Goal: Task Accomplishment & Management: Use online tool/utility

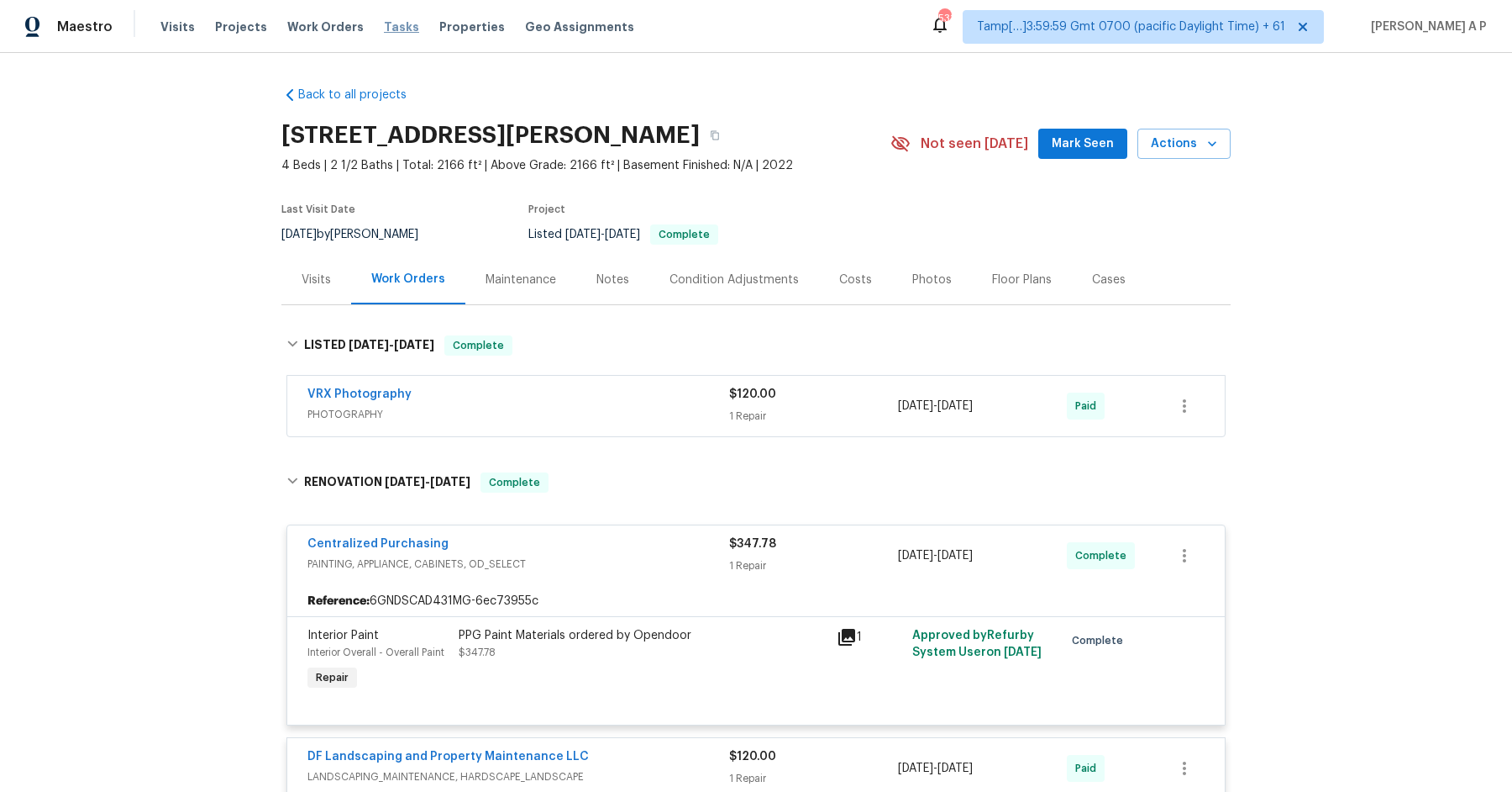
click at [384, 26] on span "Tasks" at bounding box center [402, 27] width 36 height 12
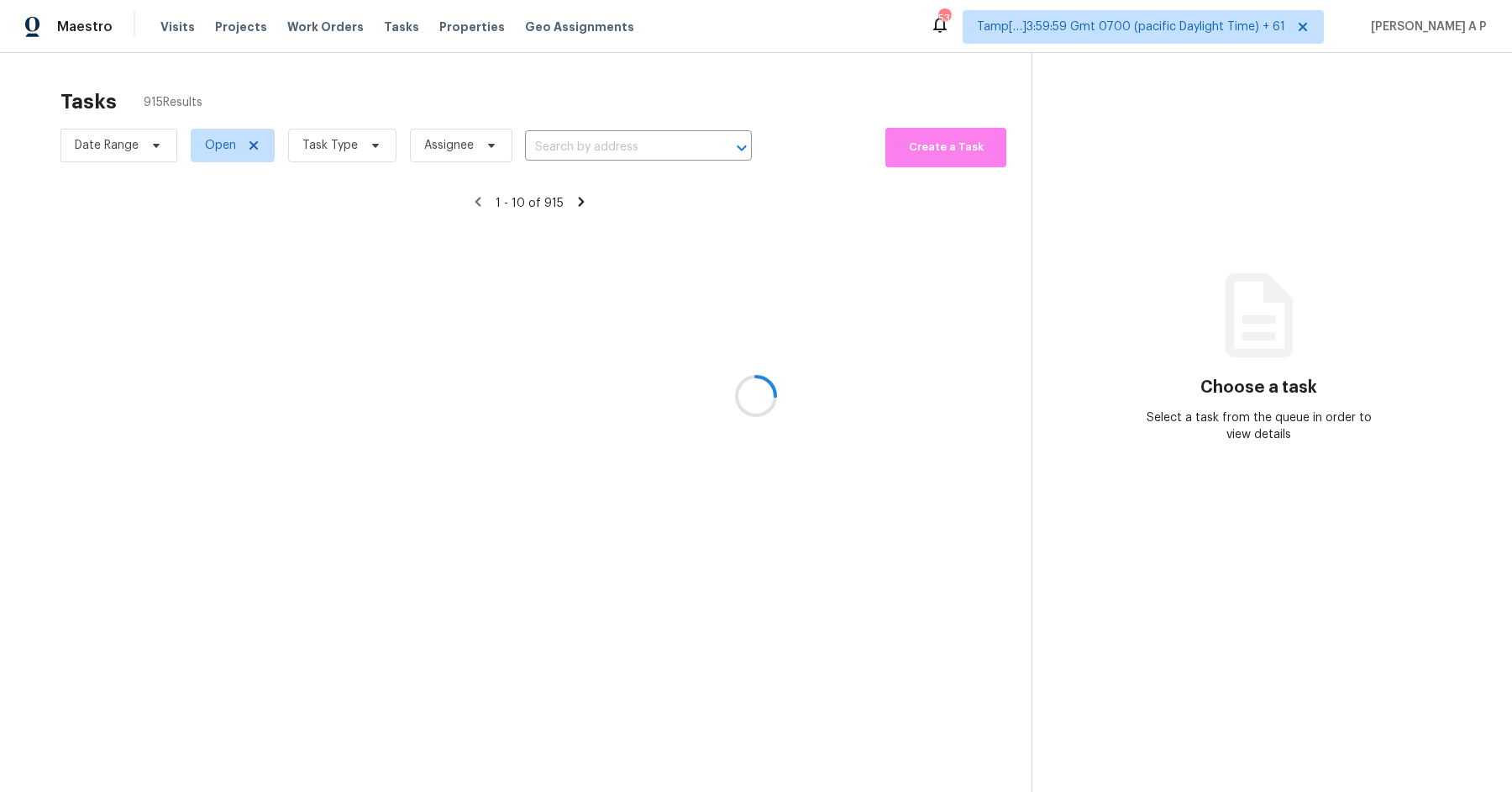
click at [226, 145] on div at bounding box center [756, 396] width 1512 height 792
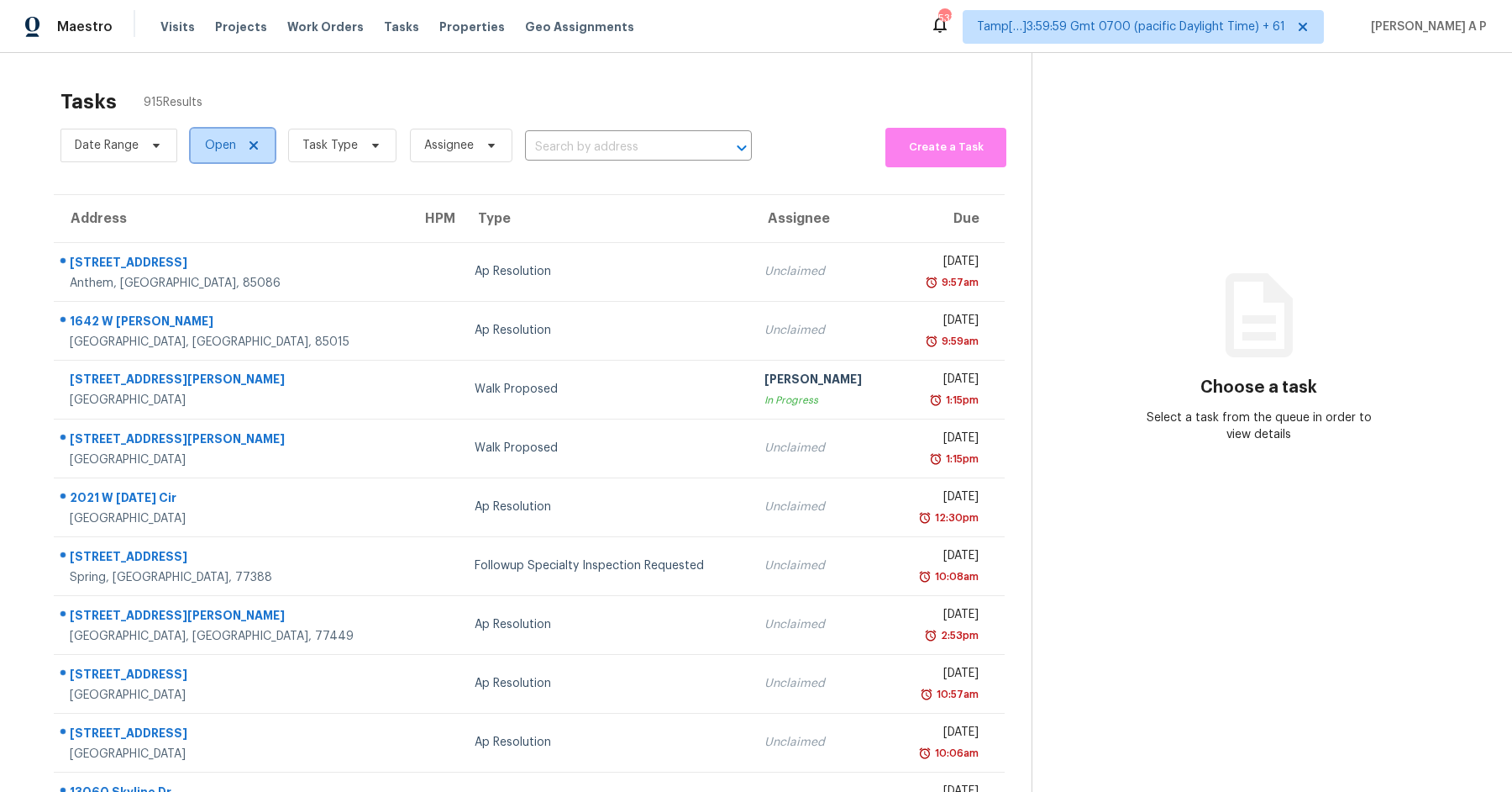
click at [228, 139] on span "Open" at bounding box center [220, 145] width 31 height 17
click at [228, 220] on label "Closed" at bounding box center [230, 217] width 60 height 17
click at [211, 220] on input "Closed" at bounding box center [205, 214] width 11 height 11
checkbox input "true"
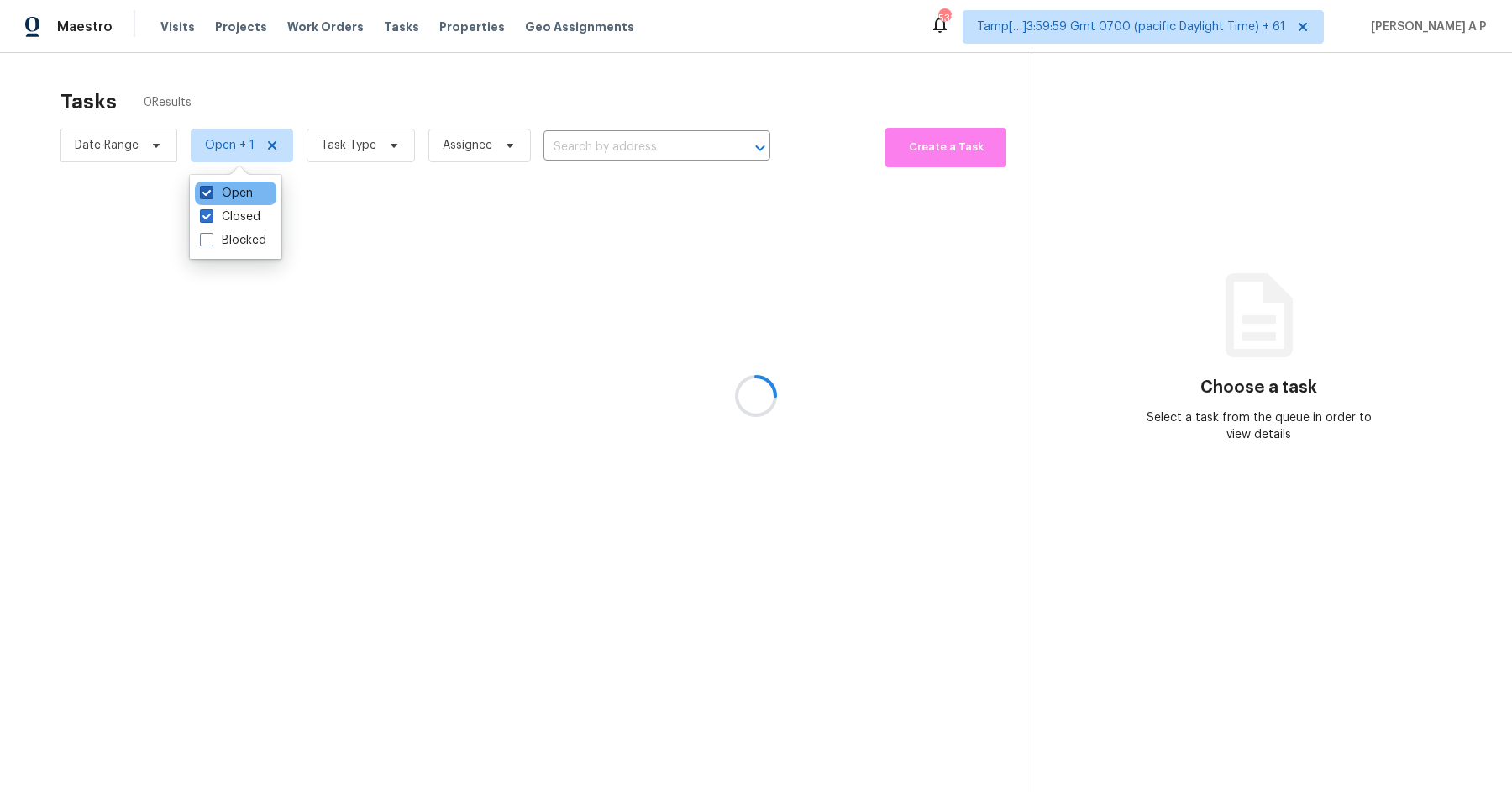
click at [227, 198] on label "Open" at bounding box center [227, 193] width 53 height 17
click at [211, 196] on input "Open" at bounding box center [205, 190] width 11 height 11
checkbox input "false"
click at [375, 152] on div at bounding box center [756, 396] width 1512 height 792
click at [376, 146] on div at bounding box center [756, 396] width 1512 height 792
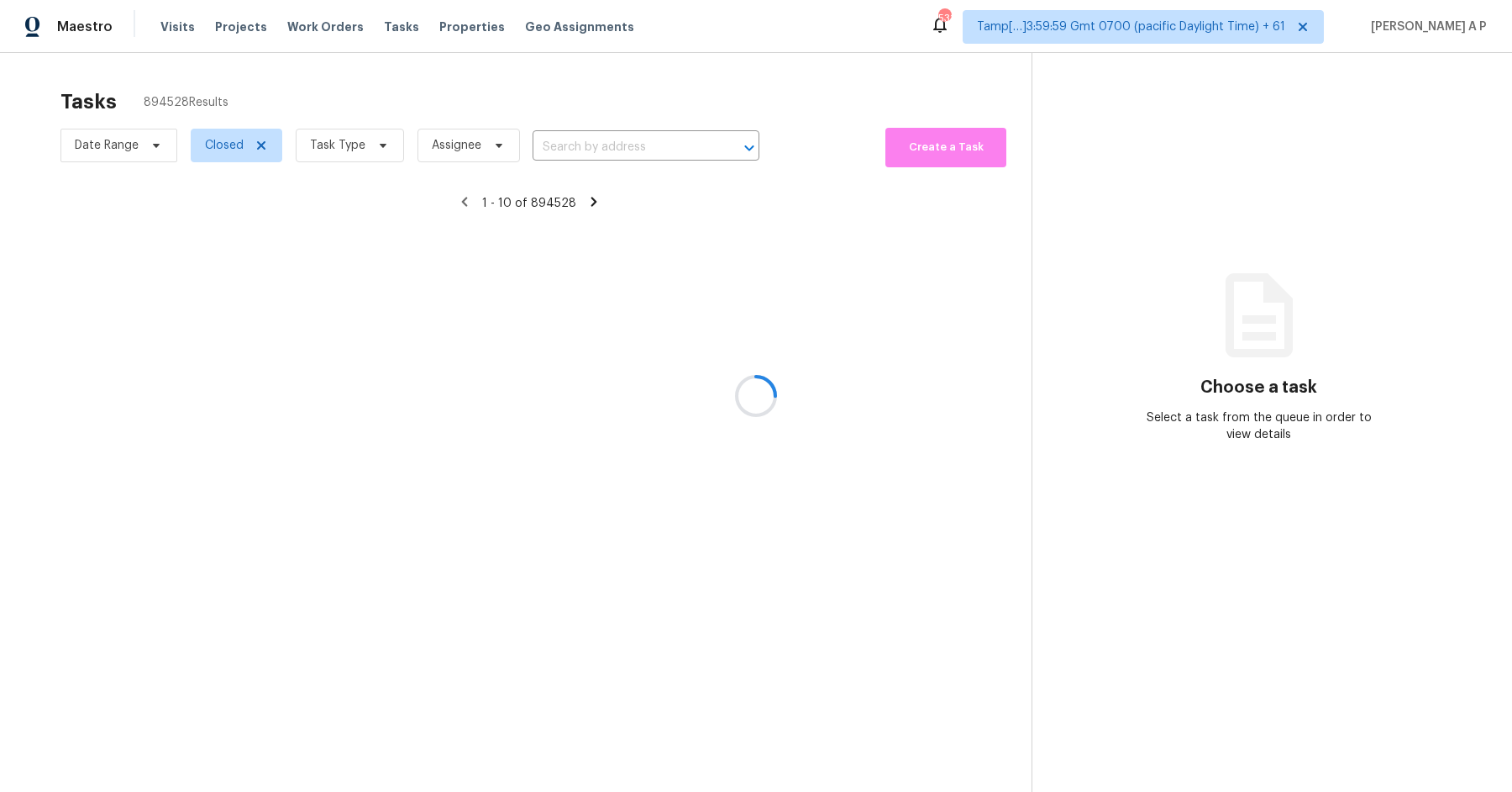
click at [362, 147] on div at bounding box center [756, 396] width 1512 height 792
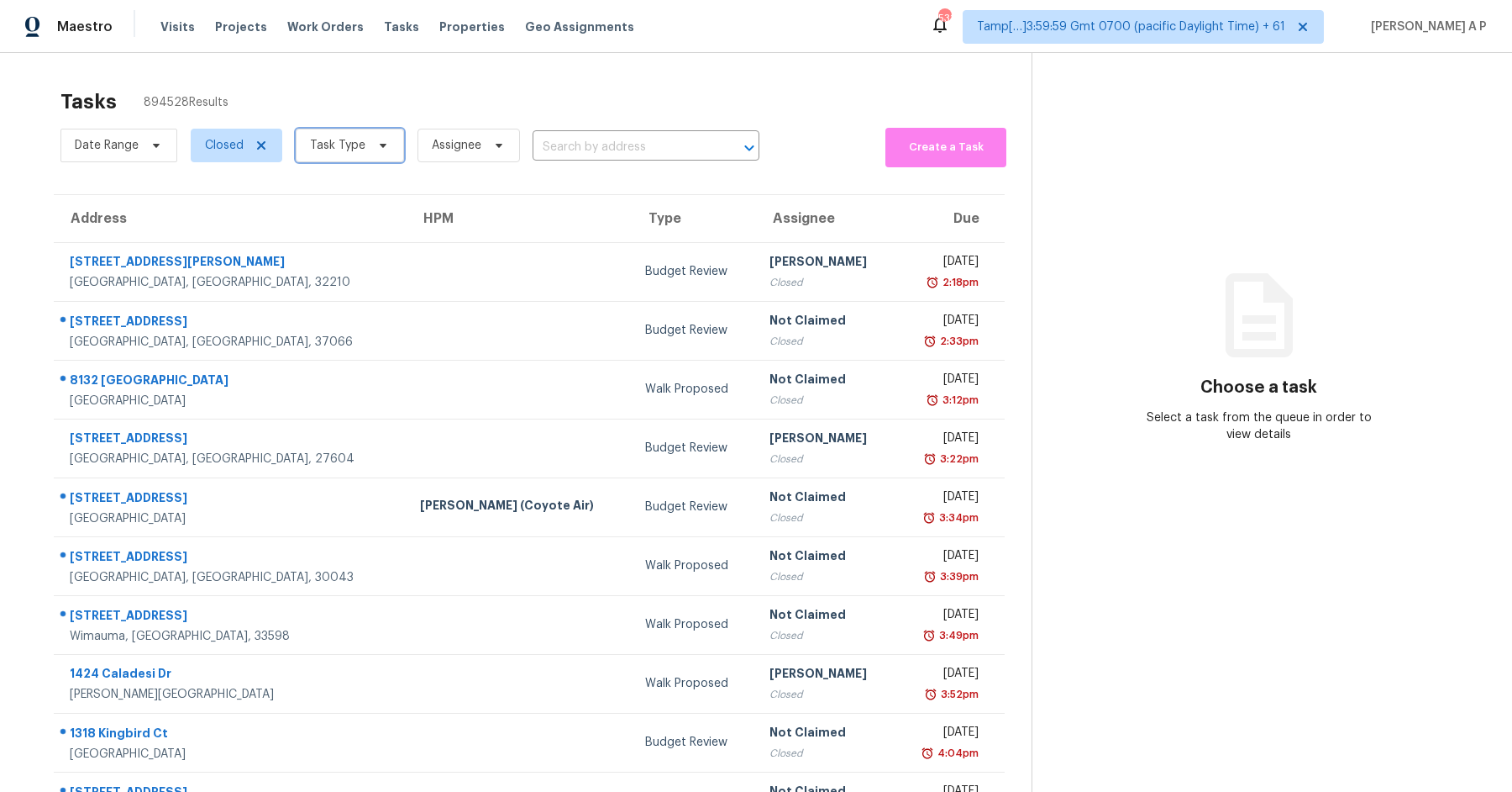
click at [379, 147] on icon at bounding box center [383, 145] width 13 height 13
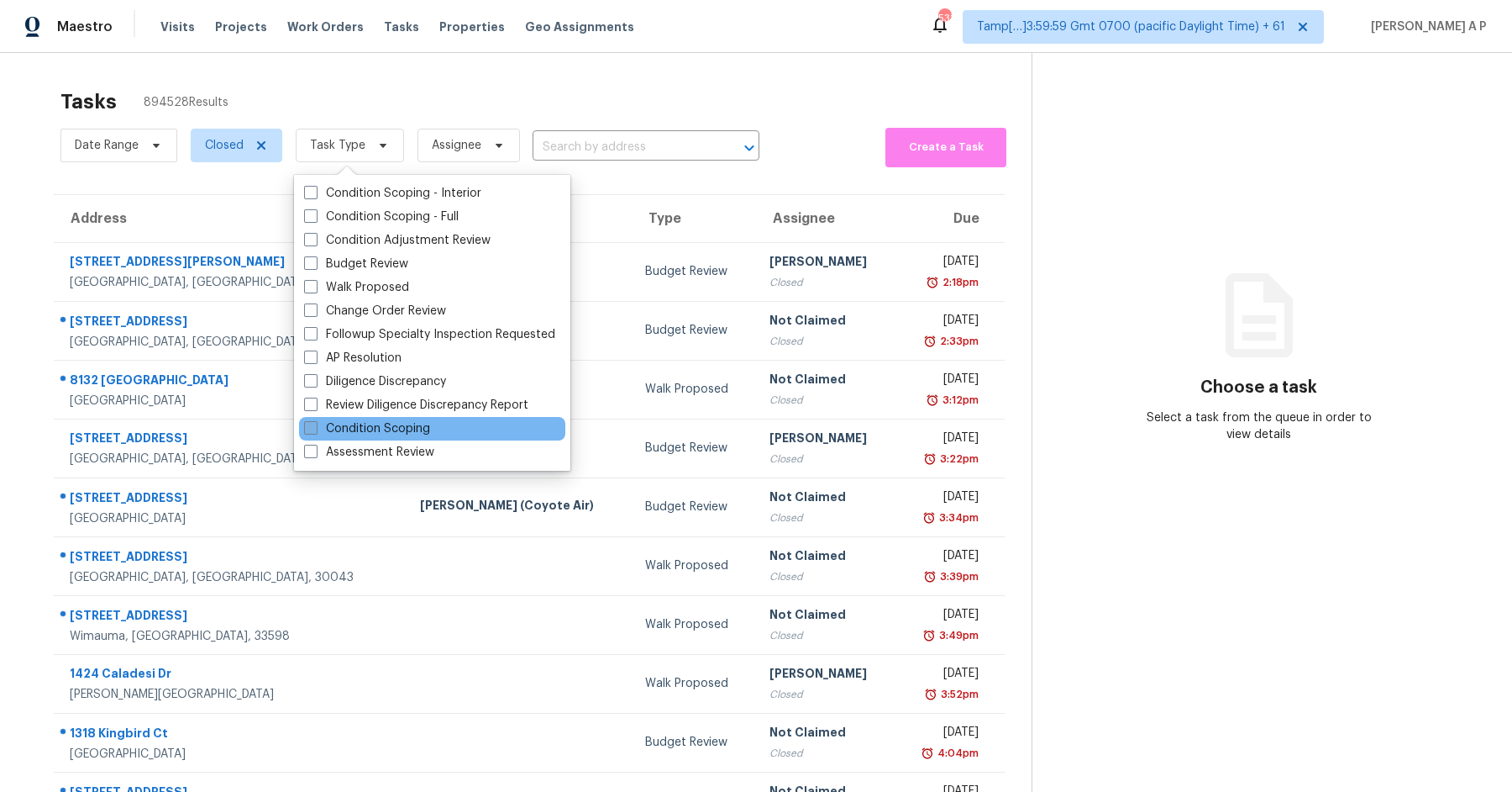
click at [412, 428] on label "Condition Scoping" at bounding box center [367, 428] width 126 height 17
click at [315, 428] on input "Condition Scoping" at bounding box center [309, 426] width 11 height 11
checkbox input "true"
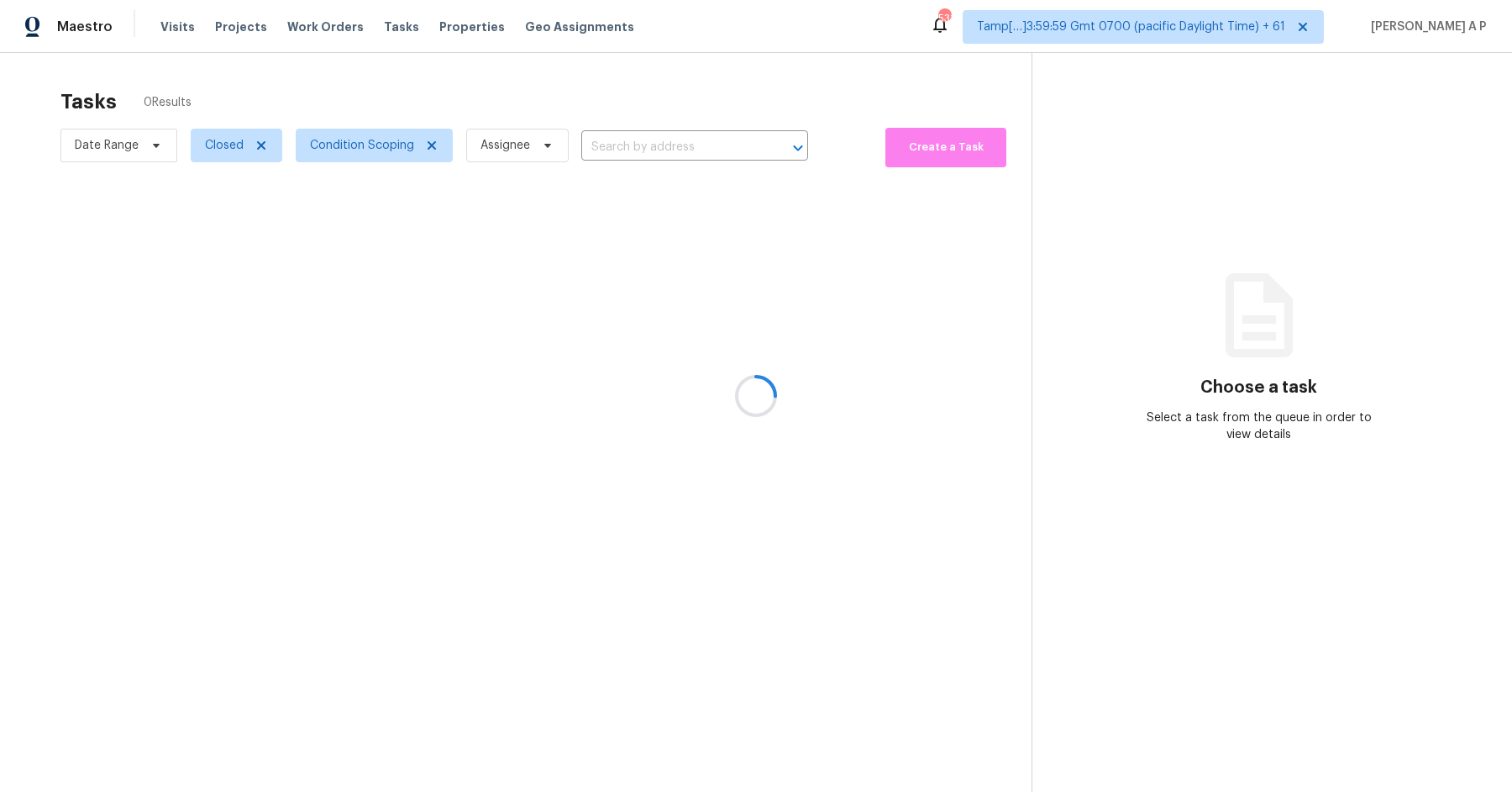
click at [644, 150] on div at bounding box center [756, 396] width 1512 height 792
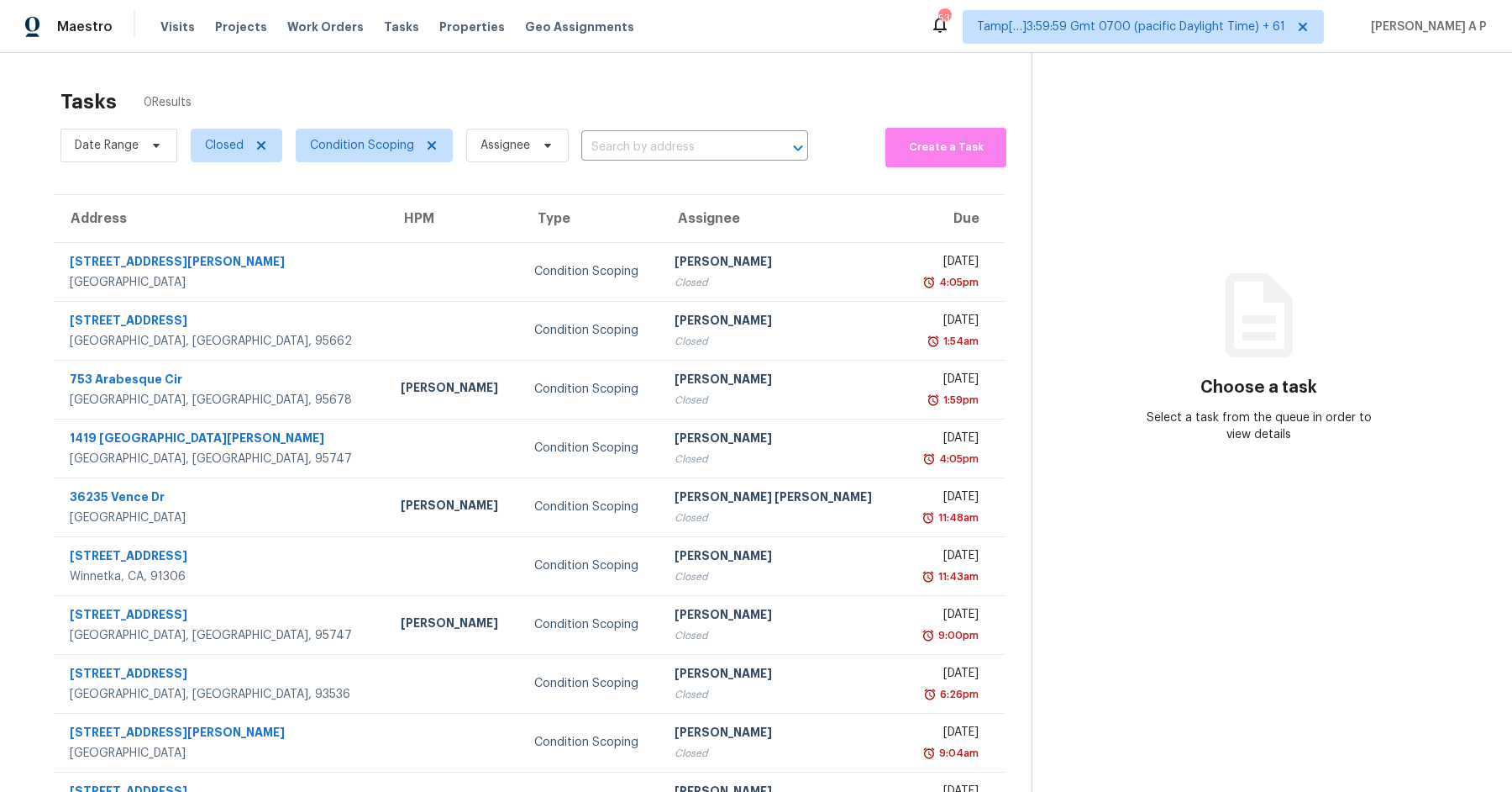
click at [644, 147] on input "text" at bounding box center [671, 147] width 179 height 26
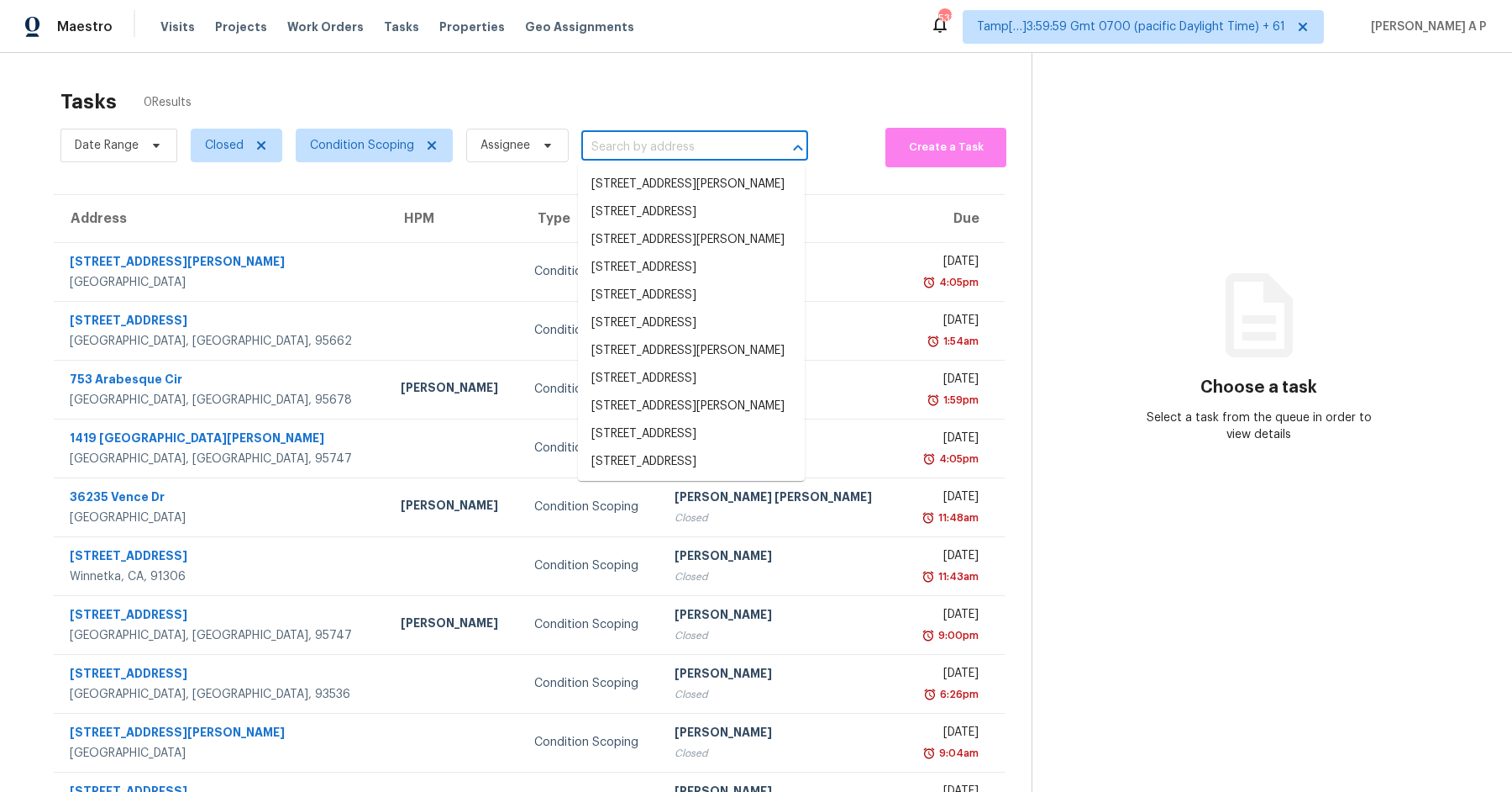
paste input ""[STREET_ADDRESS][PERSON_NAME]""
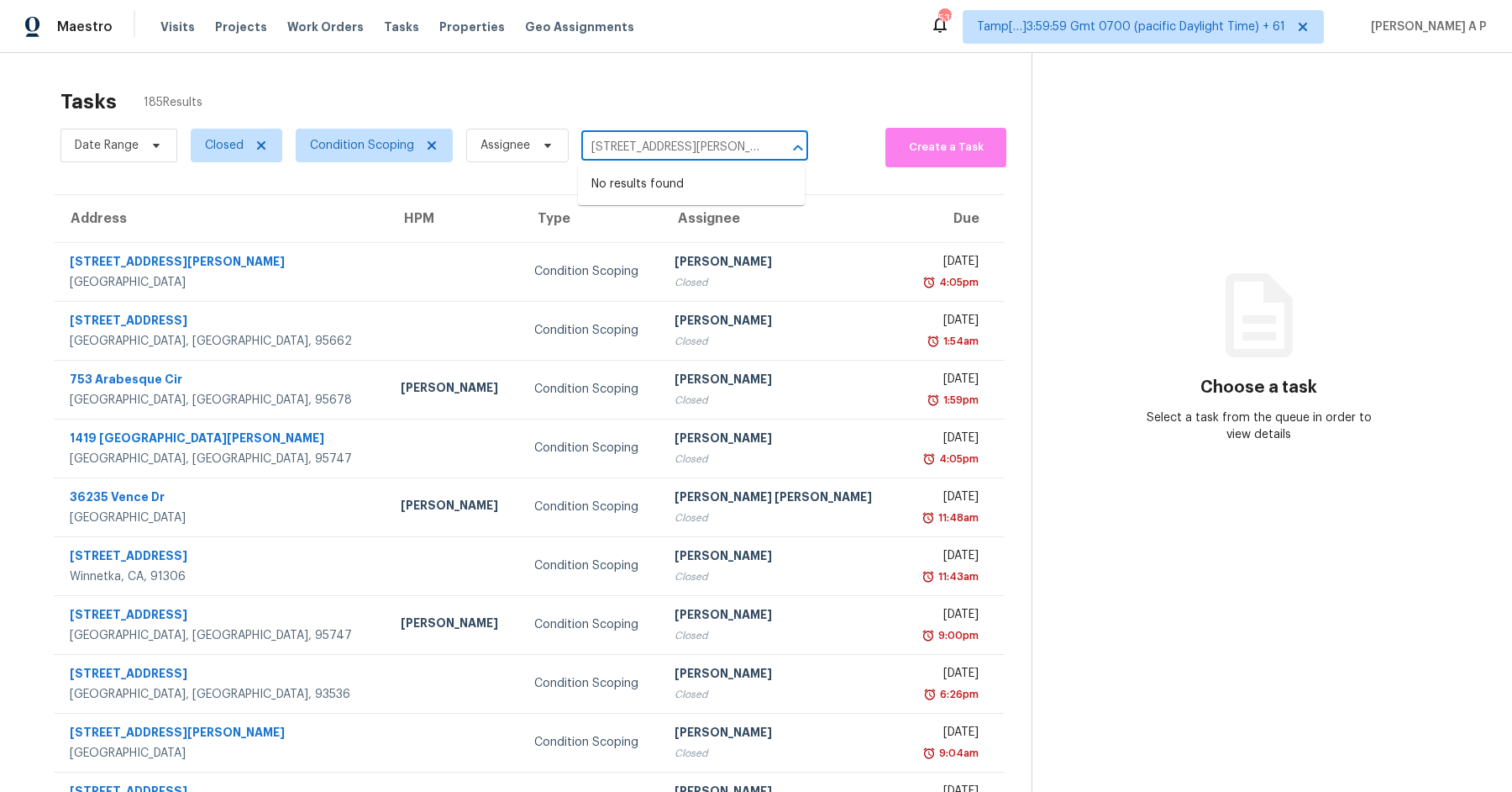
type input "[STREET_ADDRESS][PERSON_NAME]"
click at [139, 148] on span "Date Range" at bounding box center [118, 146] width 116 height 34
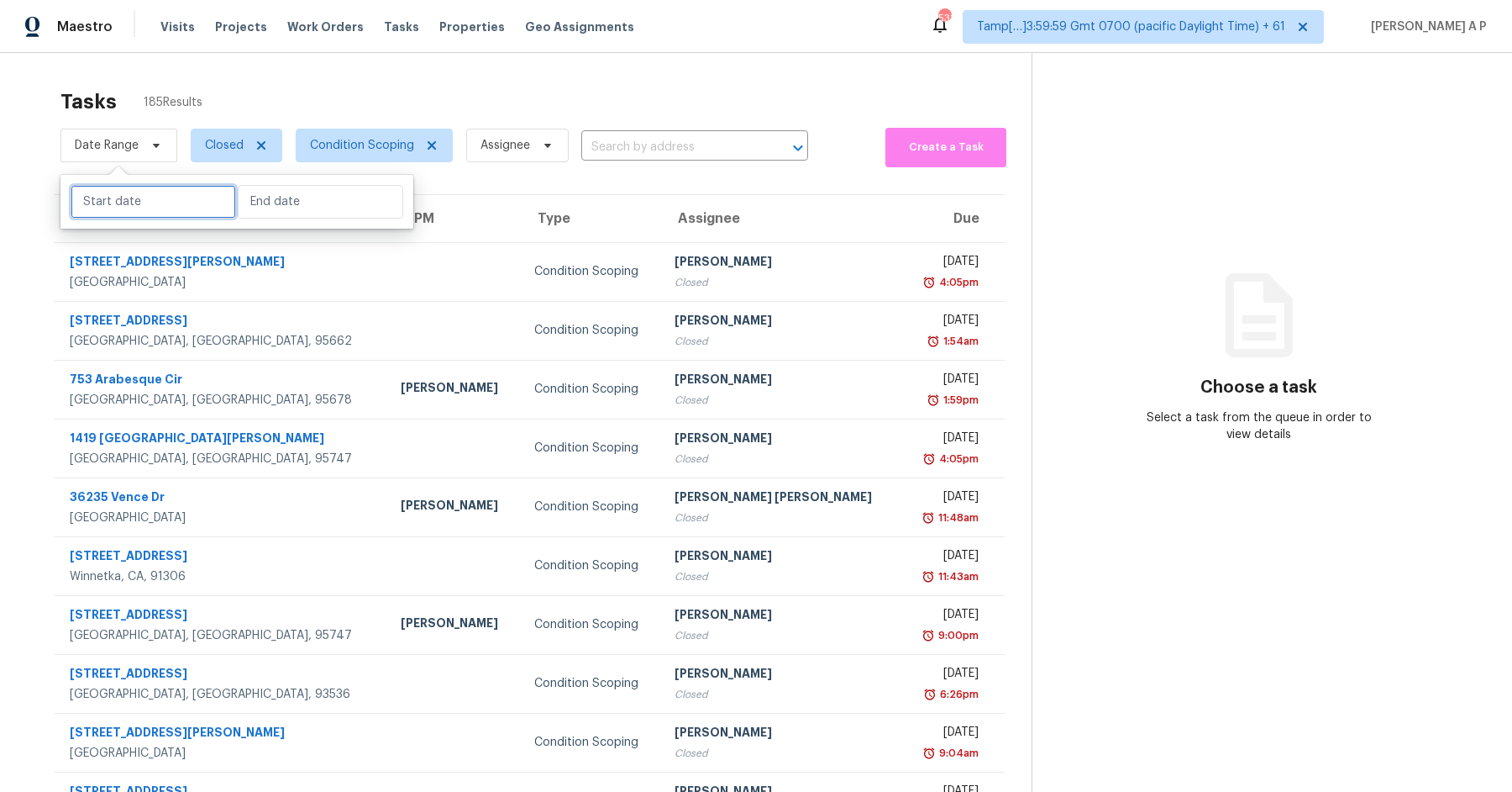
select select "9"
select select "2025"
select select "10"
select select "2025"
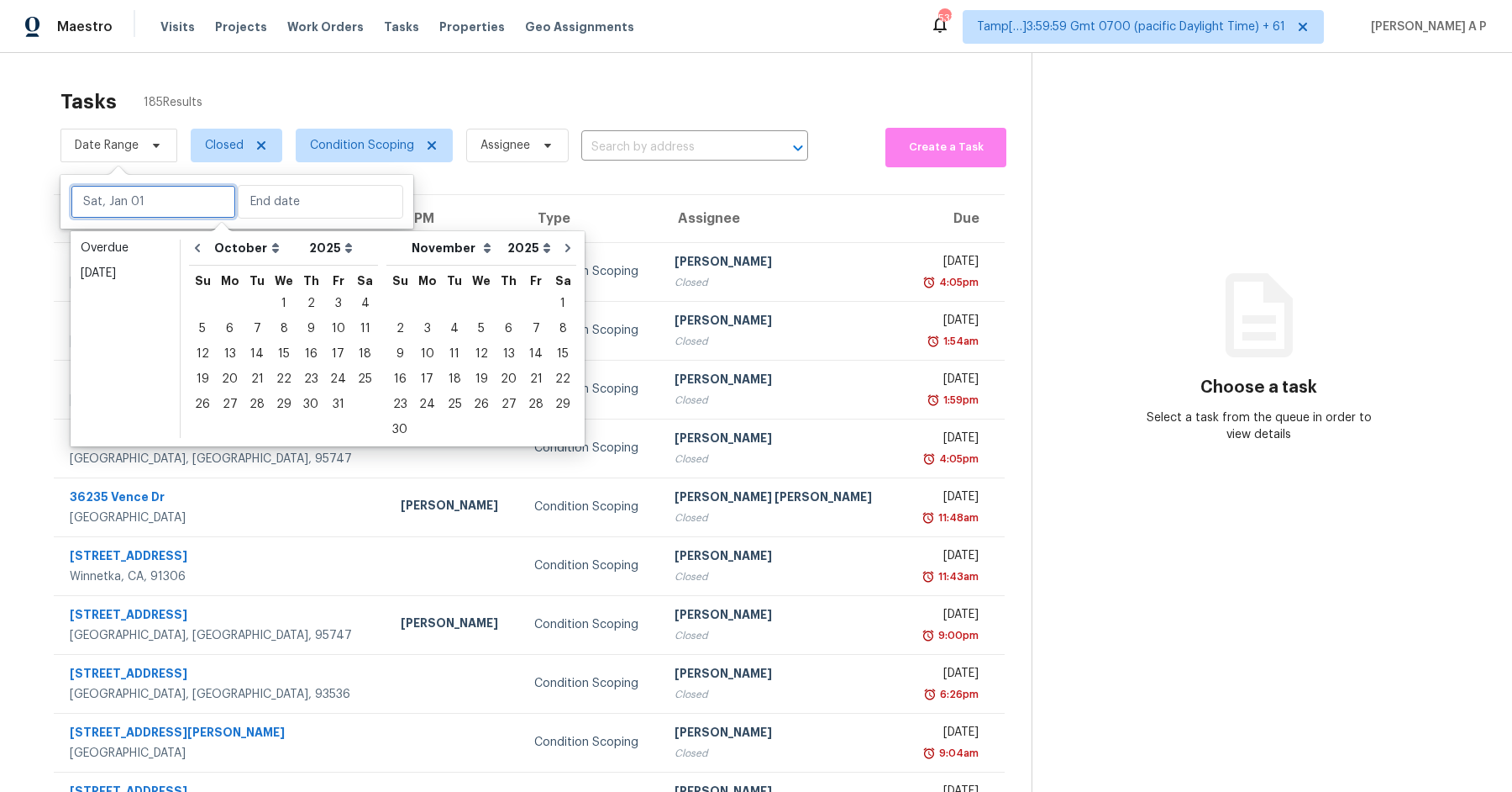
click at [154, 209] on input "text" at bounding box center [153, 202] width 165 height 34
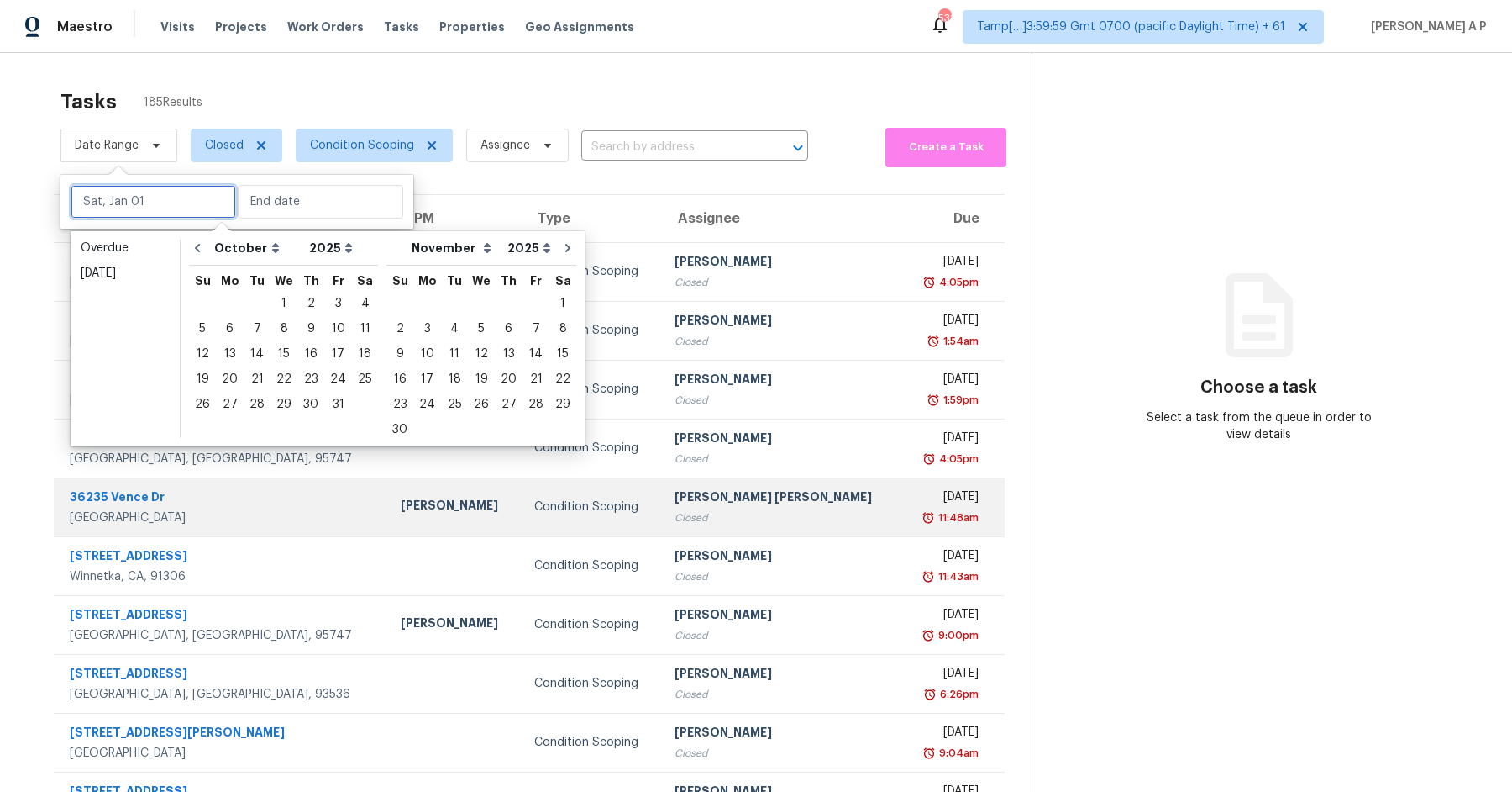
type input "[DATE]"
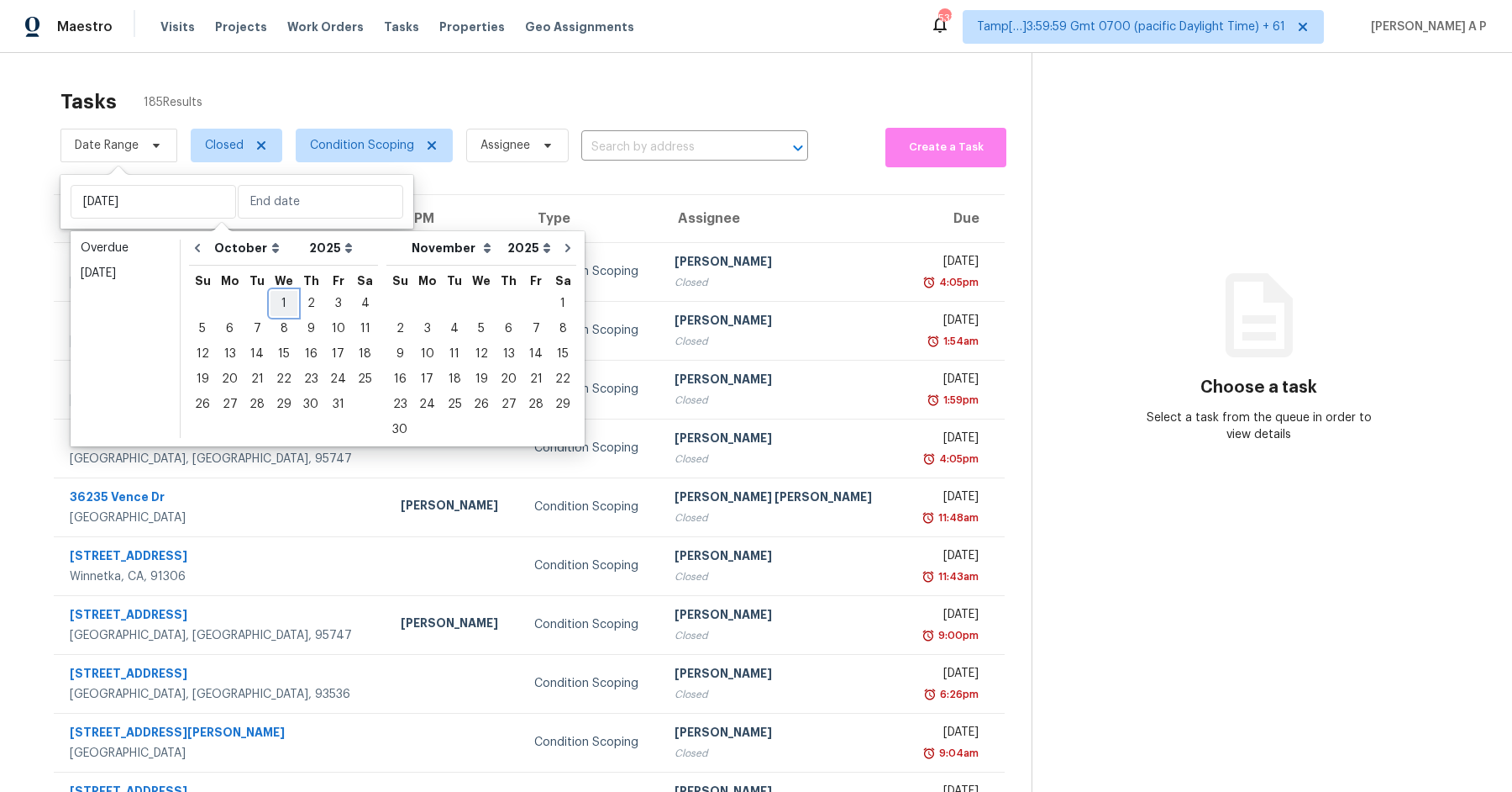
click at [281, 302] on div "1" at bounding box center [284, 303] width 27 height 23
type input "[DATE]"
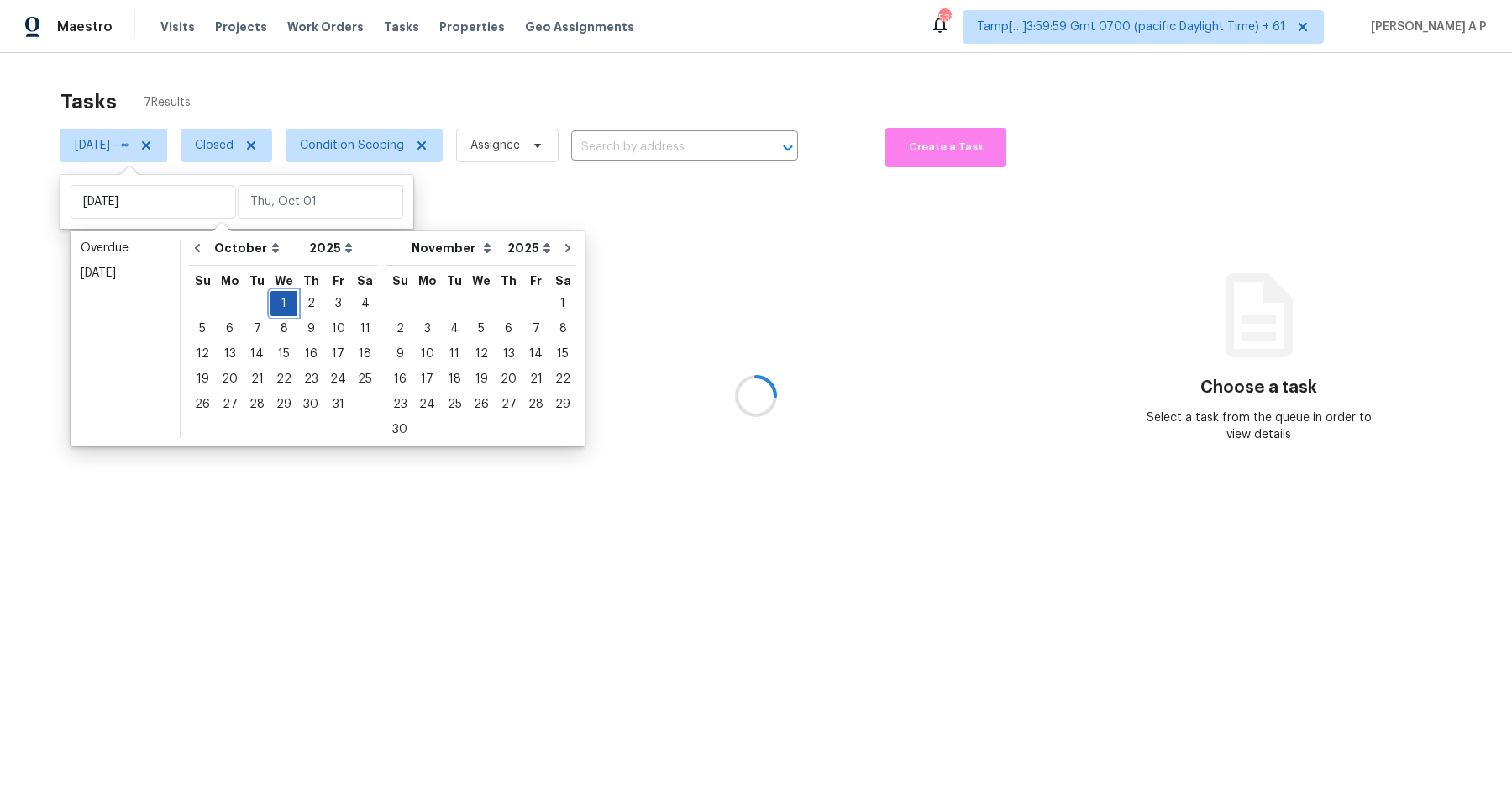
click at [281, 302] on div "1" at bounding box center [284, 303] width 27 height 23
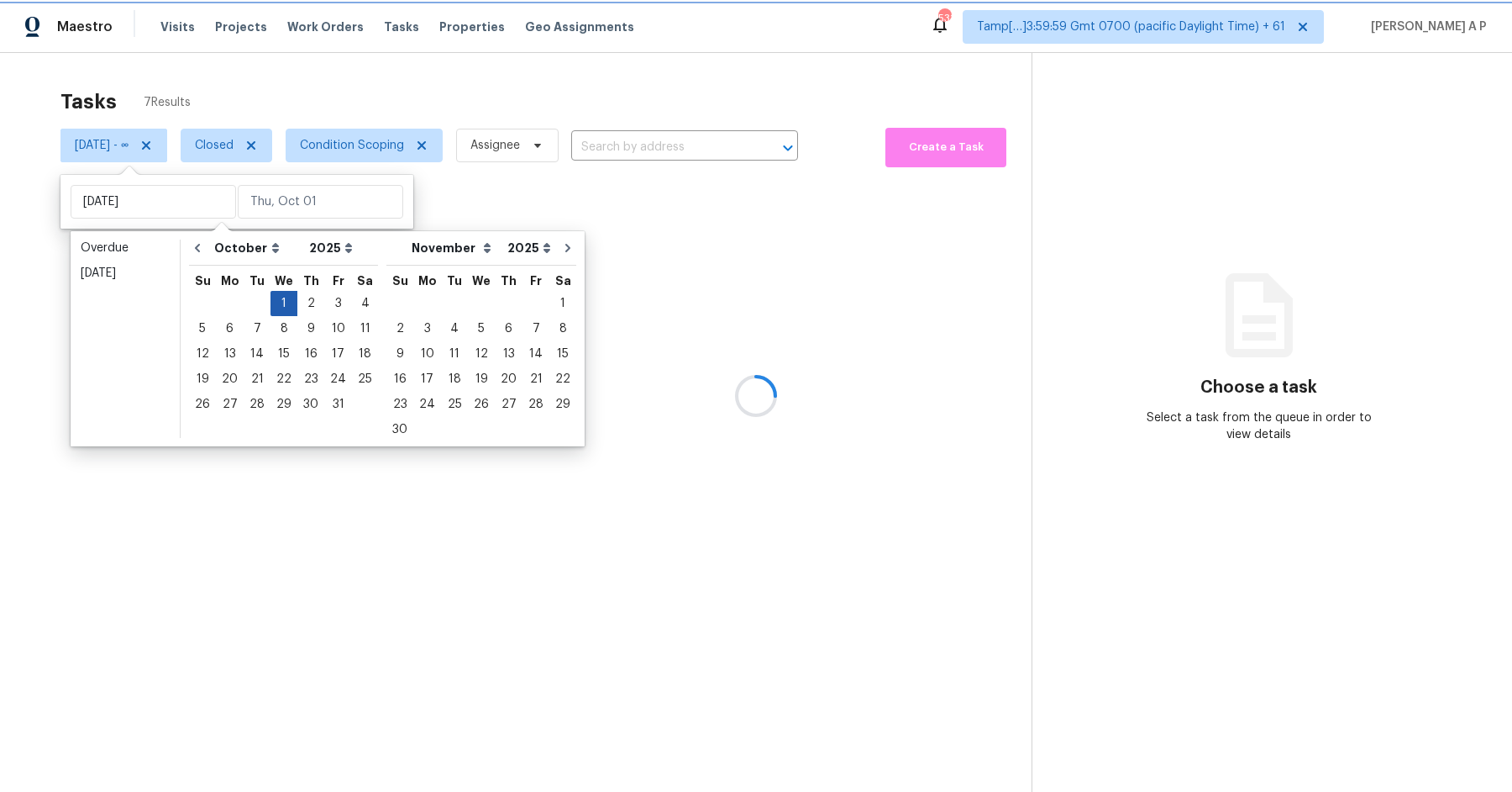
type input "[DATE]"
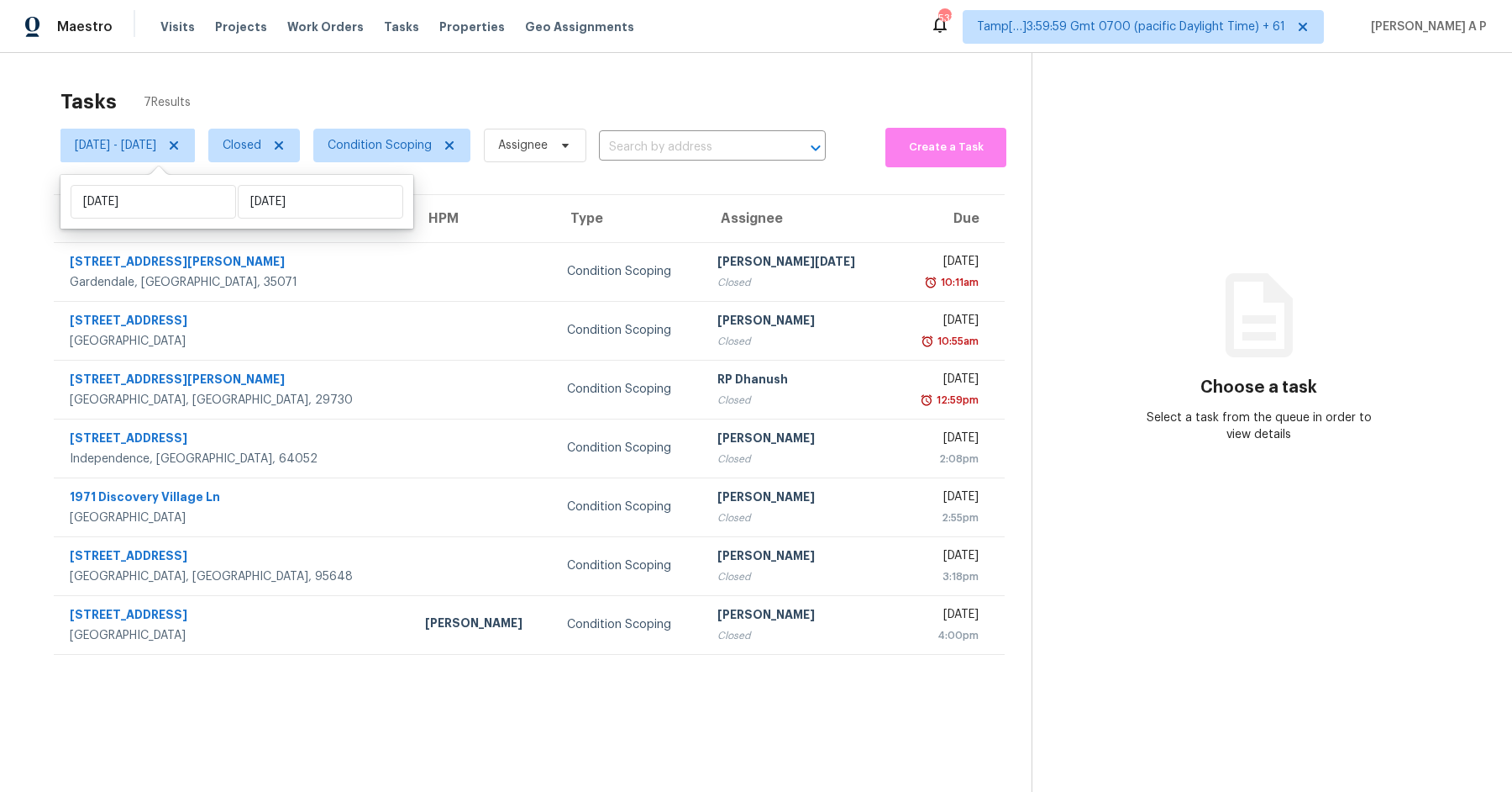
click at [483, 676] on section "Tasks 7 Results [DATE] - [DATE] Closed Condition Scoping Assignee ​ Create a Ta…" at bounding box center [529, 462] width 1005 height 765
click at [719, 148] on input "text" at bounding box center [688, 147] width 179 height 26
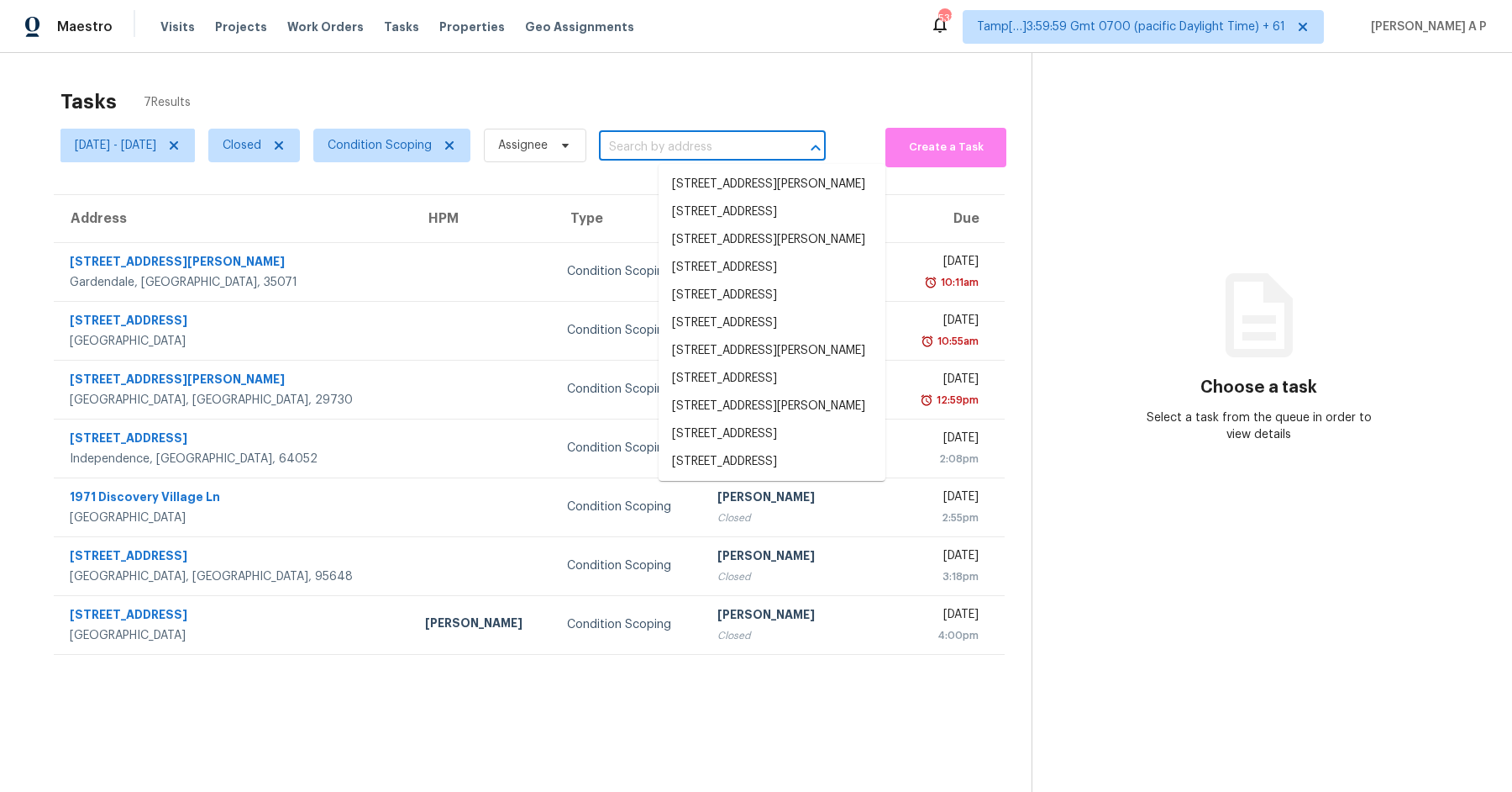
paste input ""[STREET_ADDRESS][PERSON_NAME]""
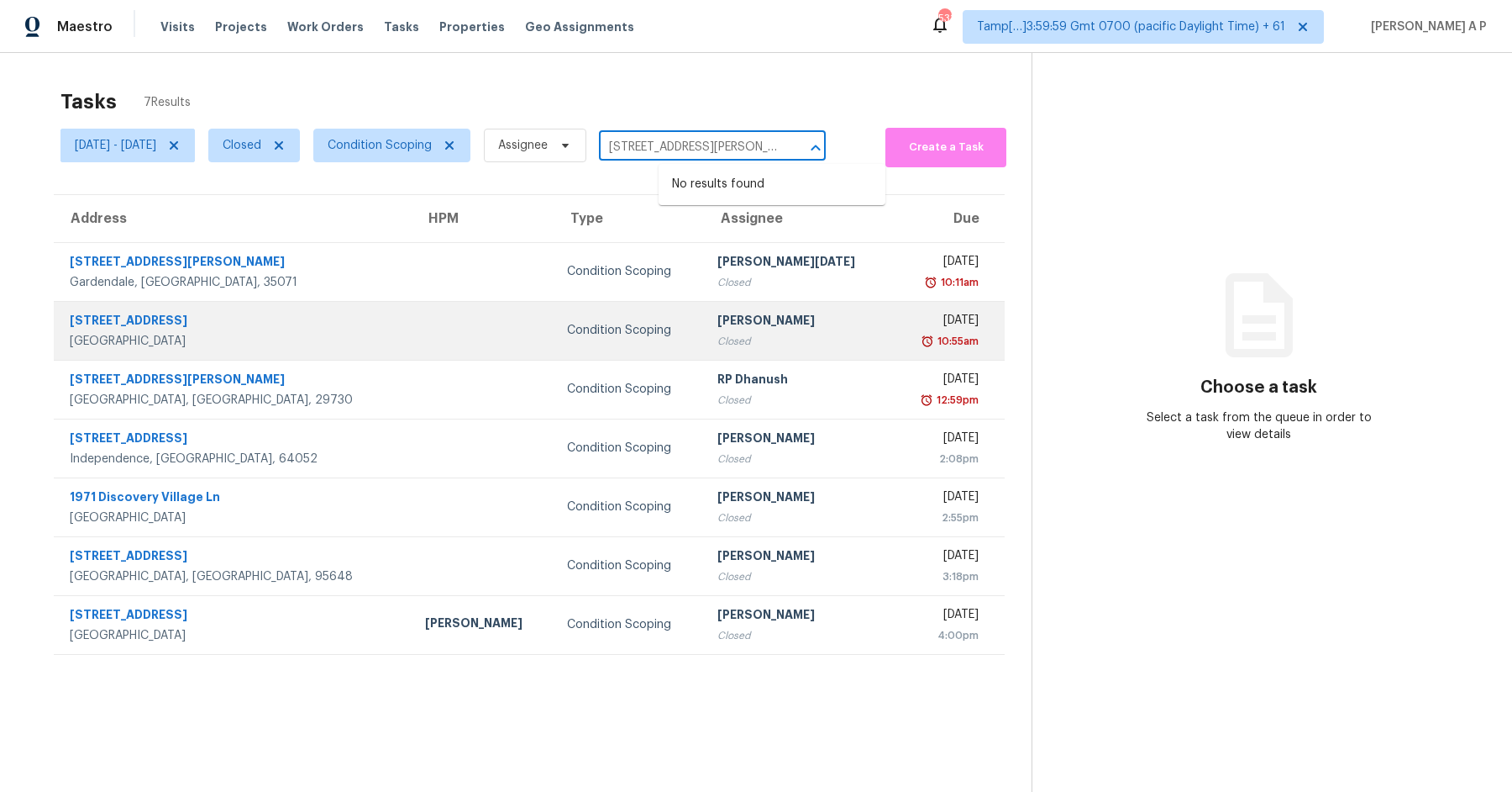
type input "[STREET_ADDRESS][PERSON_NAME]"
click at [567, 335] on div "Condition Scoping" at bounding box center [628, 330] width 123 height 17
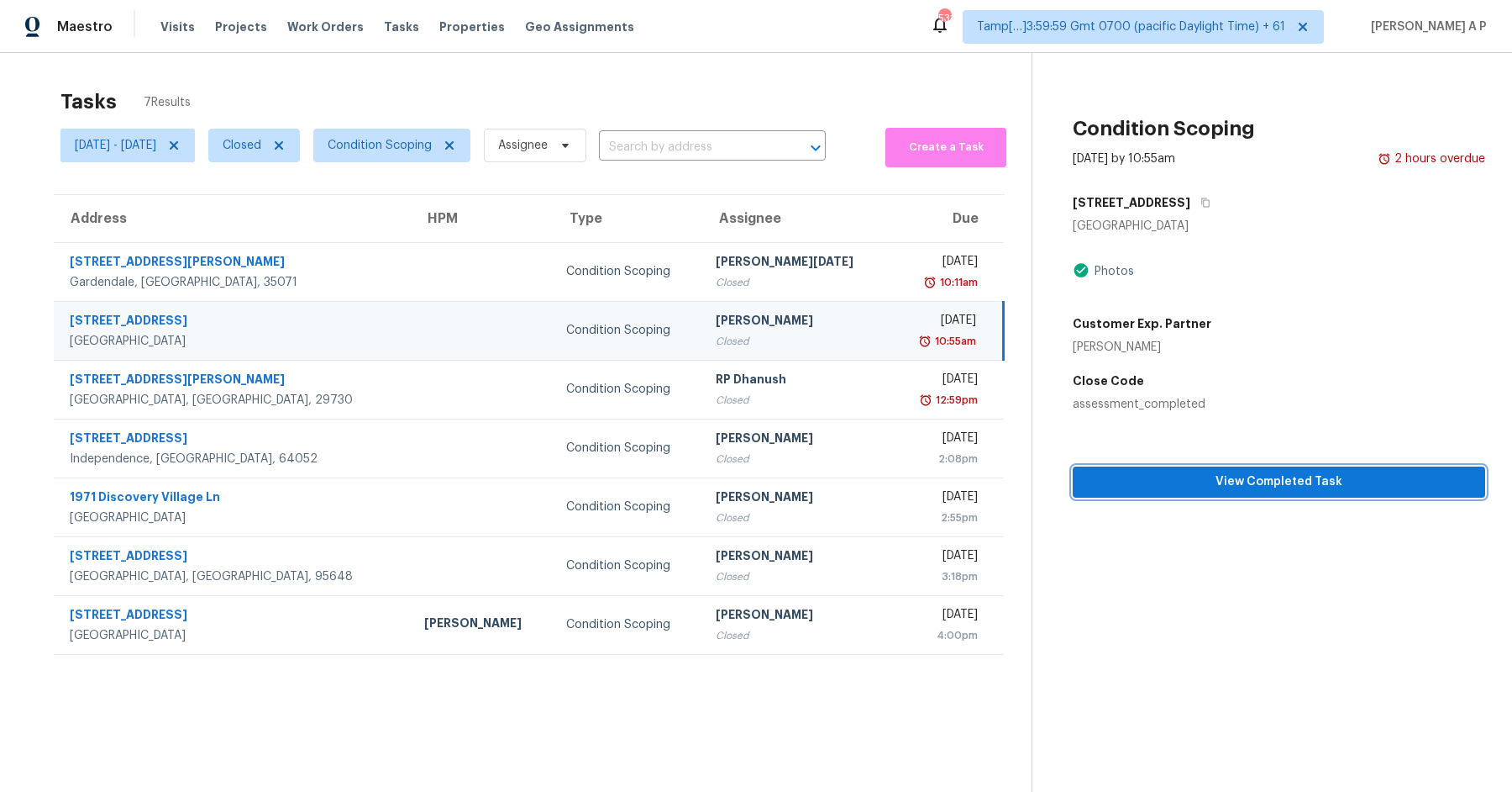
click at [1278, 472] on span "View Completed Task" at bounding box center [1279, 483] width 386 height 21
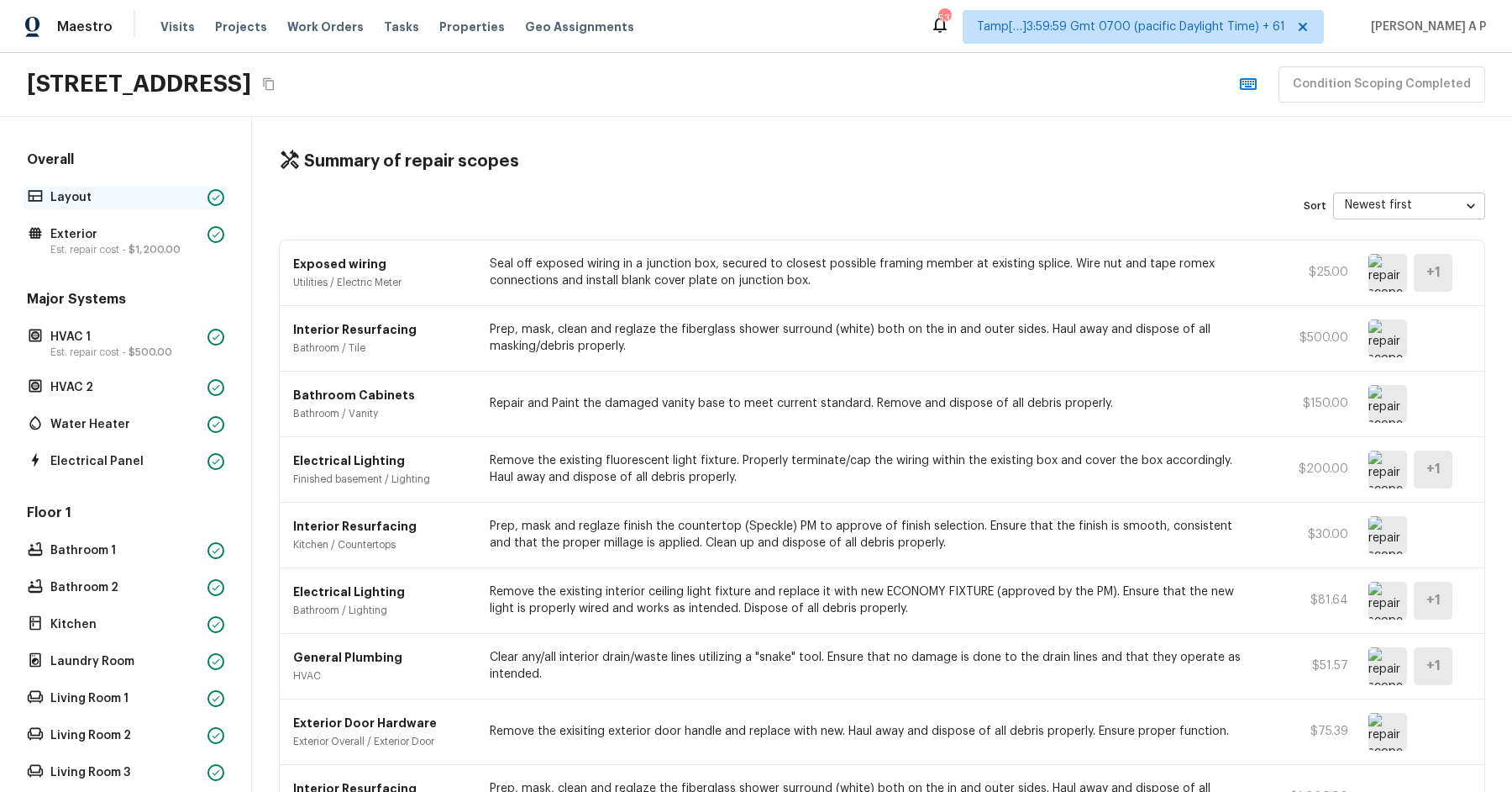
click at [161, 201] on p "Layout" at bounding box center [125, 197] width 150 height 17
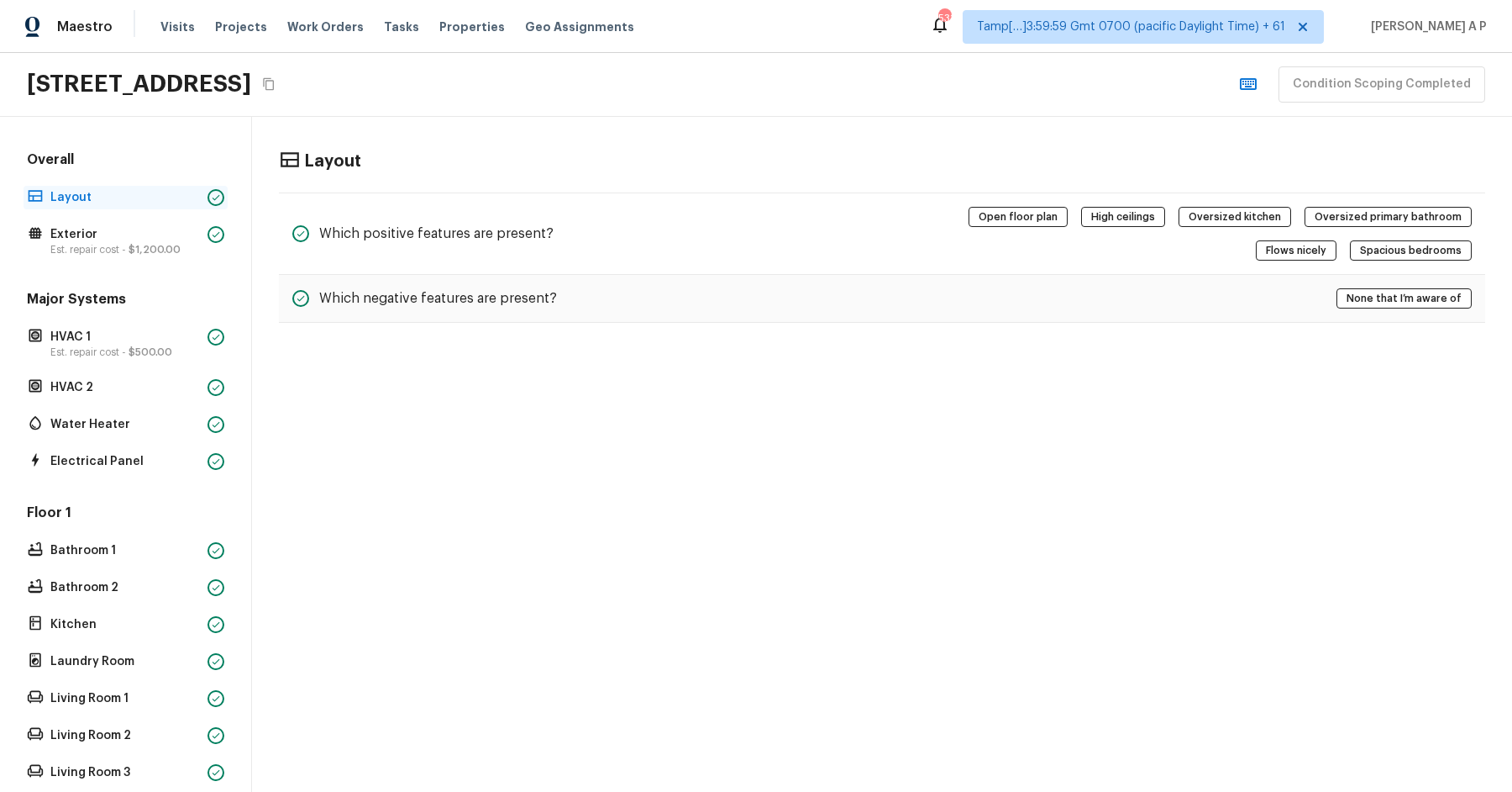
click at [163, 196] on p "Layout" at bounding box center [125, 197] width 150 height 17
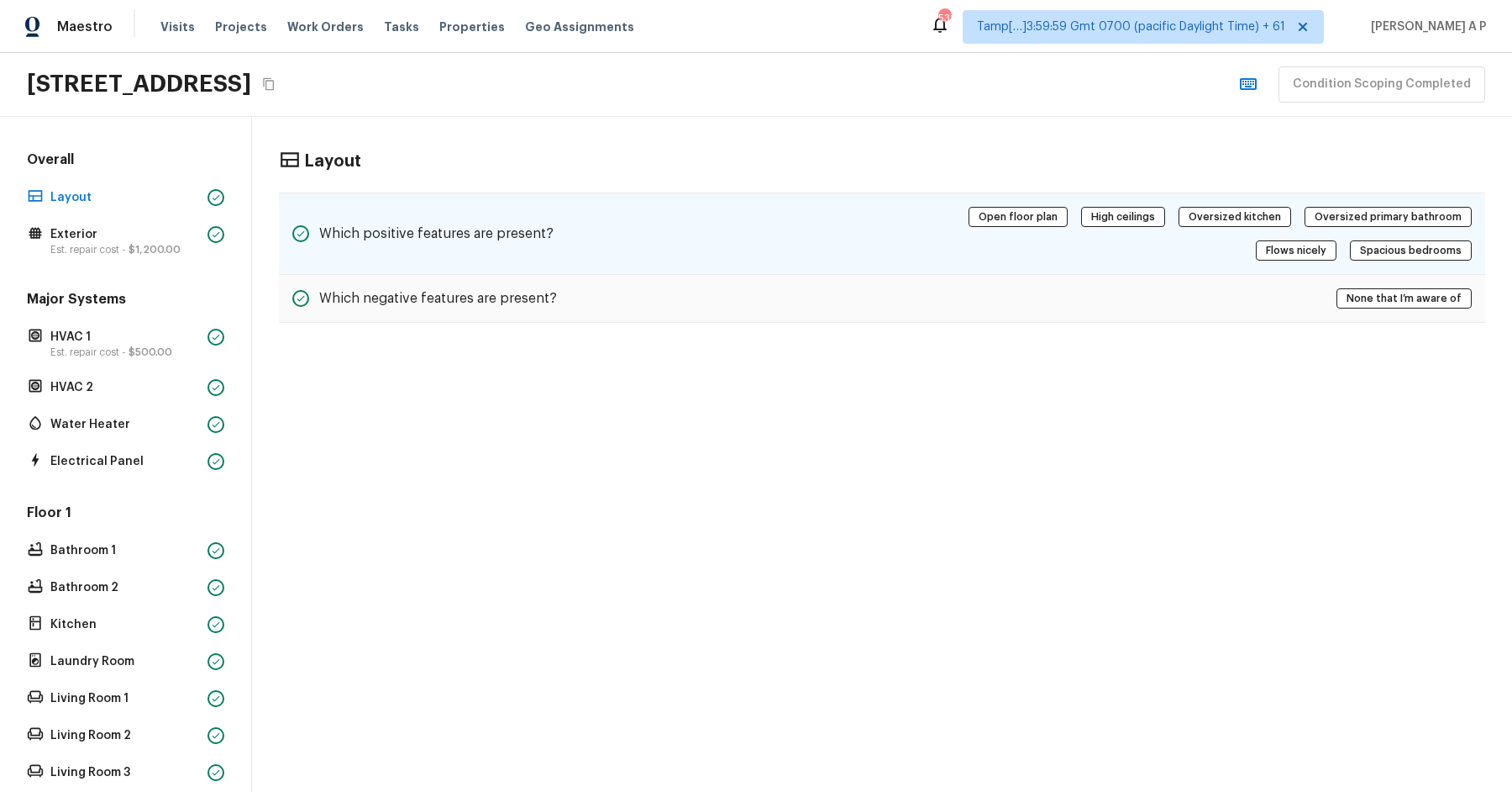
click at [450, 239] on h5 "Which positive features are present?" at bounding box center [436, 233] width 235 height 19
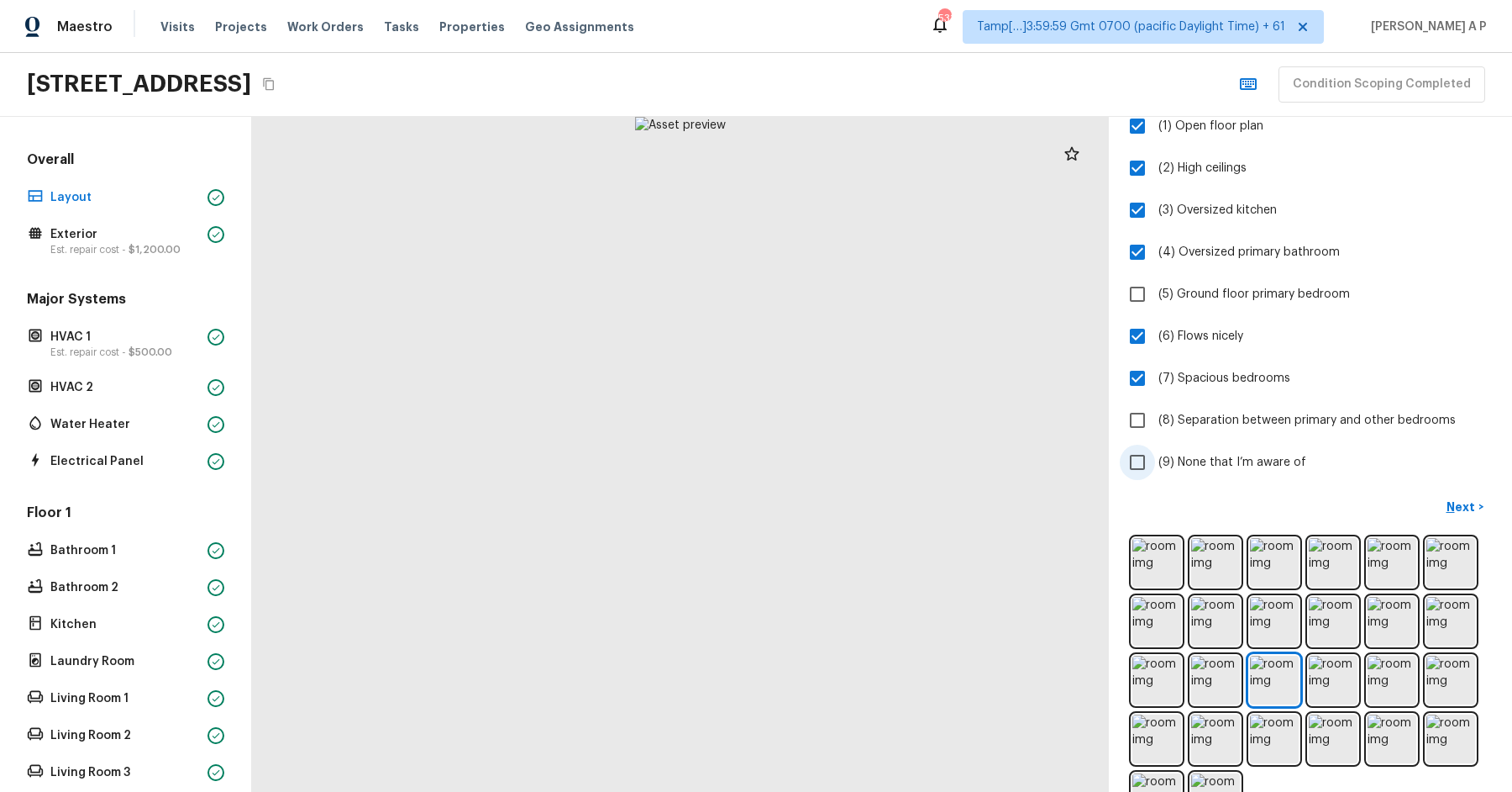
scroll to position [192, 0]
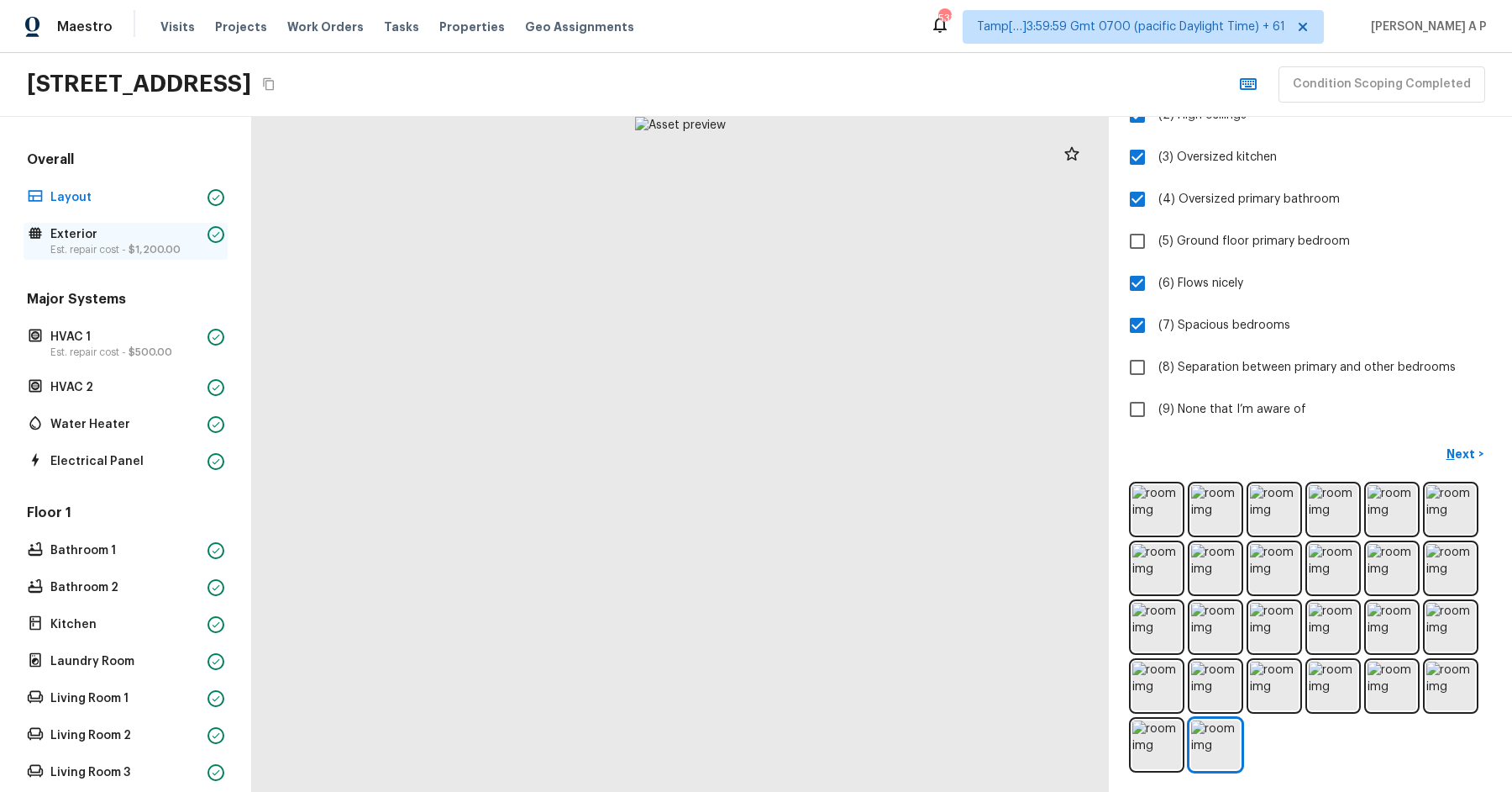
click at [132, 228] on p "Exterior" at bounding box center [125, 234] width 150 height 17
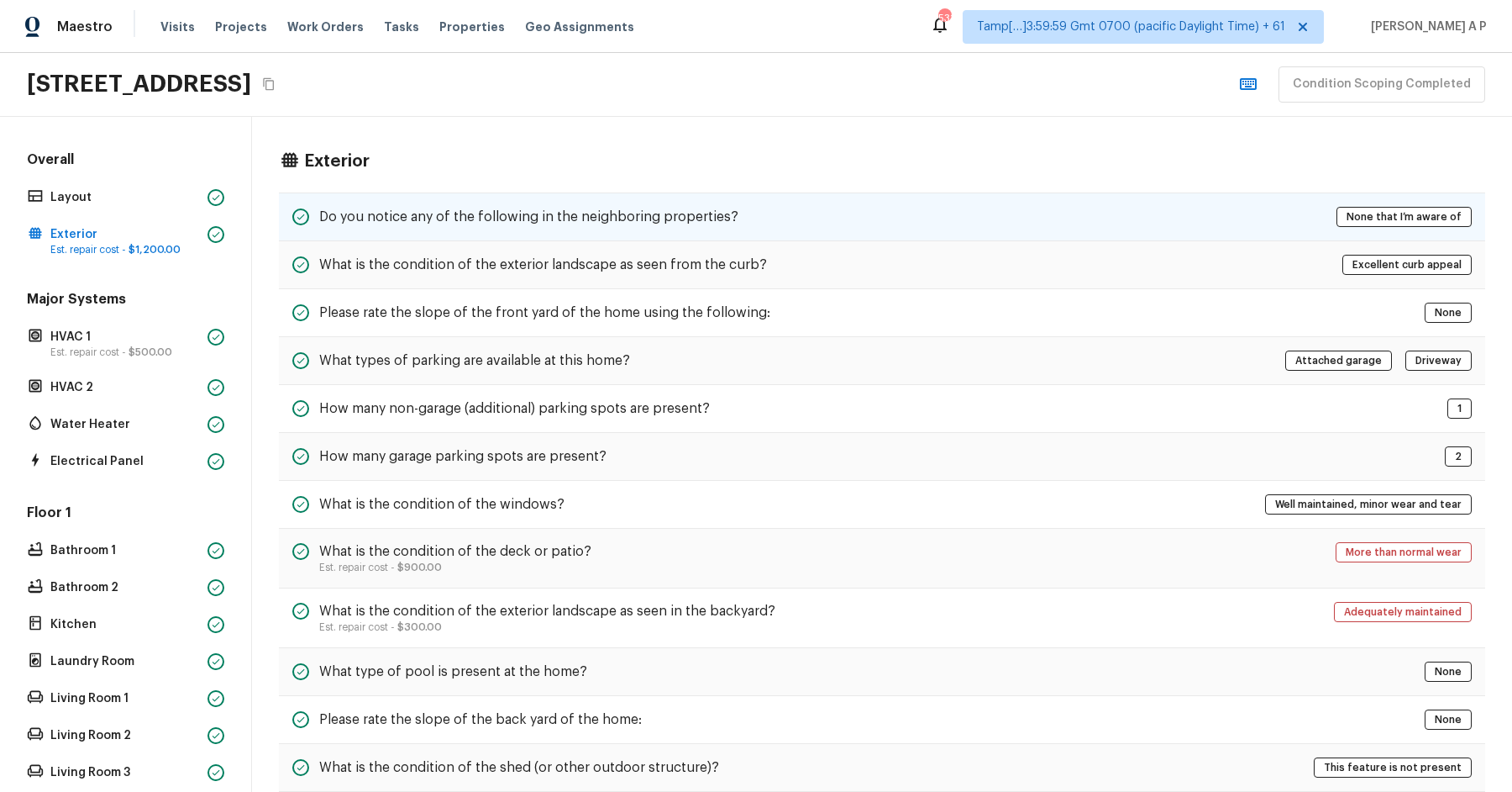
click at [465, 221] on h5 "Do you notice any of the following in the neighboring properties?" at bounding box center [529, 217] width 419 height 19
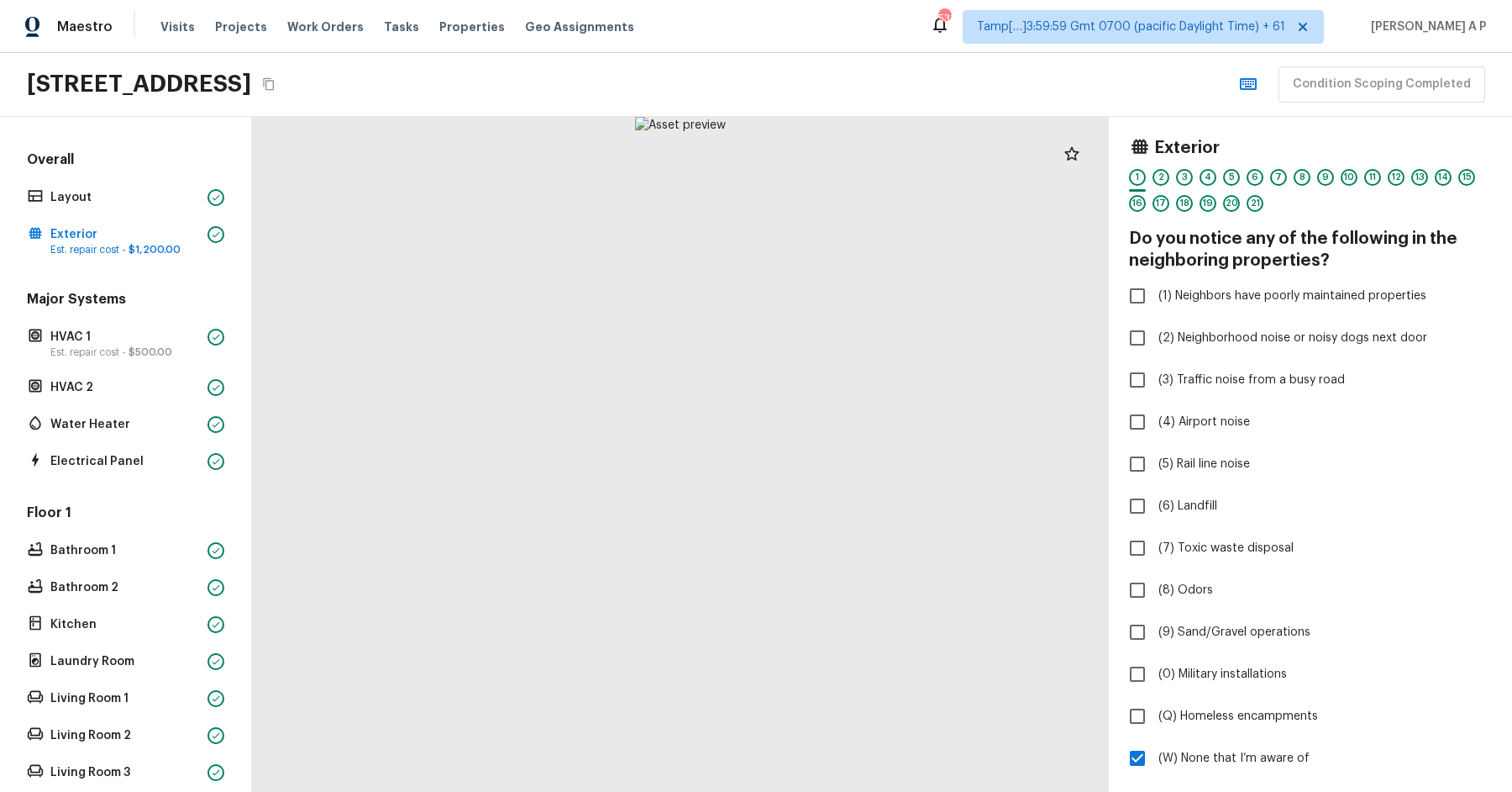
scroll to position [525, 0]
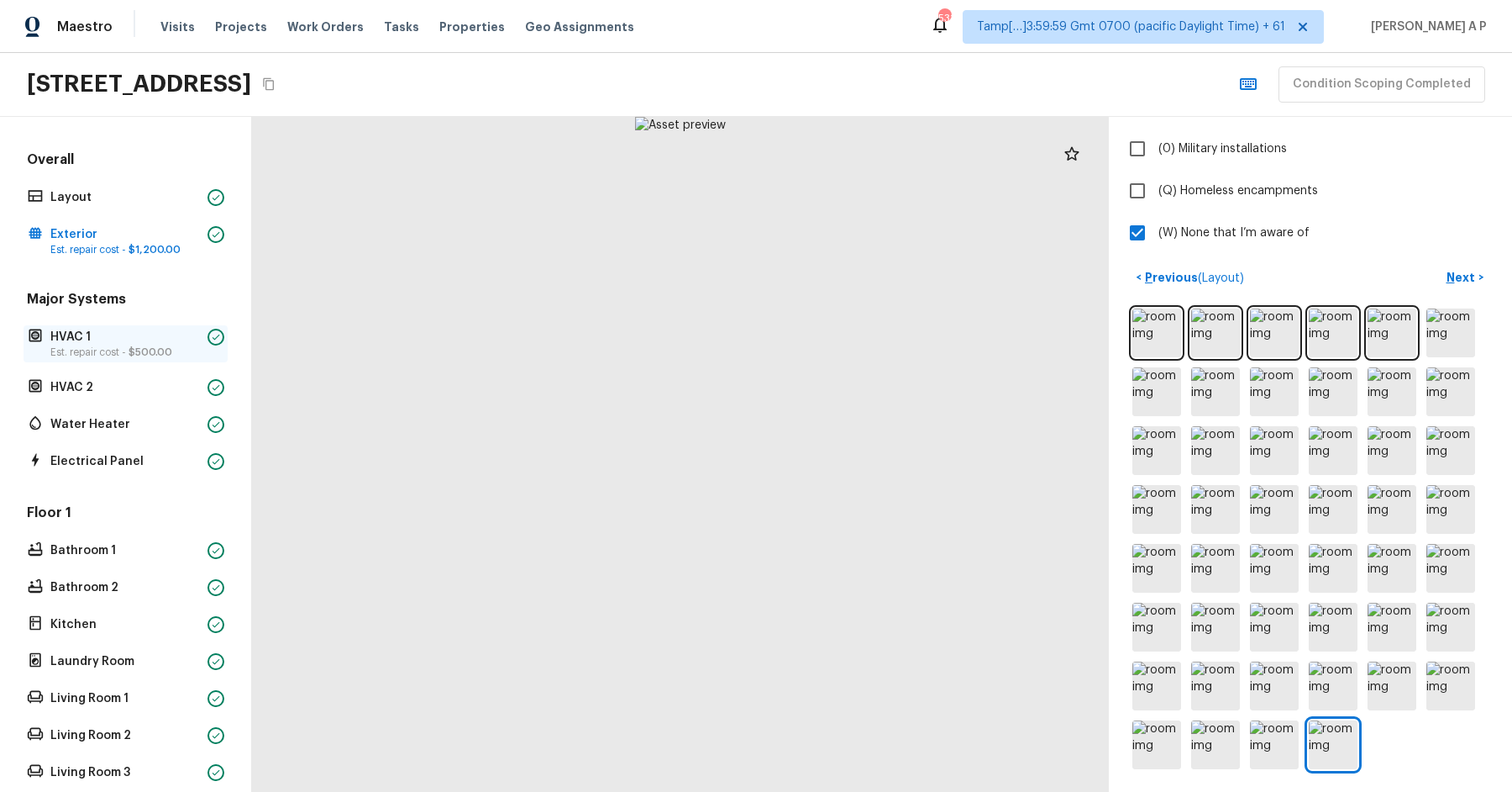
click at [189, 342] on p "HVAC 1" at bounding box center [125, 337] width 150 height 17
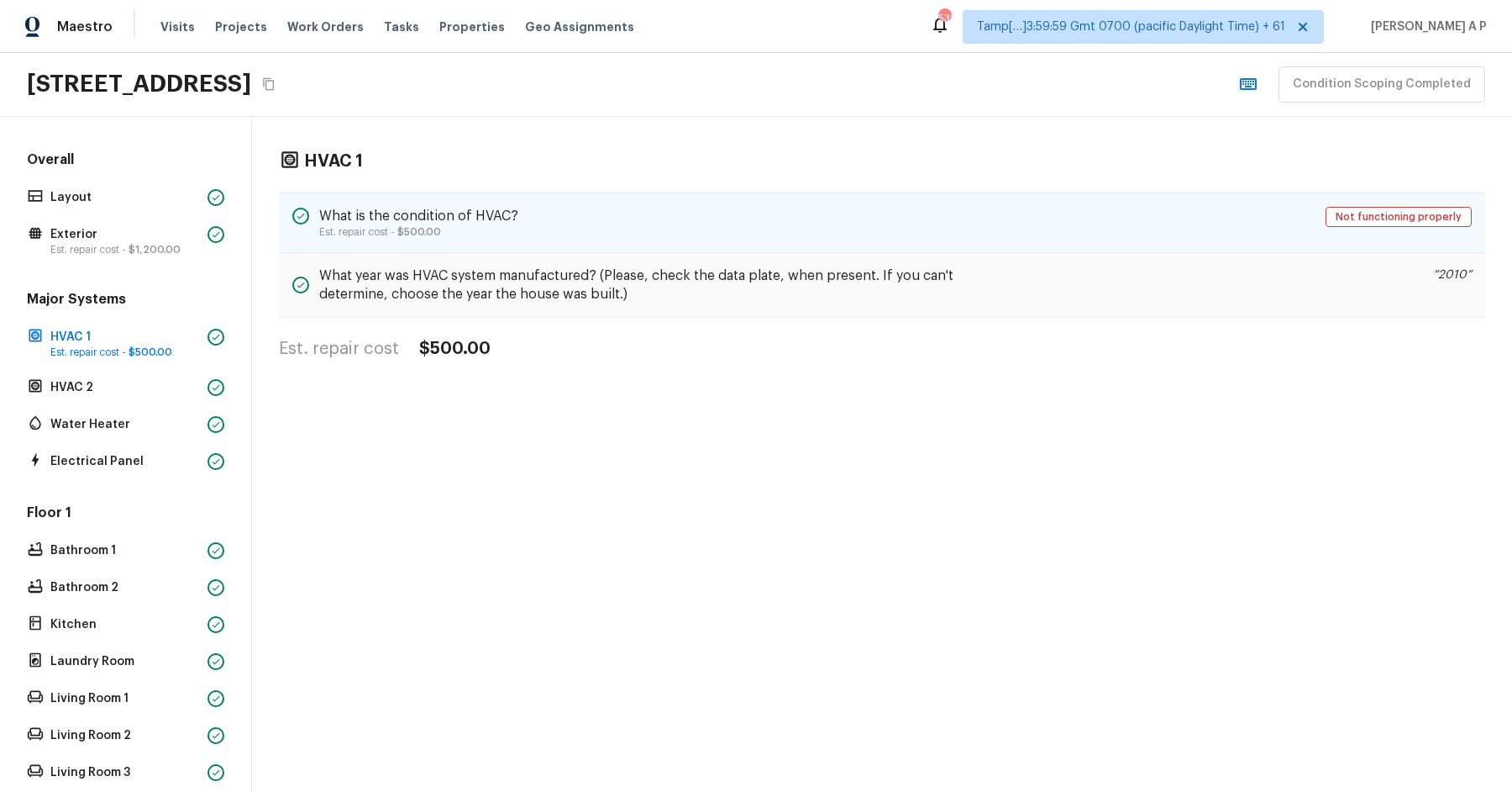
click at [426, 209] on h5 "What is the condition of HVAC?" at bounding box center [418, 216] width 199 height 19
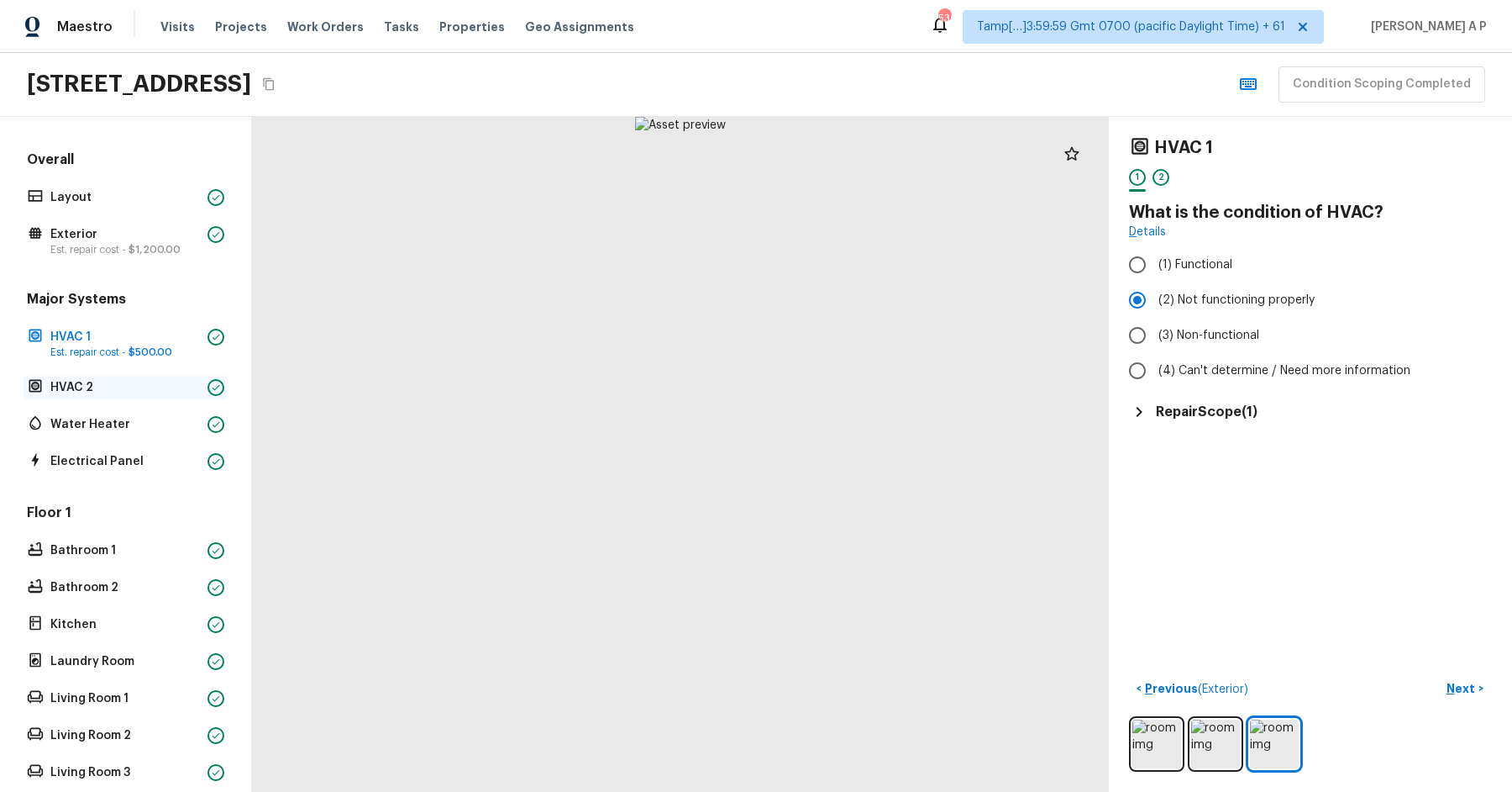
click at [146, 393] on p "HVAC 2" at bounding box center [125, 388] width 150 height 17
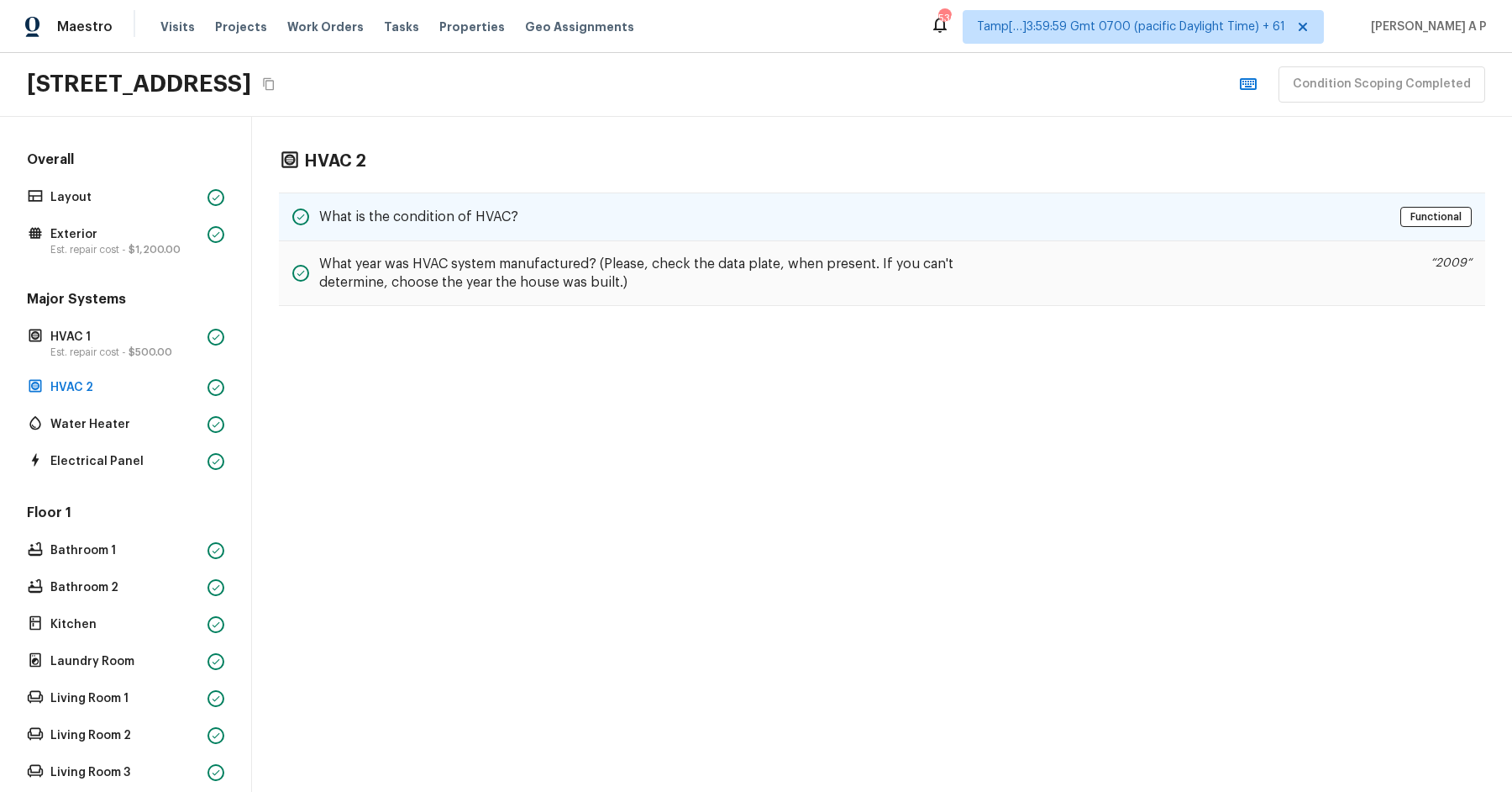
click at [397, 228] on div "What is the condition of HVAC? Functional" at bounding box center [882, 217] width 1206 height 49
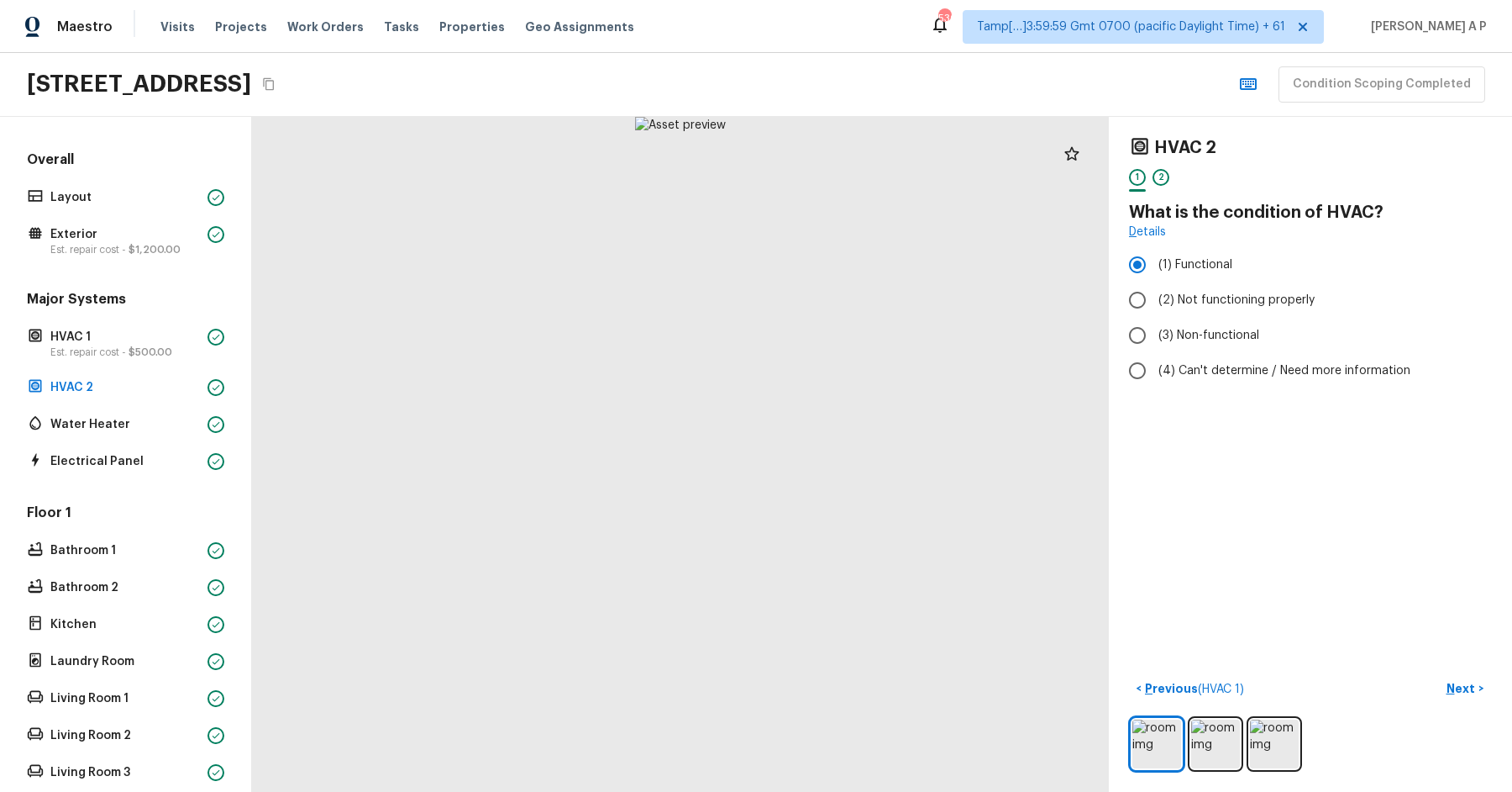
click at [142, 442] on div "Major Systems HVAC 1 Est. repair cost - $500.00 HVAC 2 Water Heater Electrical …" at bounding box center [125, 381] width 204 height 183
click at [142, 429] on p "Water Heater" at bounding box center [125, 424] width 150 height 17
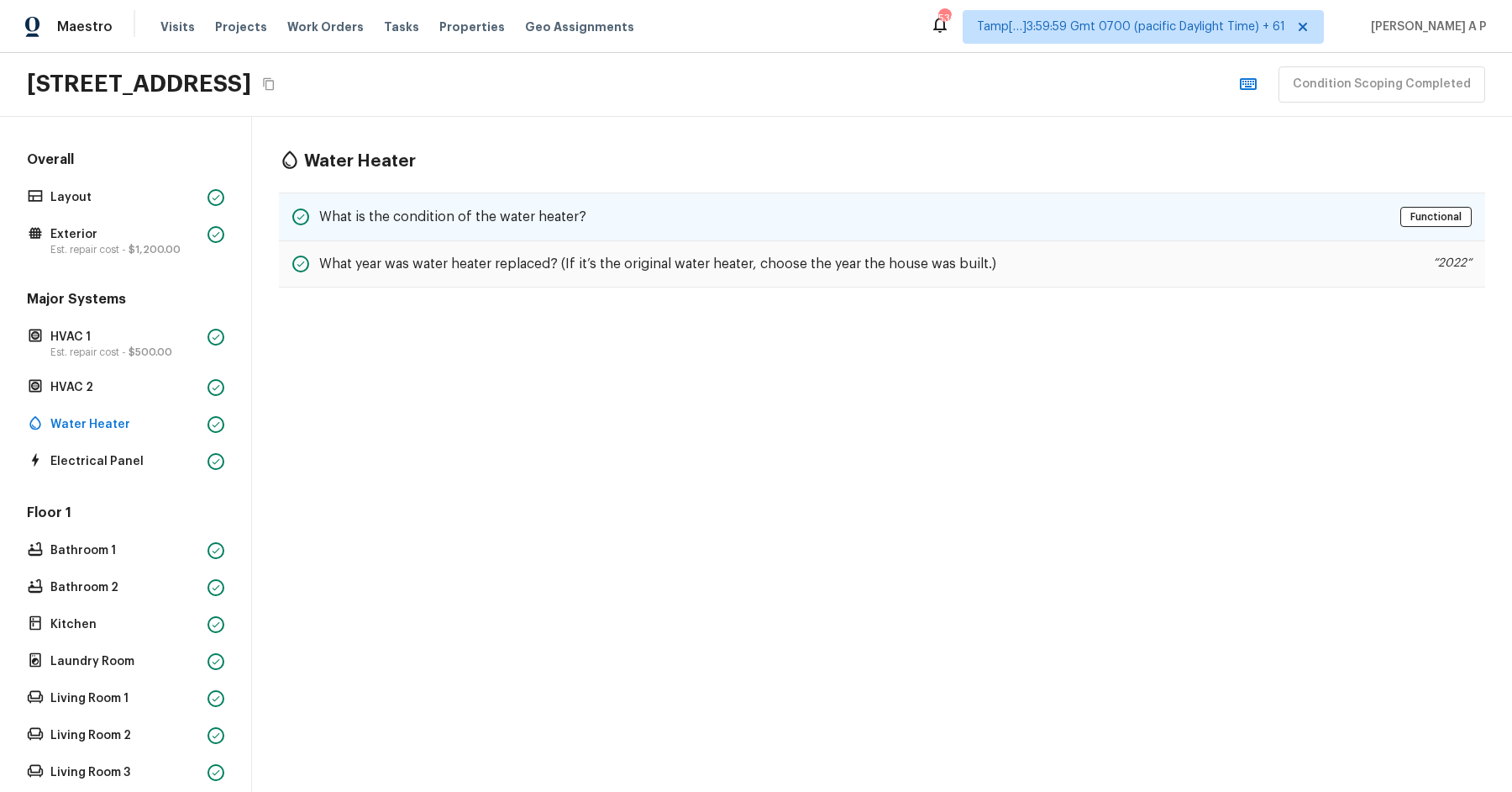
click at [402, 212] on h5 "What is the condition of the water heater?" at bounding box center [452, 217] width 267 height 19
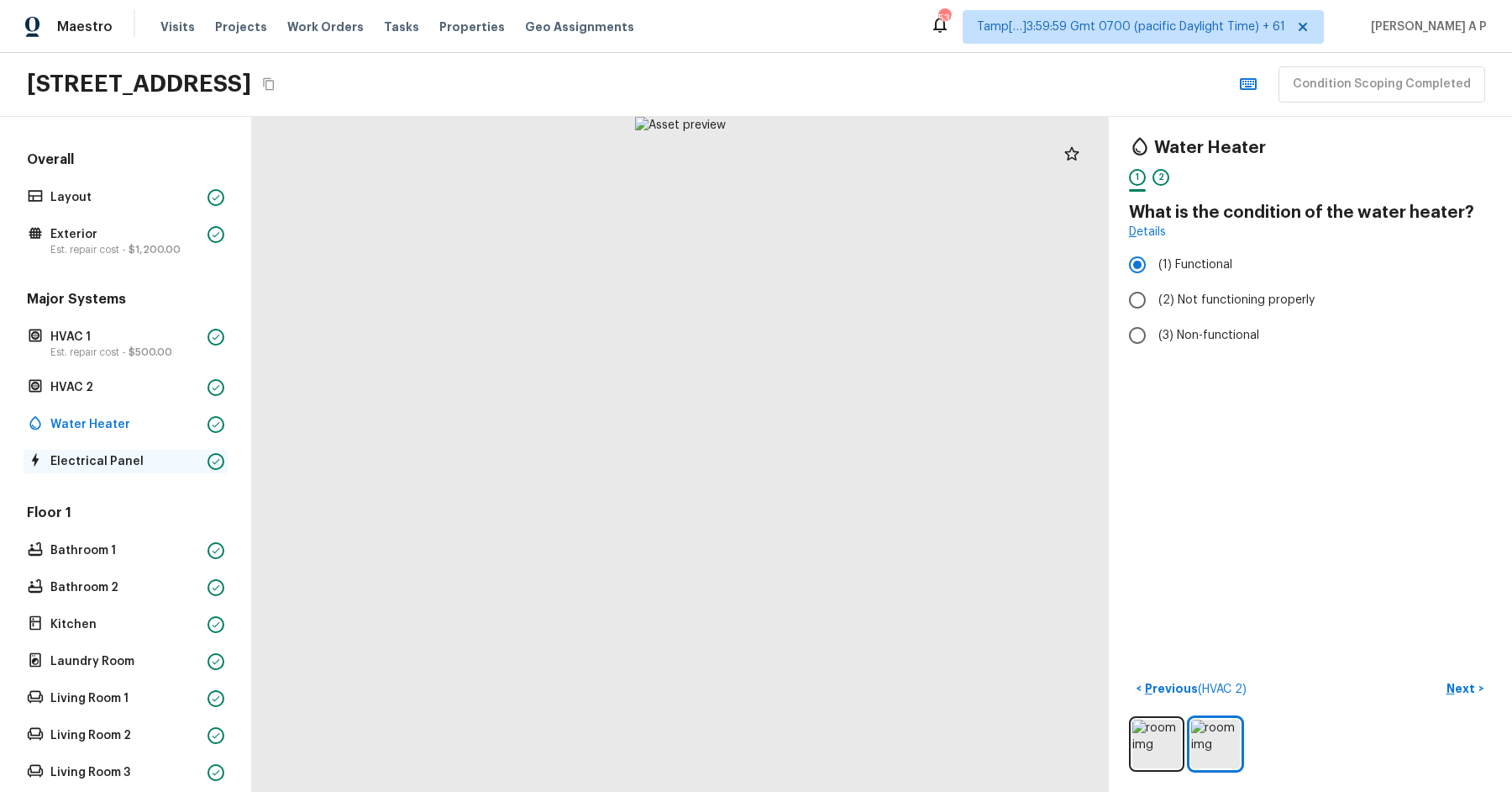
click at [110, 460] on p "Electrical Panel" at bounding box center [125, 461] width 150 height 17
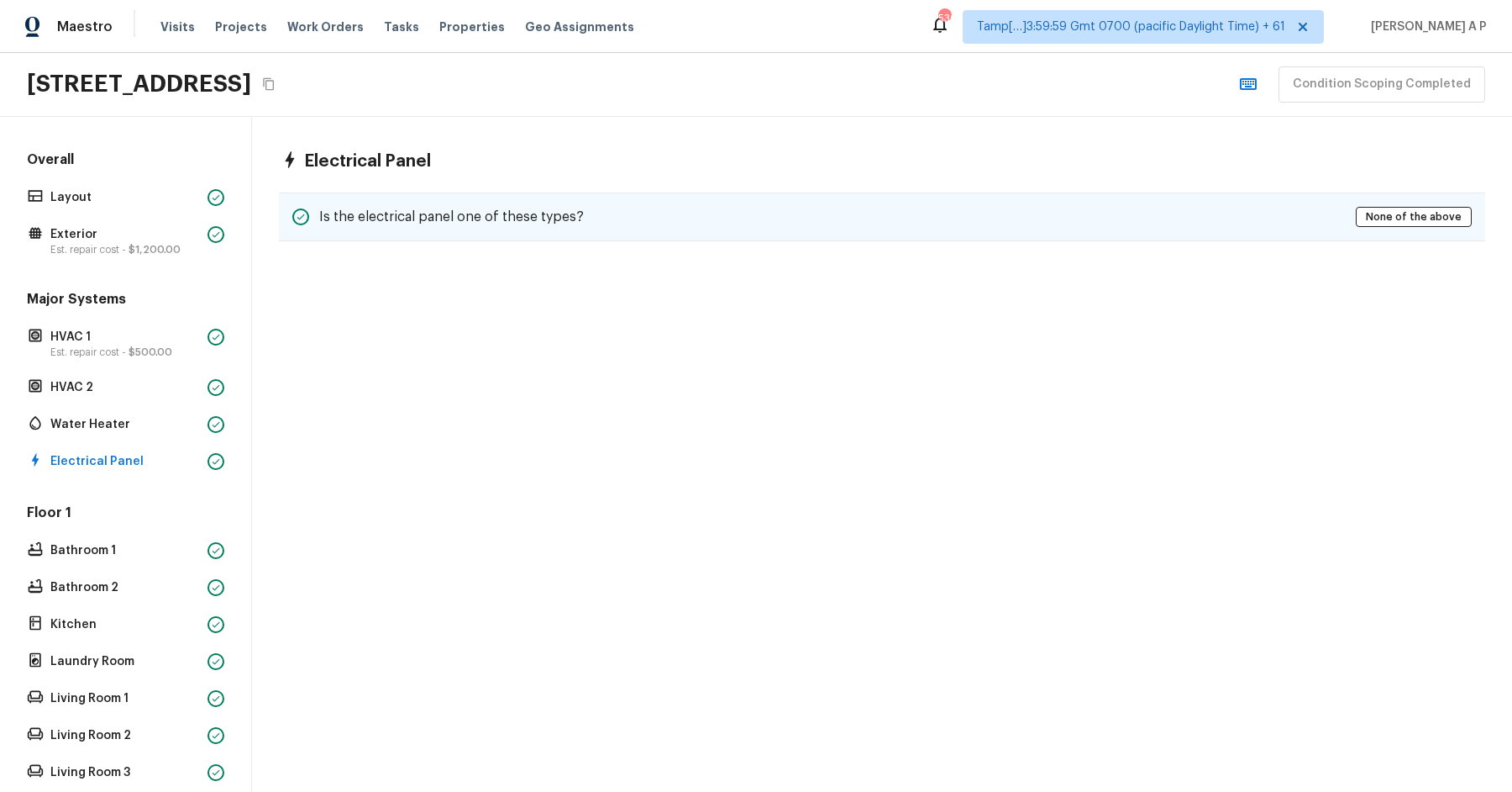
click at [409, 209] on h5 "Is the electrical panel one of these types?" at bounding box center [451, 217] width 265 height 19
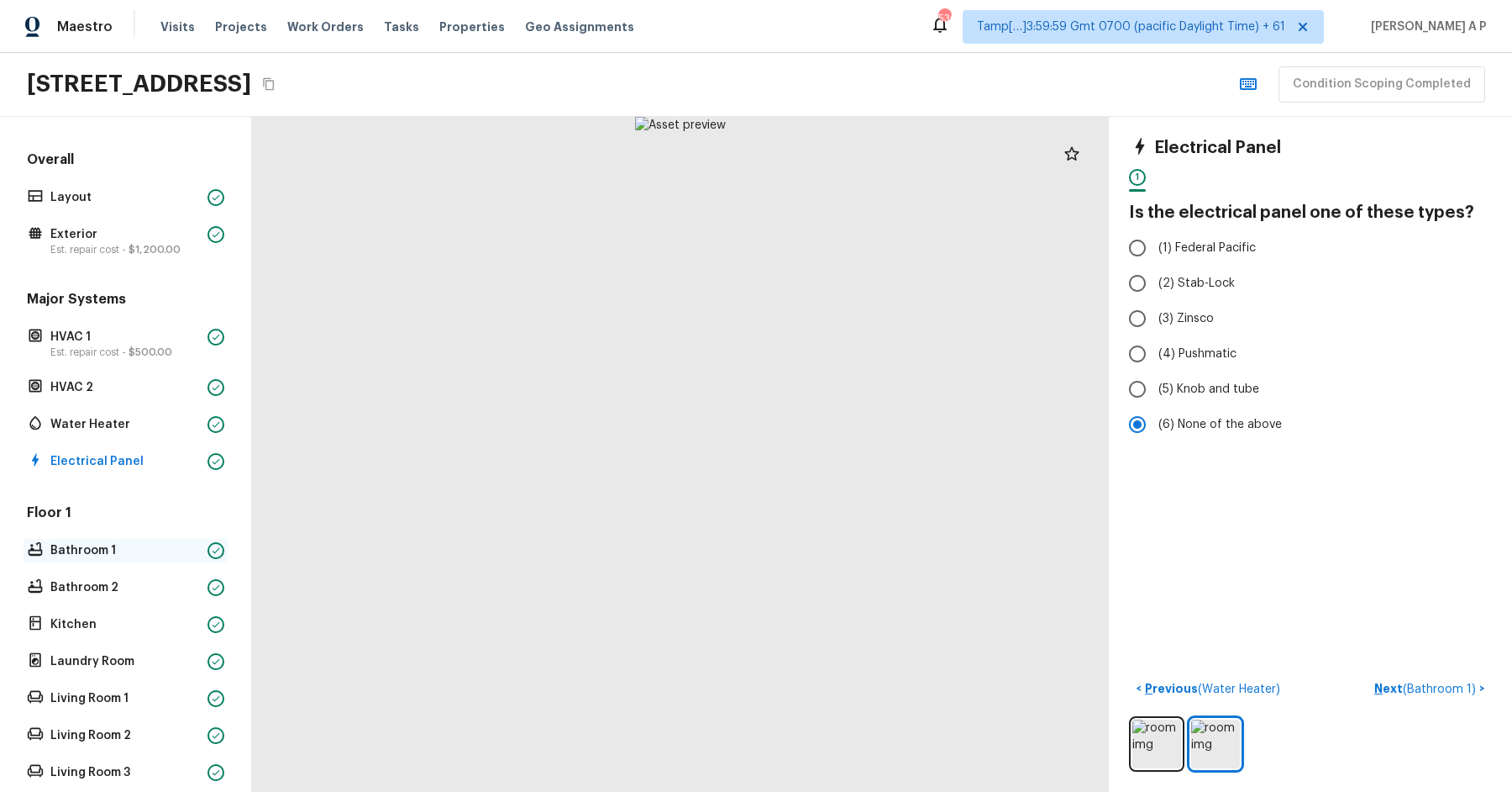
click at [138, 550] on p "Bathroom 1" at bounding box center [125, 550] width 150 height 17
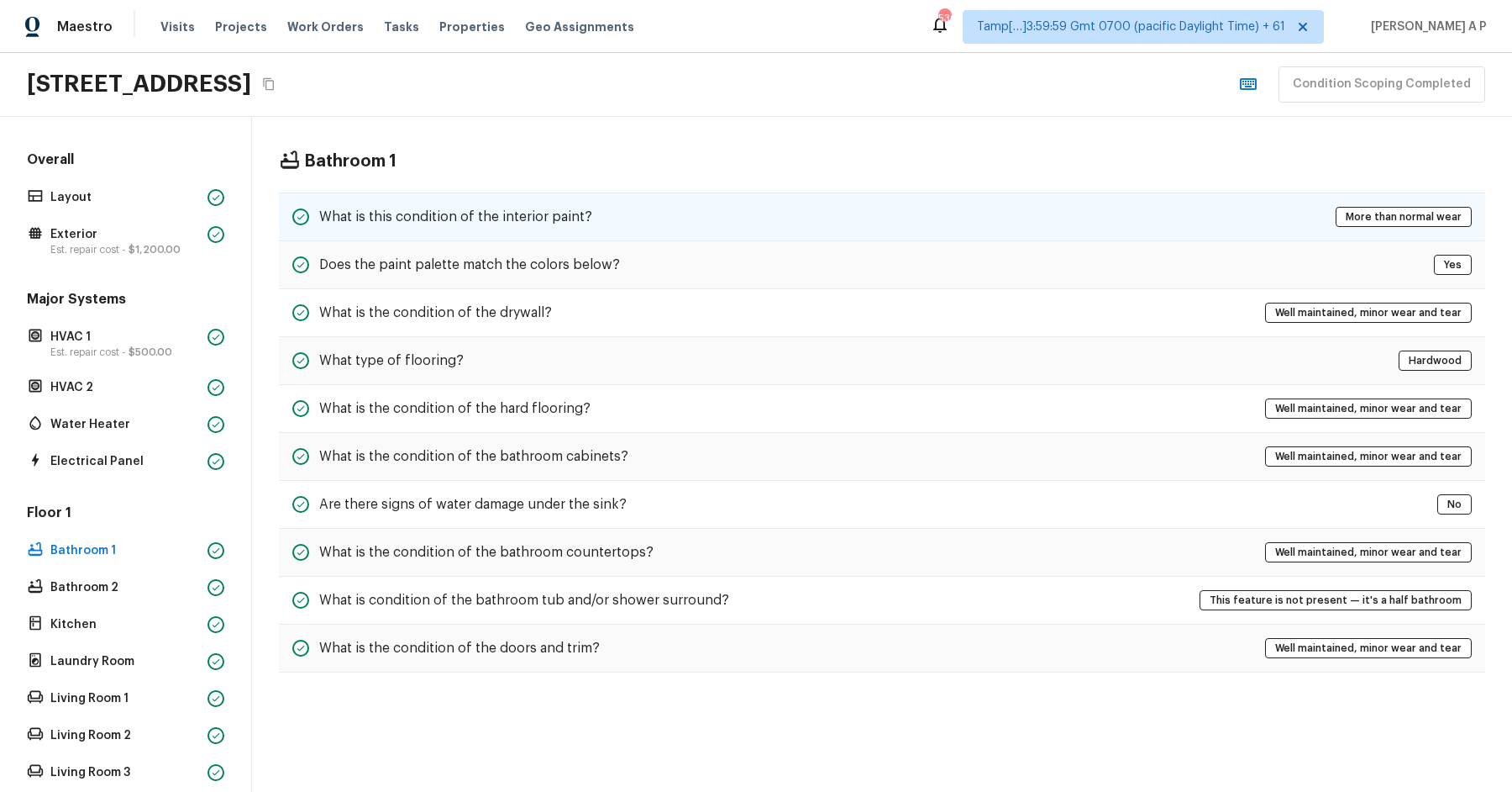
click at [403, 200] on div "What is this condition of the interior paint? More than normal wear" at bounding box center [882, 217] width 1206 height 49
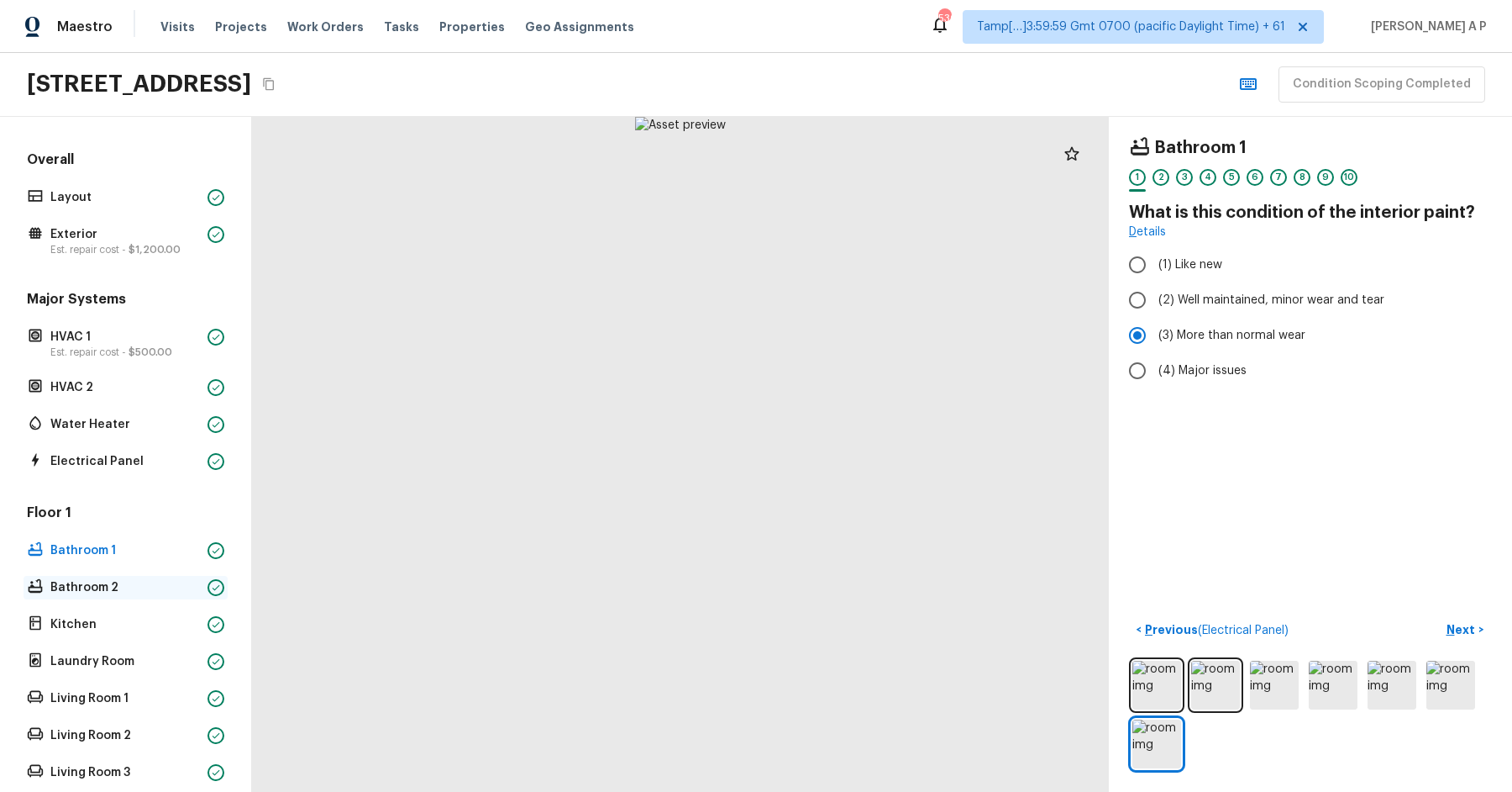
click at [129, 580] on p "Bathroom 2" at bounding box center [125, 588] width 150 height 17
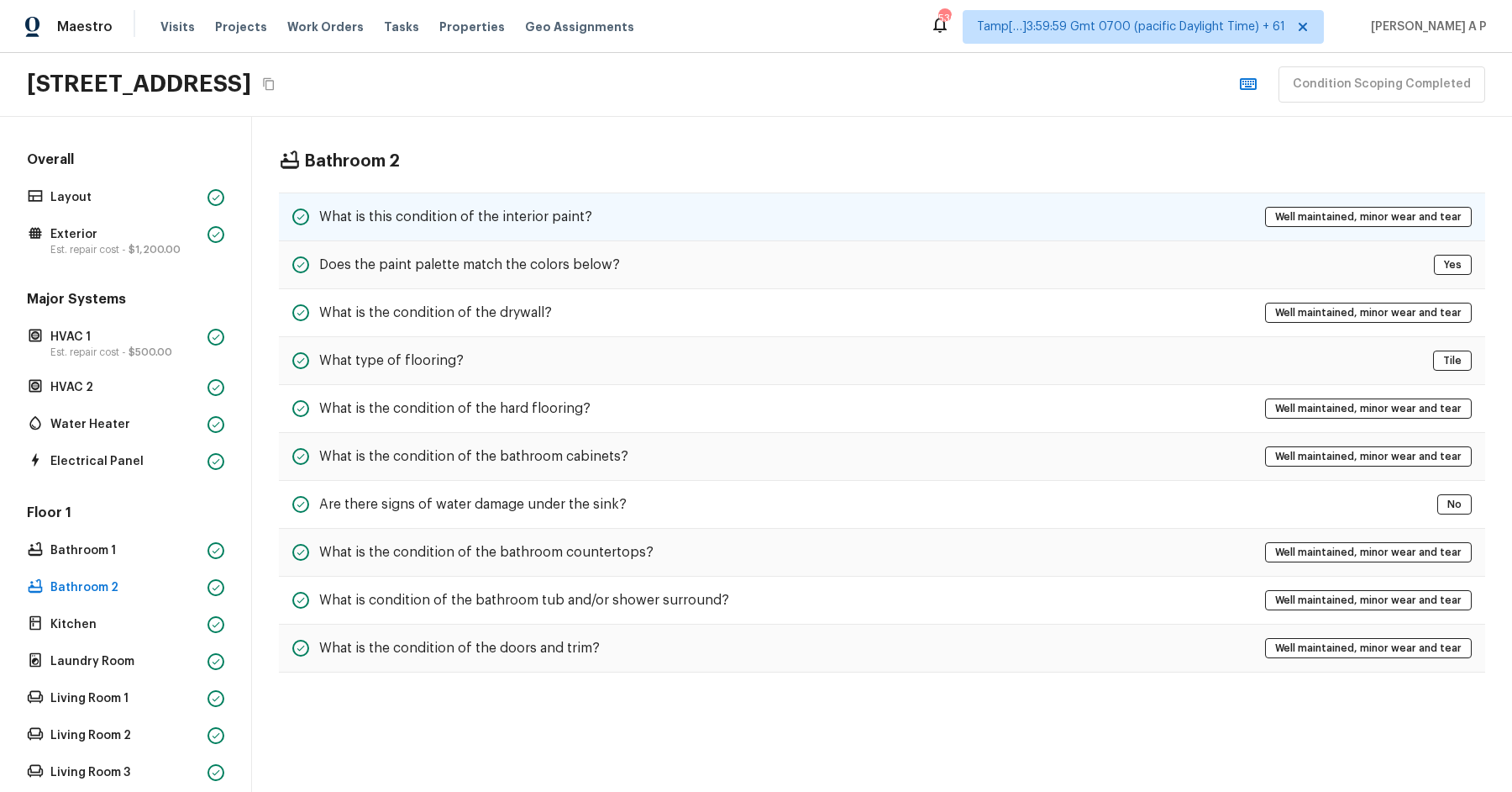
click at [445, 196] on div "What is this condition of the interior paint? Well maintained, minor wear and t…" at bounding box center [882, 217] width 1206 height 49
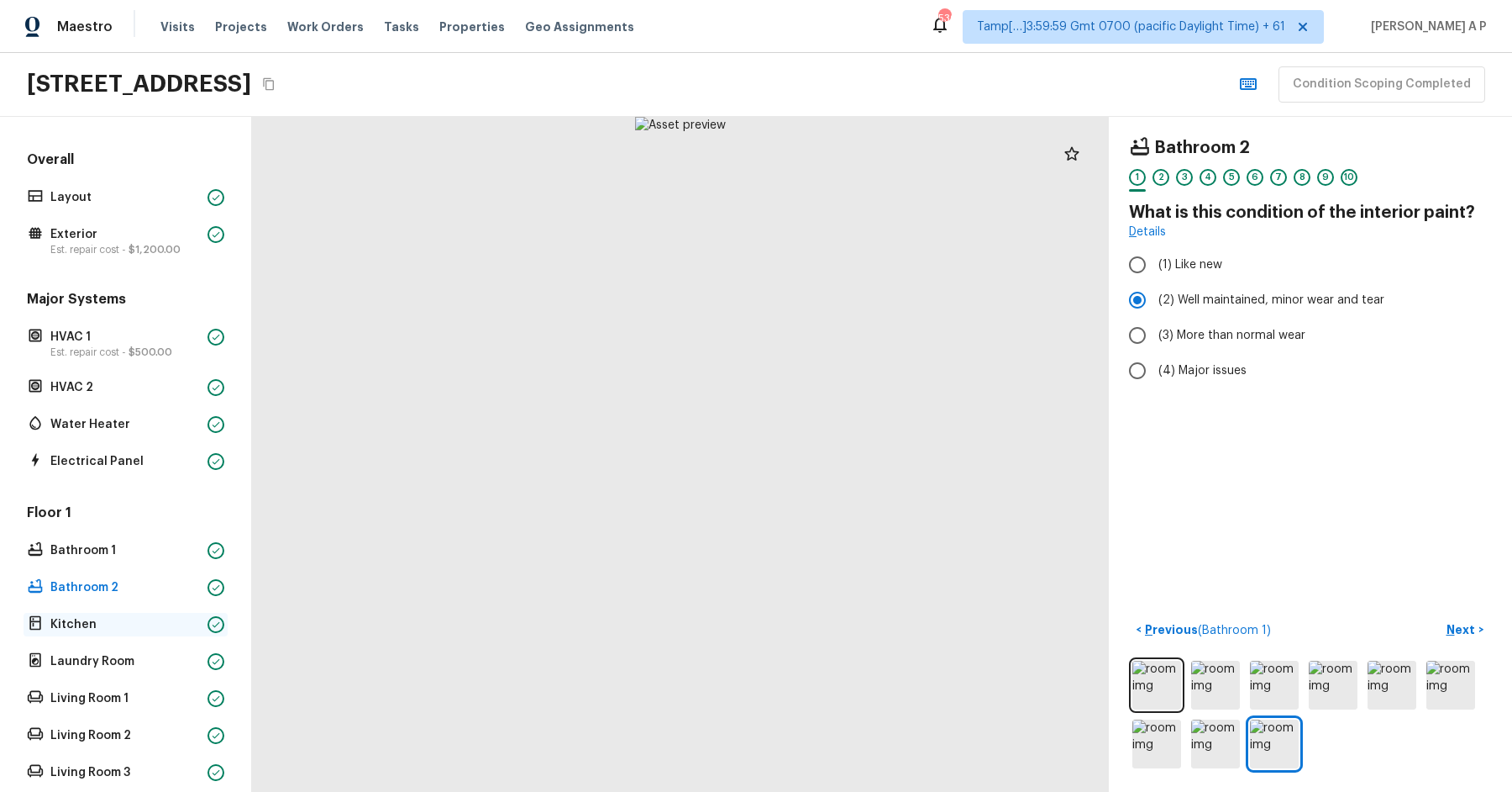
click at [102, 627] on p "Kitchen" at bounding box center [125, 624] width 150 height 17
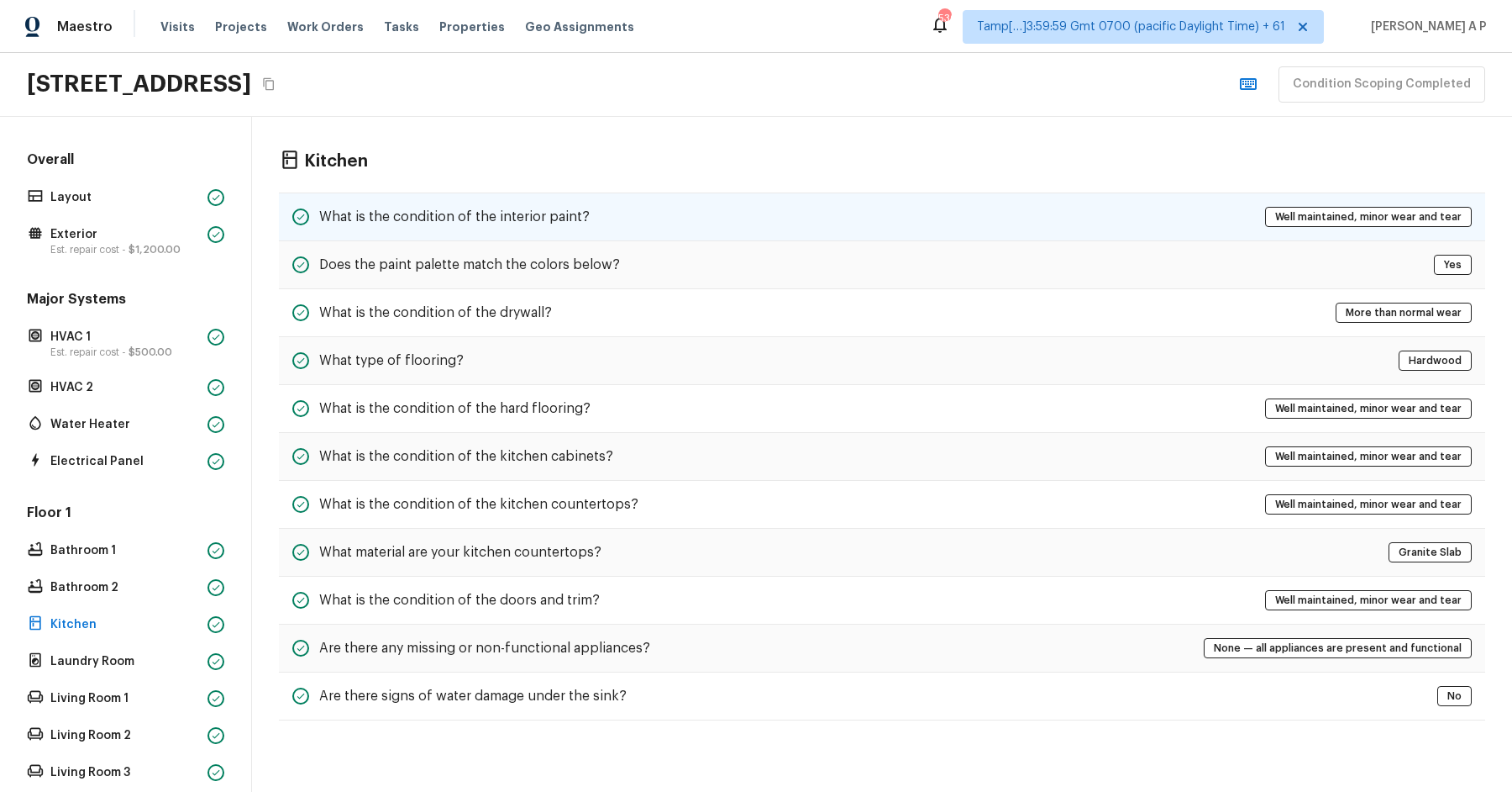
click at [467, 220] on h5 "What is the condition of the interior paint?" at bounding box center [454, 217] width 271 height 19
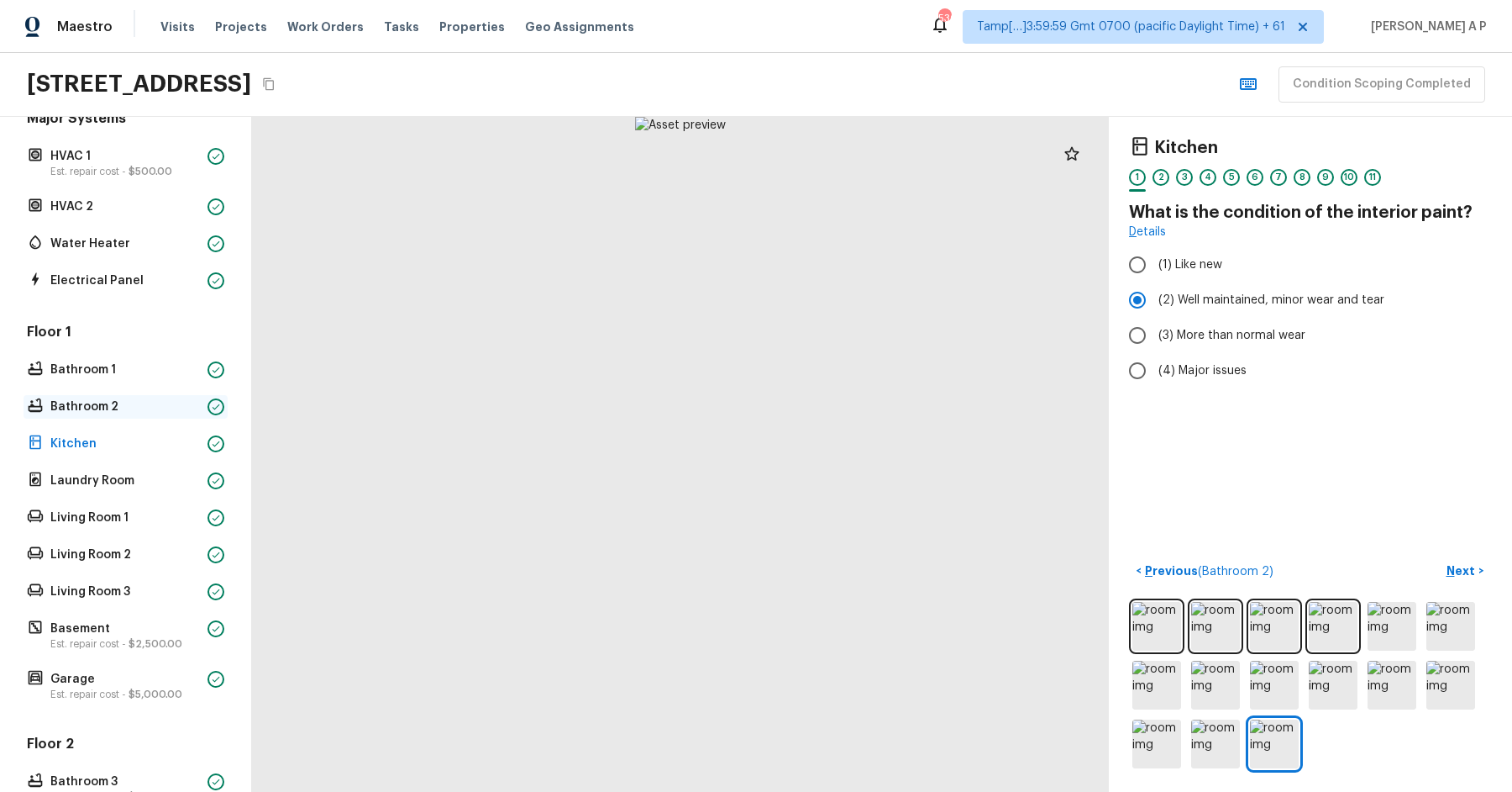
scroll to position [216, 0]
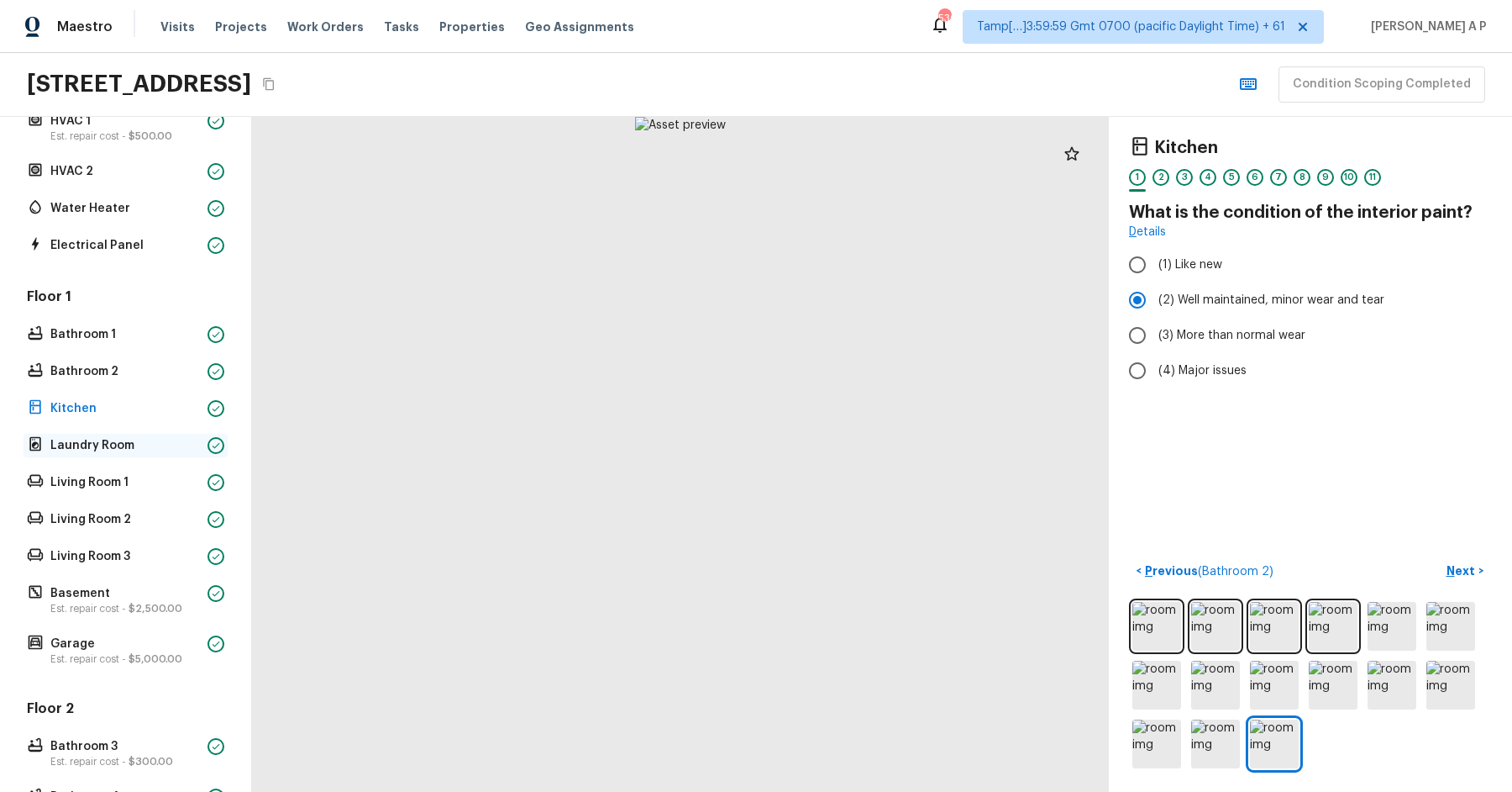
click at [139, 445] on p "Laundry Room" at bounding box center [125, 445] width 150 height 17
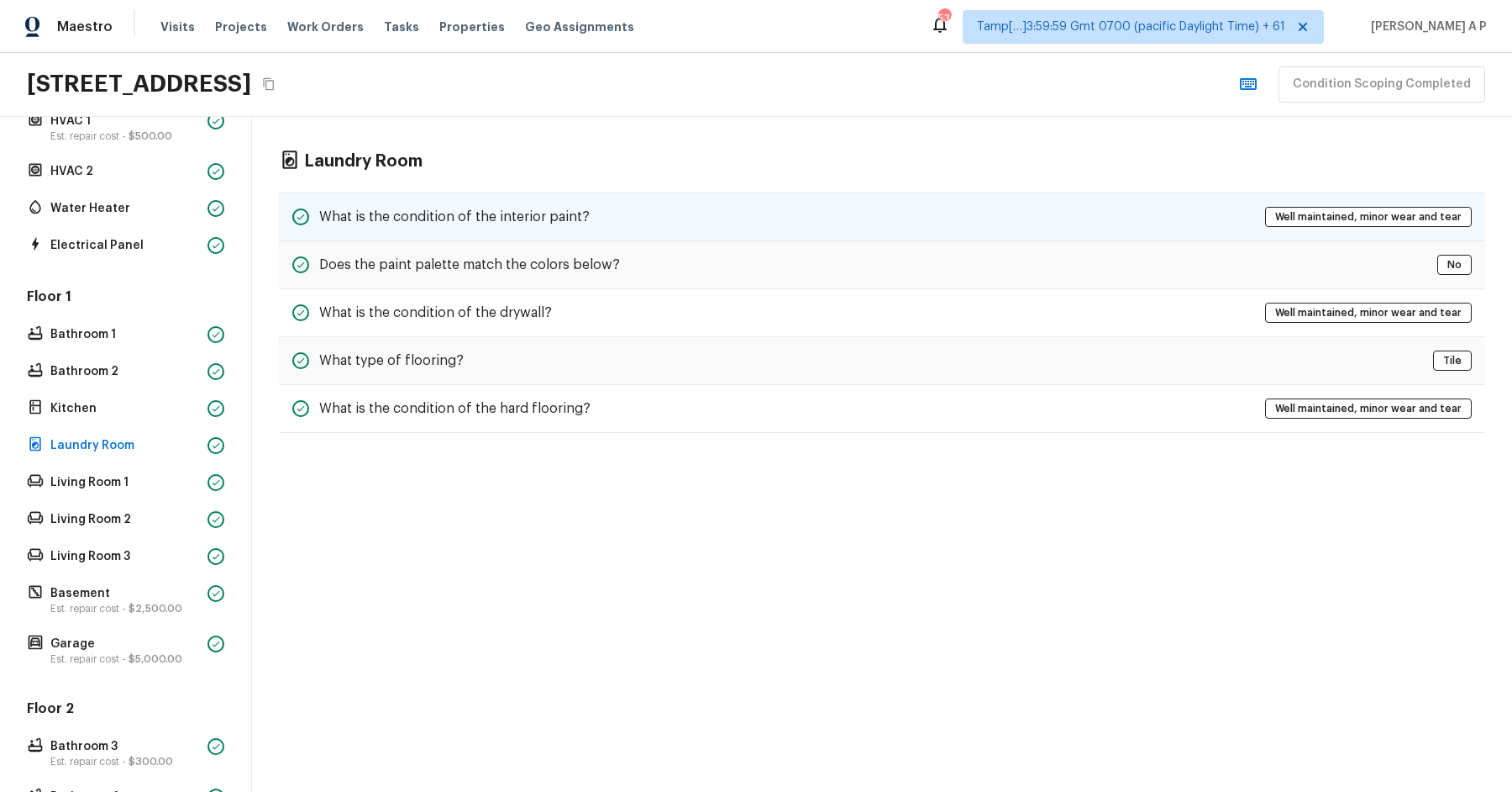
click at [442, 203] on div "What is the condition of the interior paint? Well maintained, minor wear and te…" at bounding box center [882, 217] width 1206 height 49
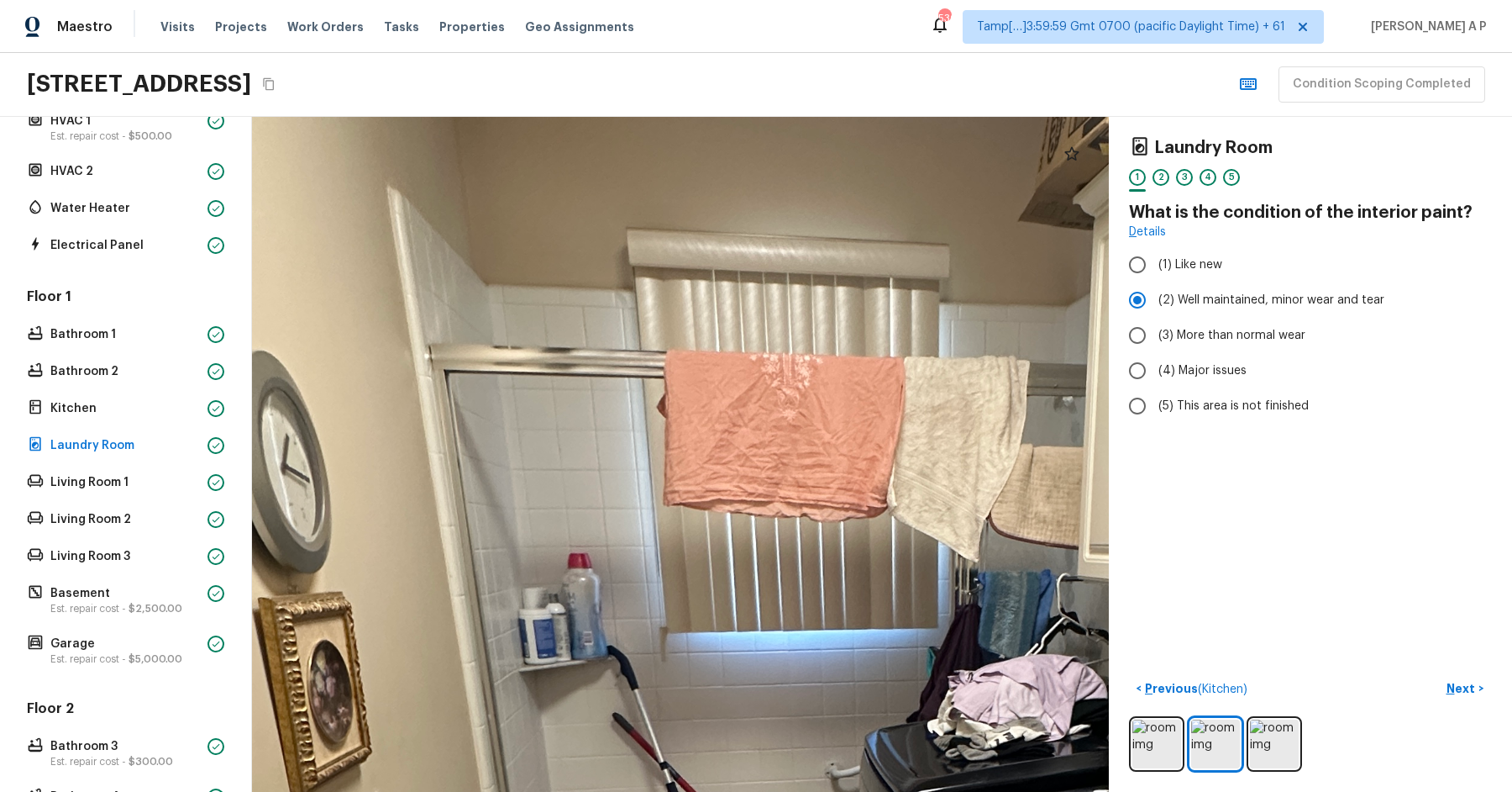
drag, startPoint x: 621, startPoint y: 360, endPoint x: 553, endPoint y: 371, distance: 68.9
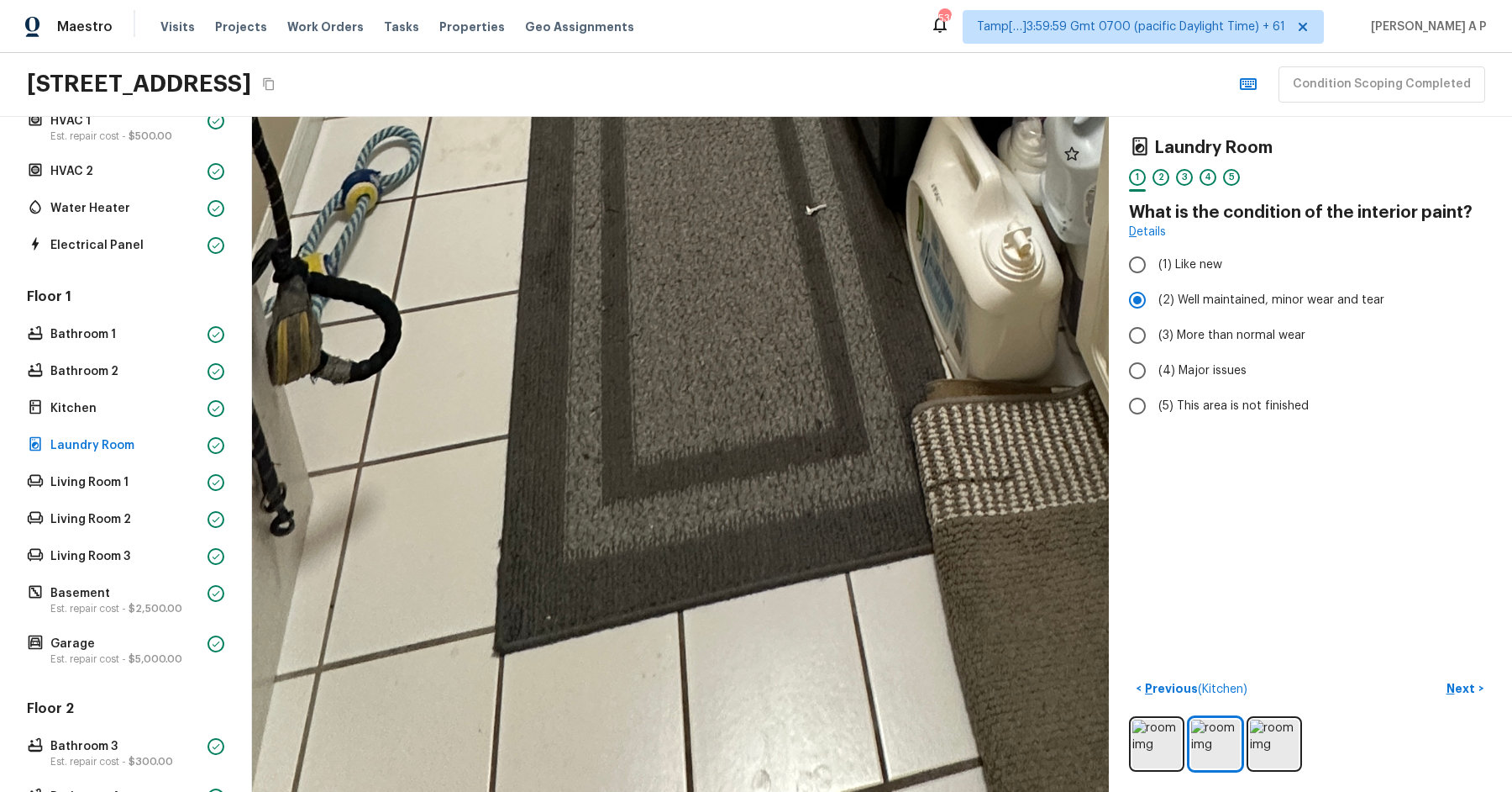
drag, startPoint x: 632, startPoint y: 372, endPoint x: 648, endPoint y: 580, distance: 208.6
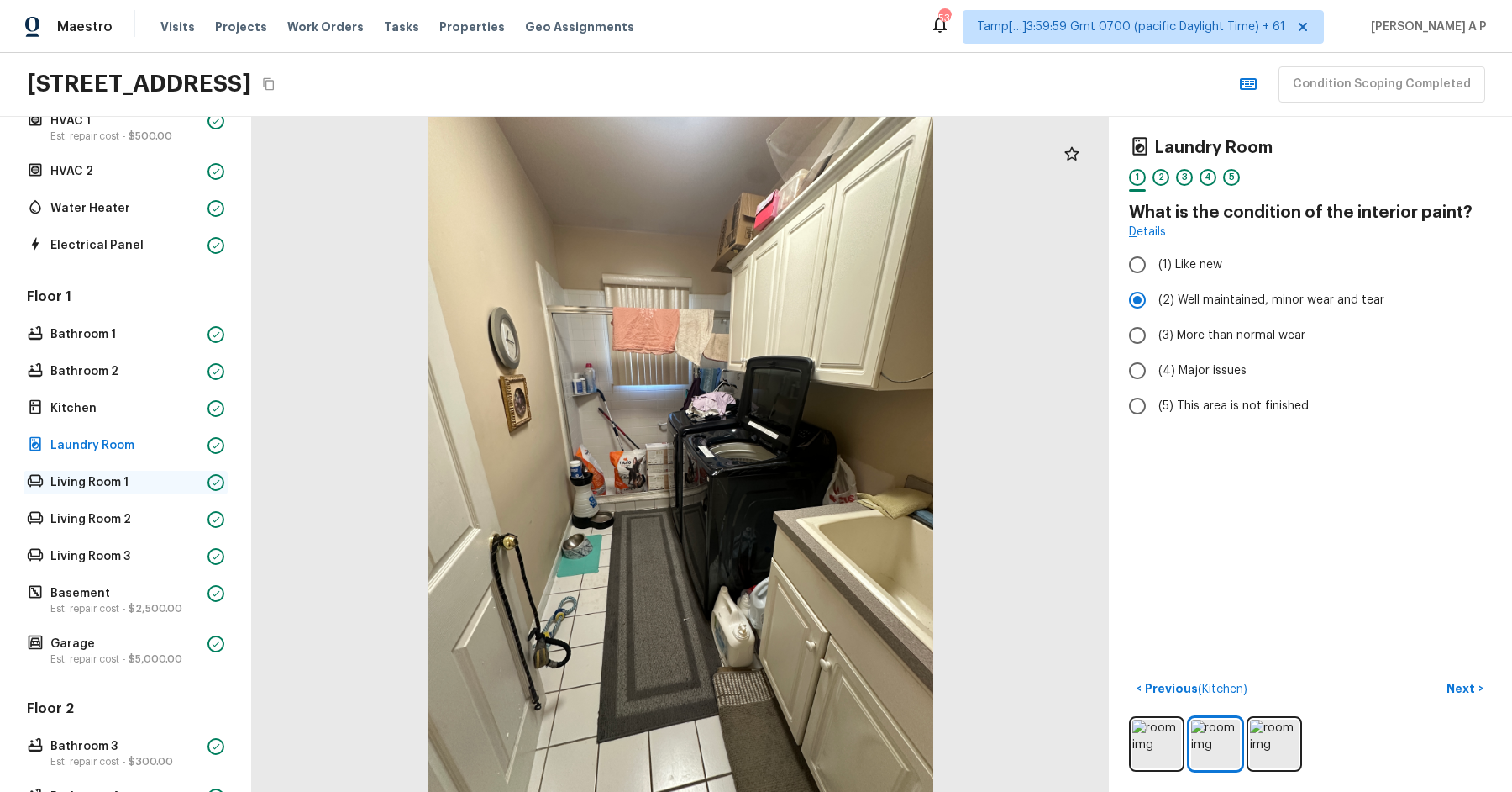
click at [199, 484] on p "Living Room 1" at bounding box center [125, 482] width 150 height 17
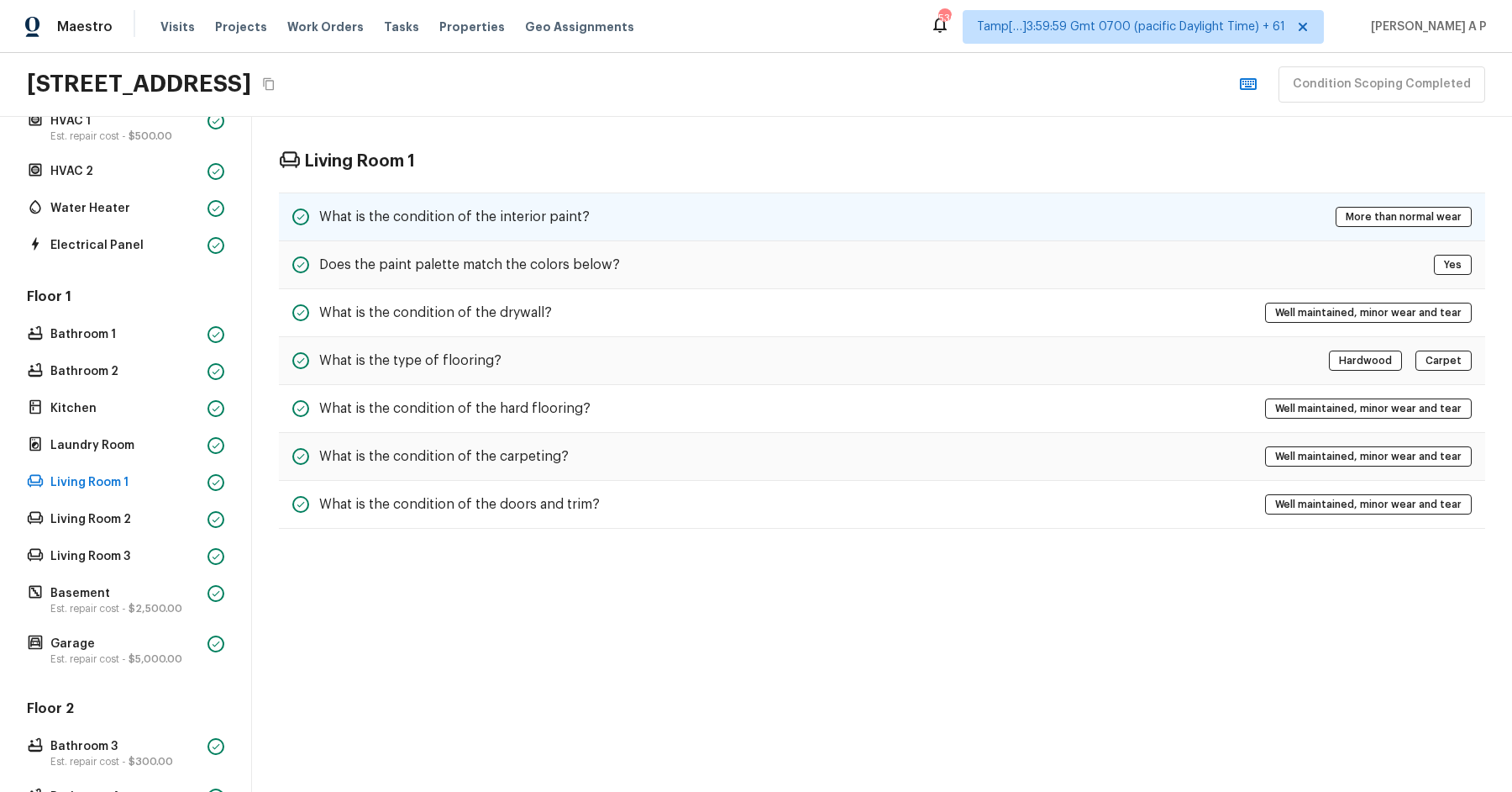
click at [523, 211] on h5 "What is the condition of the interior paint?" at bounding box center [454, 217] width 271 height 19
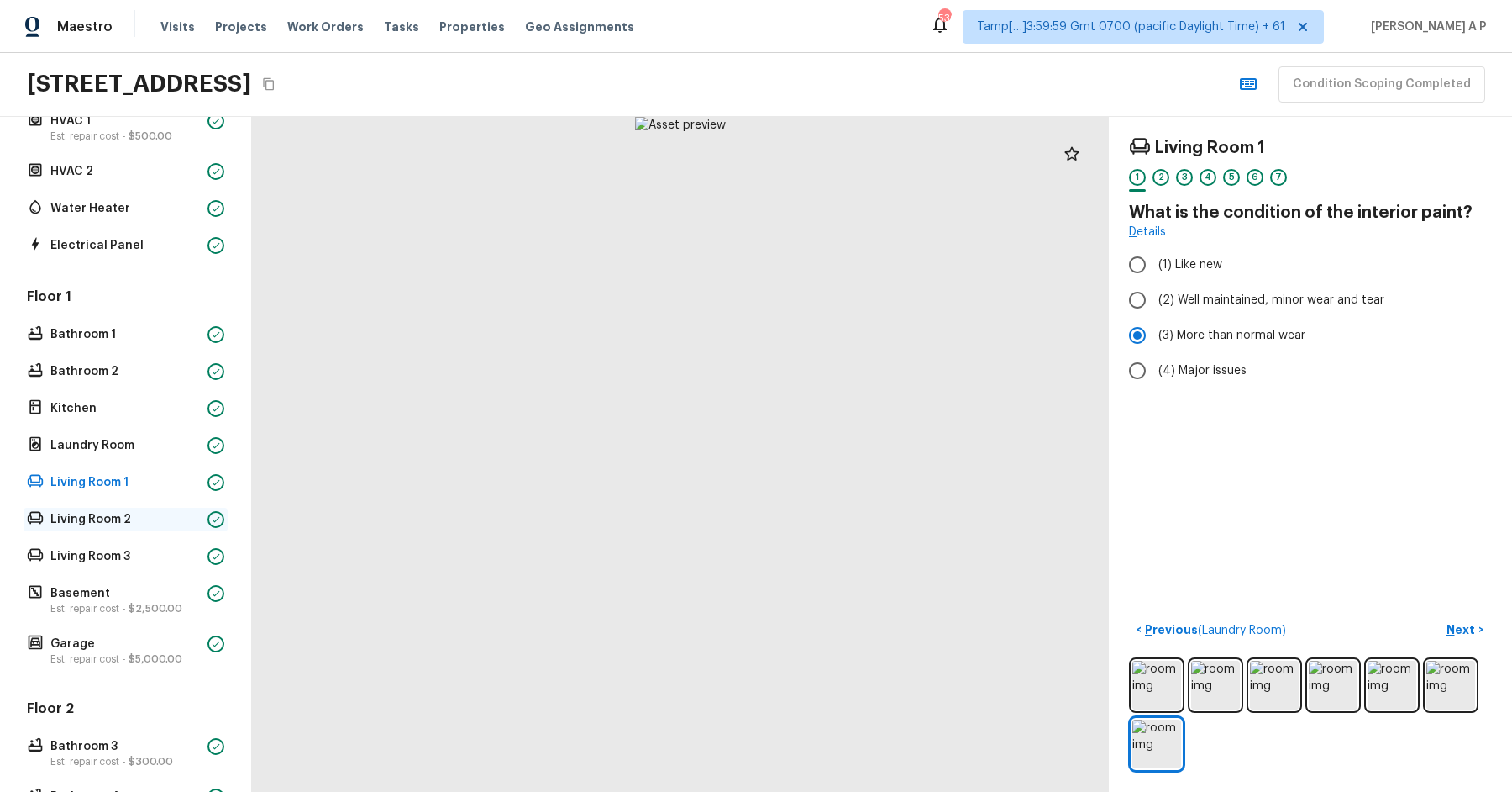
click at [99, 518] on p "Living Room 2" at bounding box center [125, 519] width 150 height 17
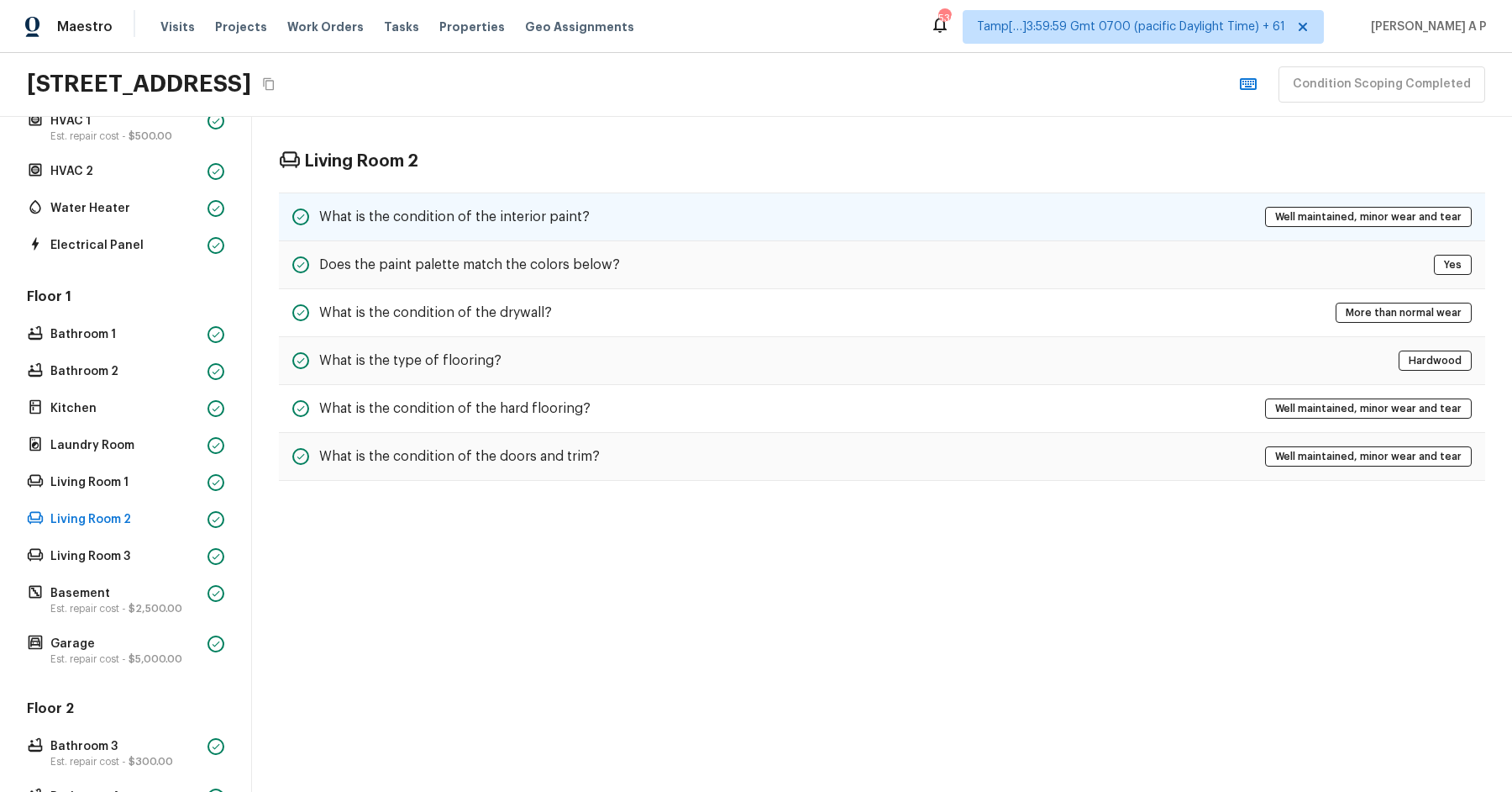
click at [547, 216] on h5 "What is the condition of the interior paint?" at bounding box center [454, 217] width 271 height 19
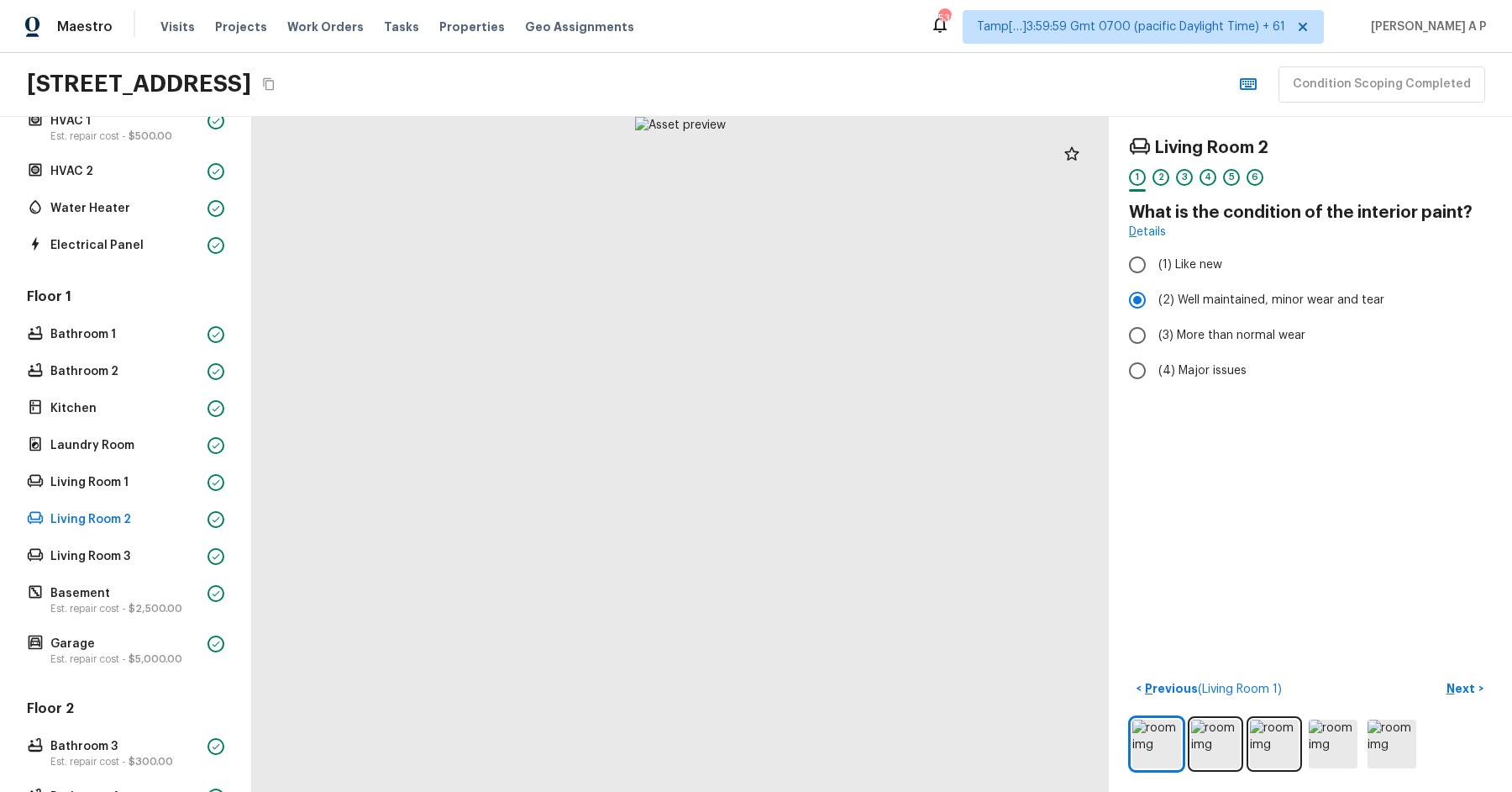
click at [785, 542] on div at bounding box center [680, 453] width 857 height 675
click at [123, 560] on p "Living Room 3" at bounding box center [125, 556] width 150 height 17
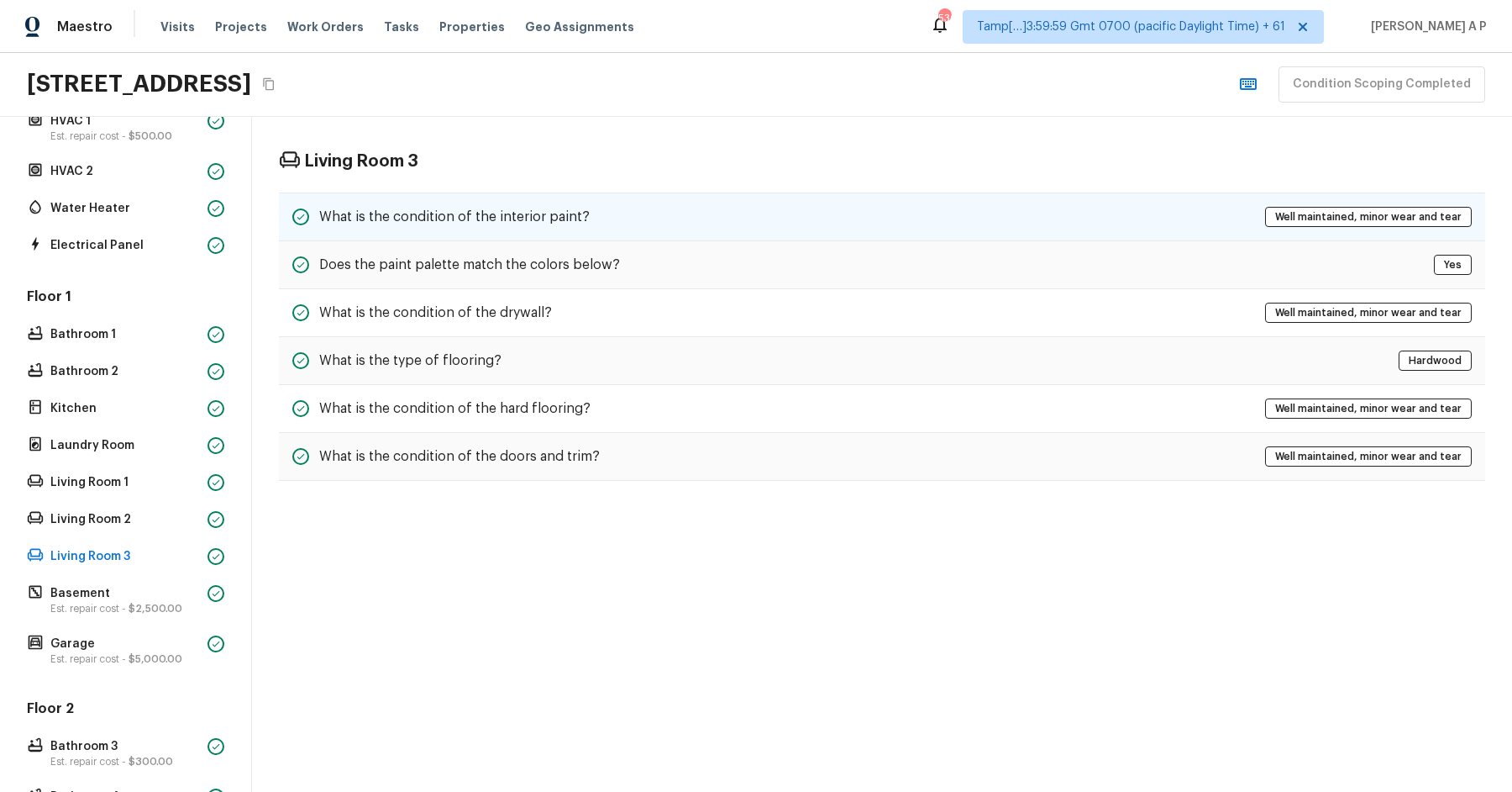
click at [518, 209] on h5 "What is the condition of the interior paint?" at bounding box center [454, 217] width 271 height 19
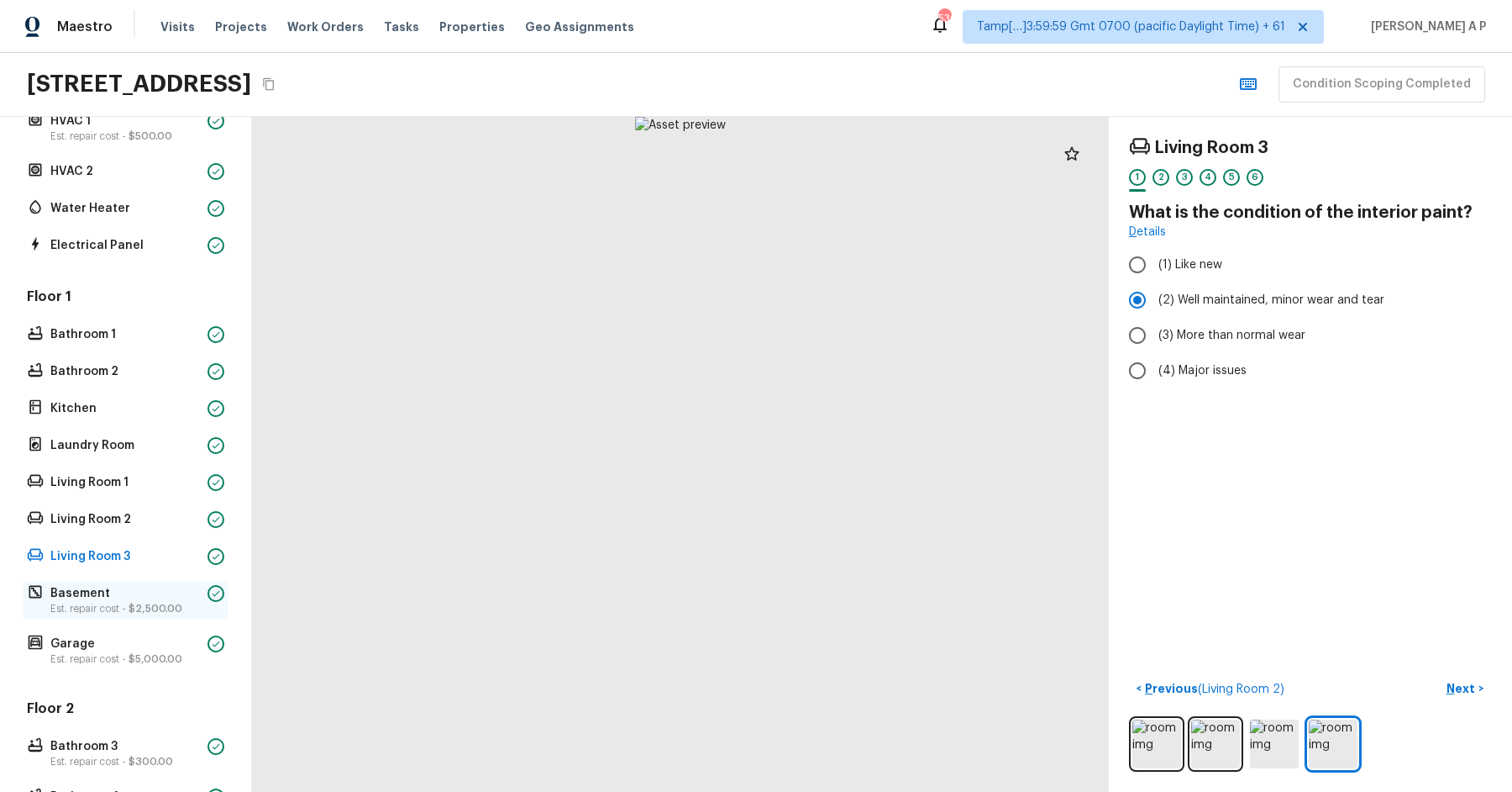
click at [173, 594] on p "Basement" at bounding box center [125, 593] width 150 height 17
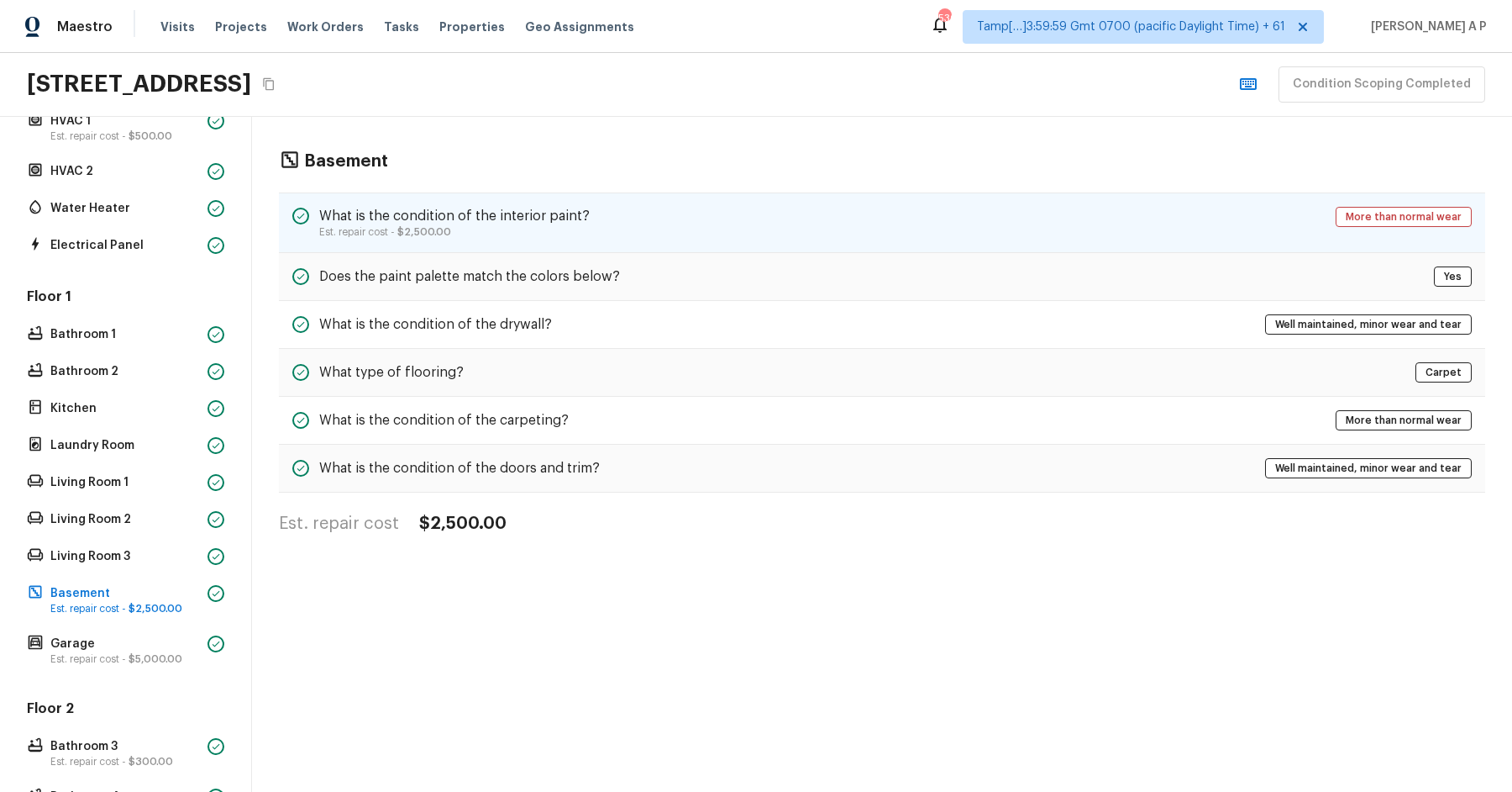
click at [557, 208] on h5 "What is the condition of the interior paint?" at bounding box center [454, 216] width 271 height 19
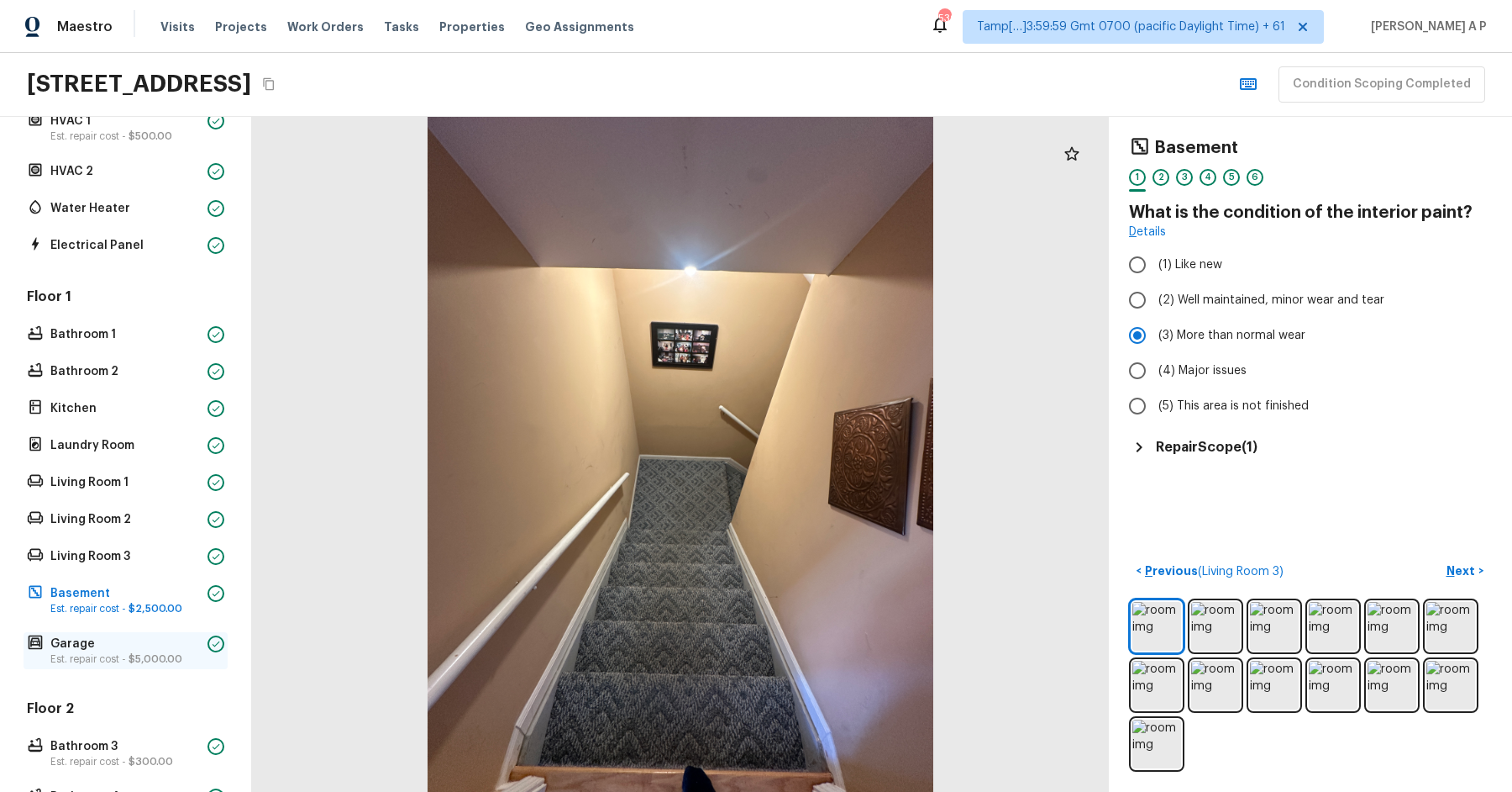
click at [182, 660] on p "Est. repair cost - $5,000.00" at bounding box center [125, 659] width 150 height 13
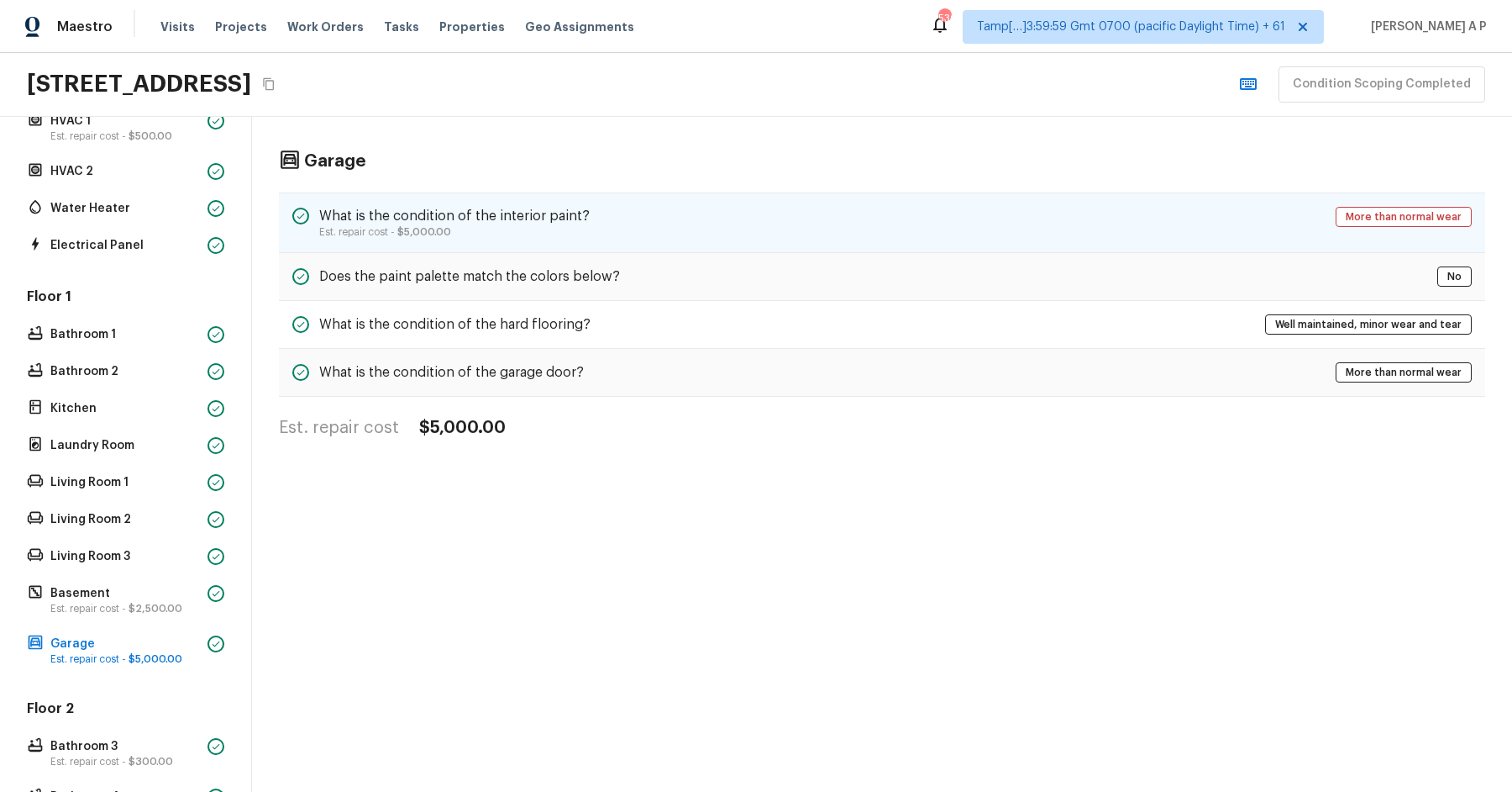
click at [451, 212] on h5 "What is the condition of the interior paint?" at bounding box center [454, 216] width 271 height 19
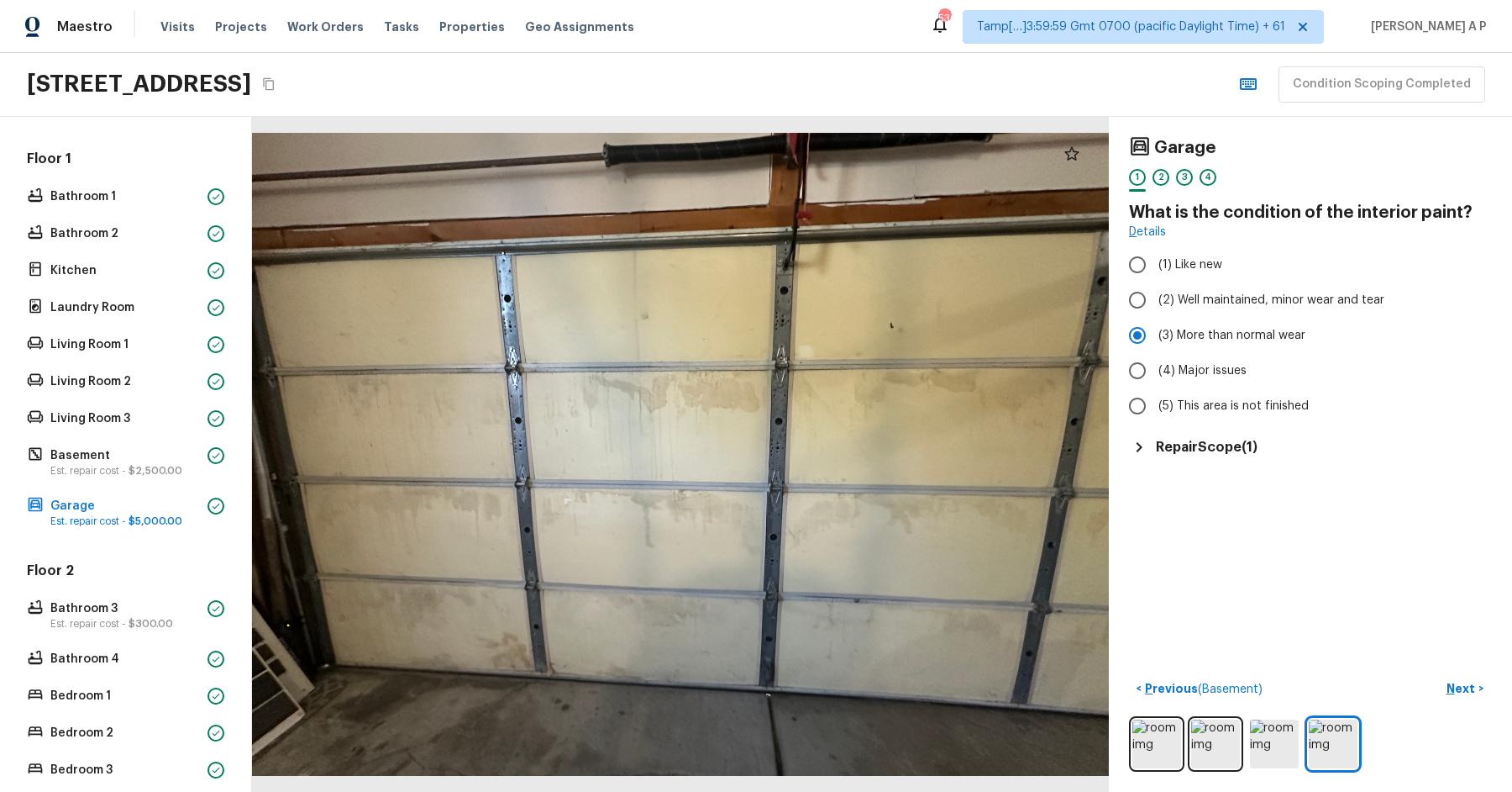
scroll to position [418, 0]
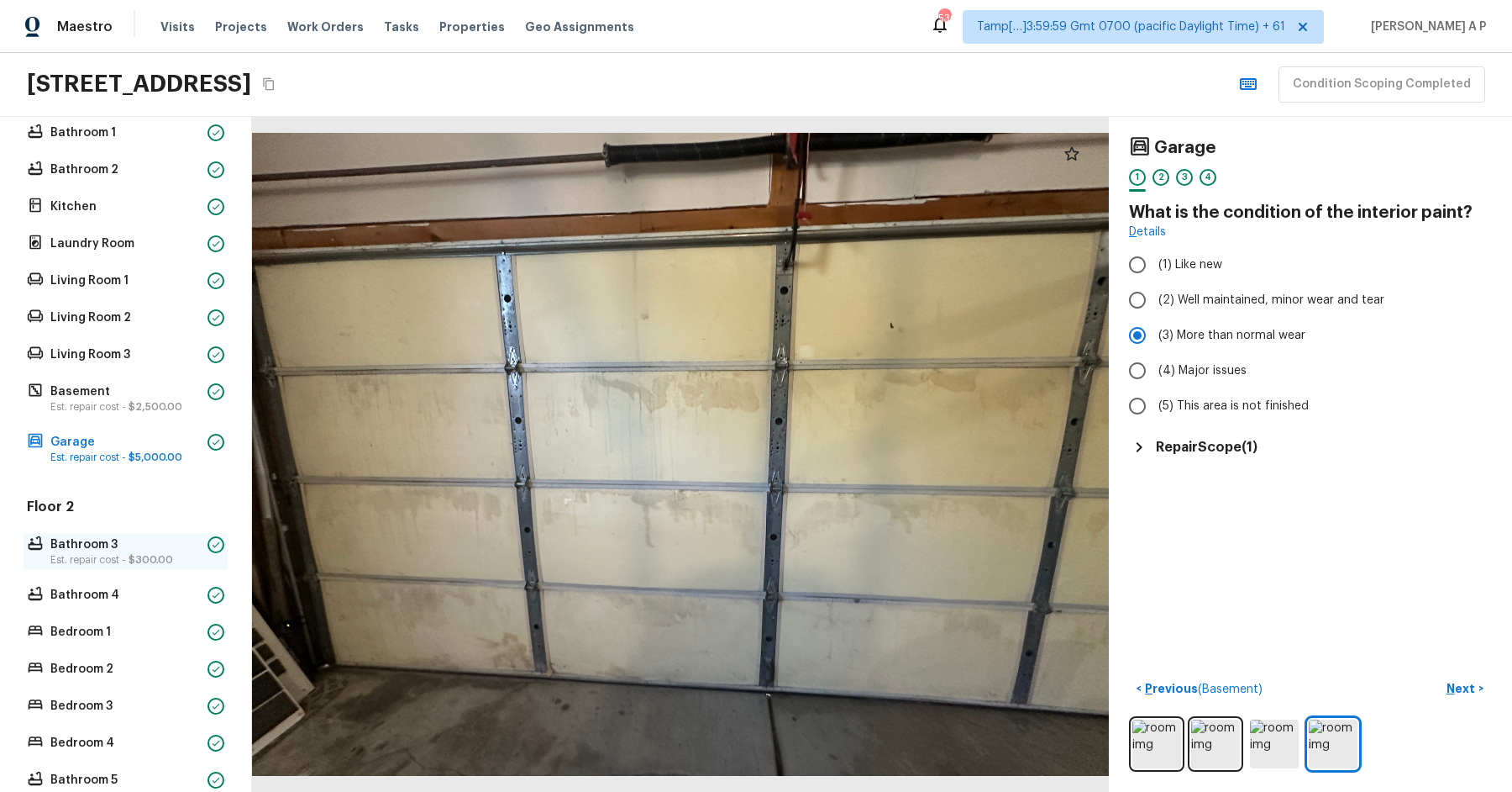
click at [148, 555] on span "$300.00" at bounding box center [151, 559] width 44 height 10
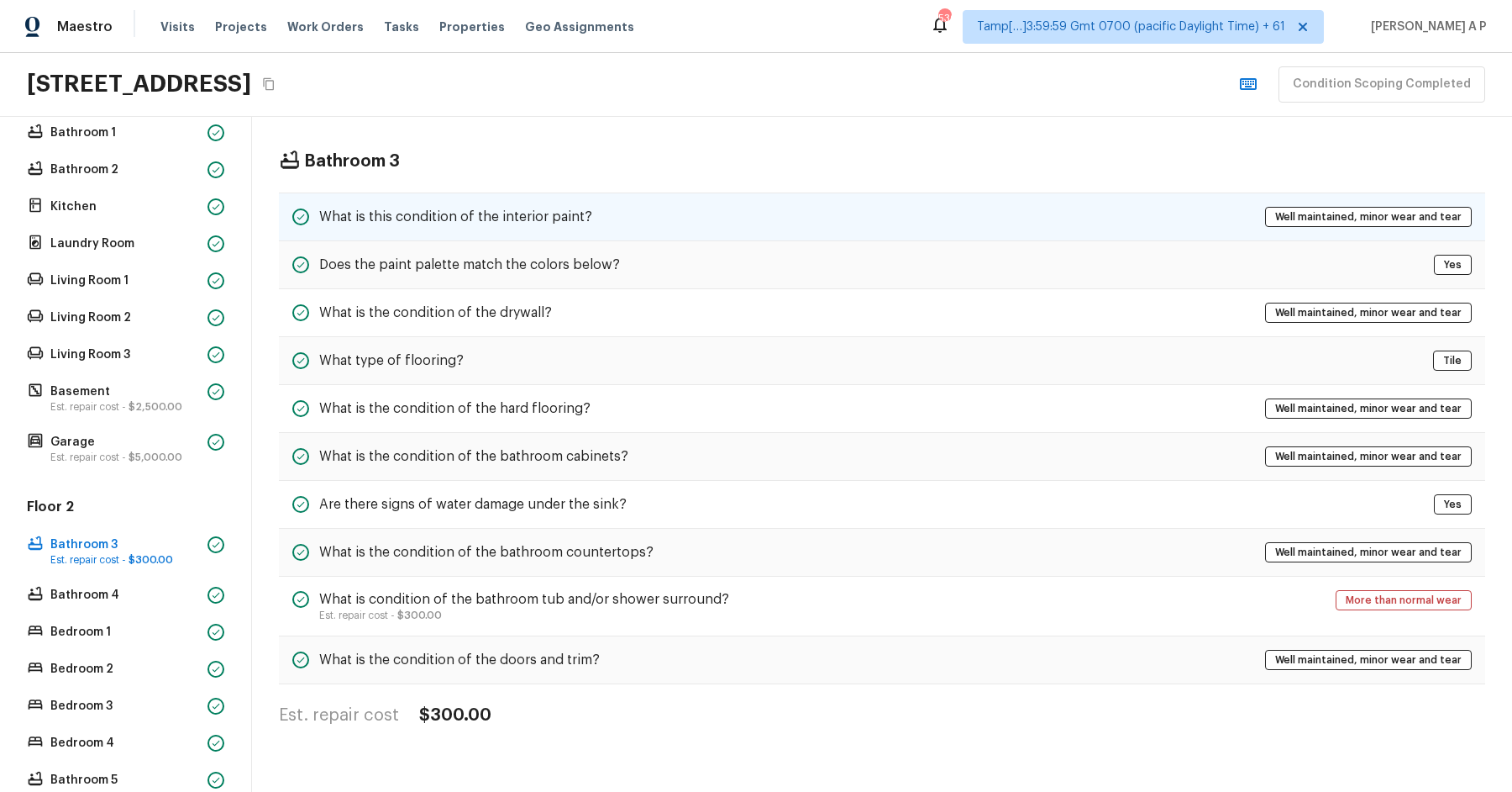
click at [497, 216] on h5 "What is this condition of the interior paint?" at bounding box center [455, 217] width 273 height 19
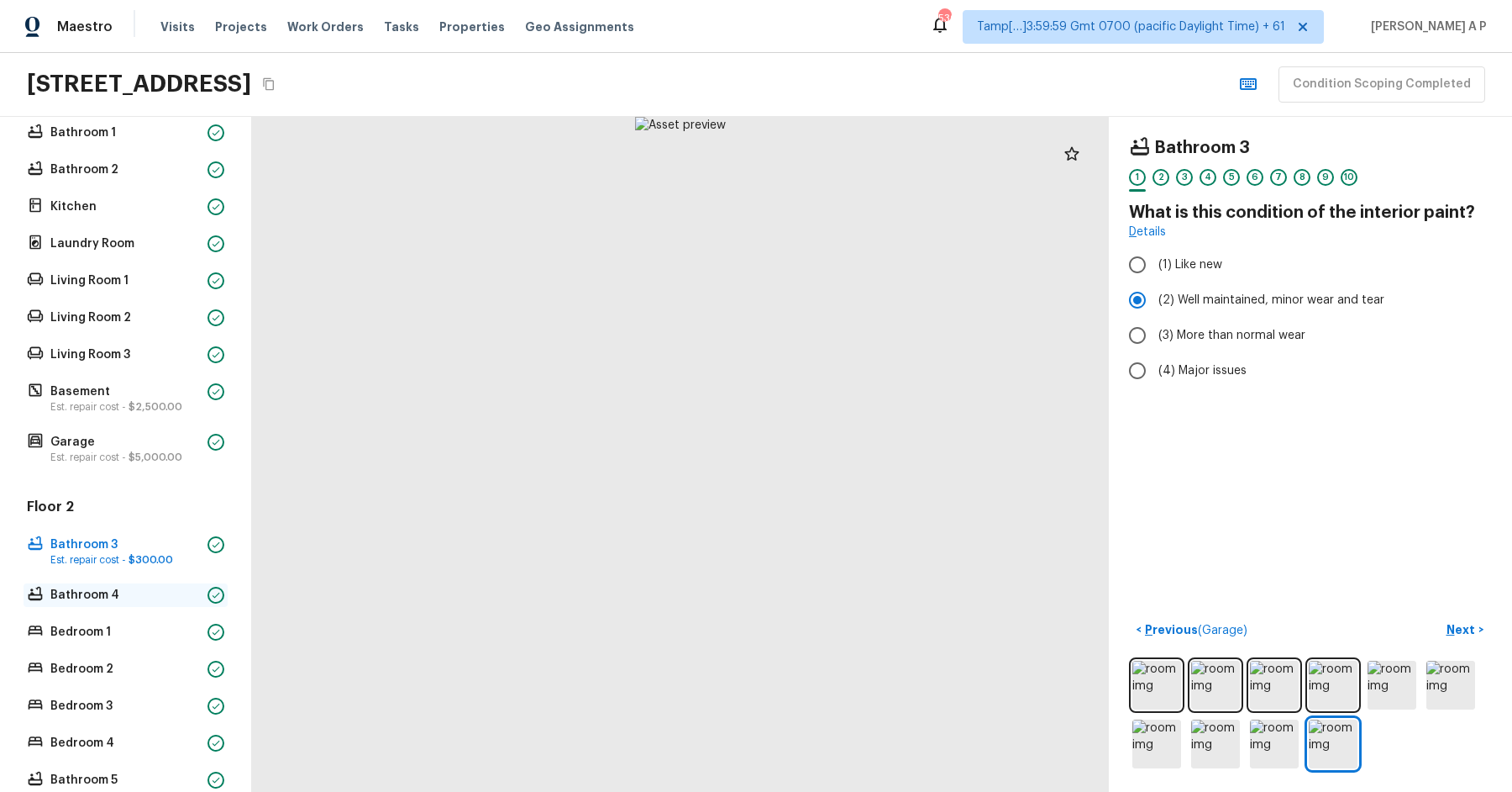
click at [113, 604] on div "Bathroom 4" at bounding box center [125, 595] width 204 height 23
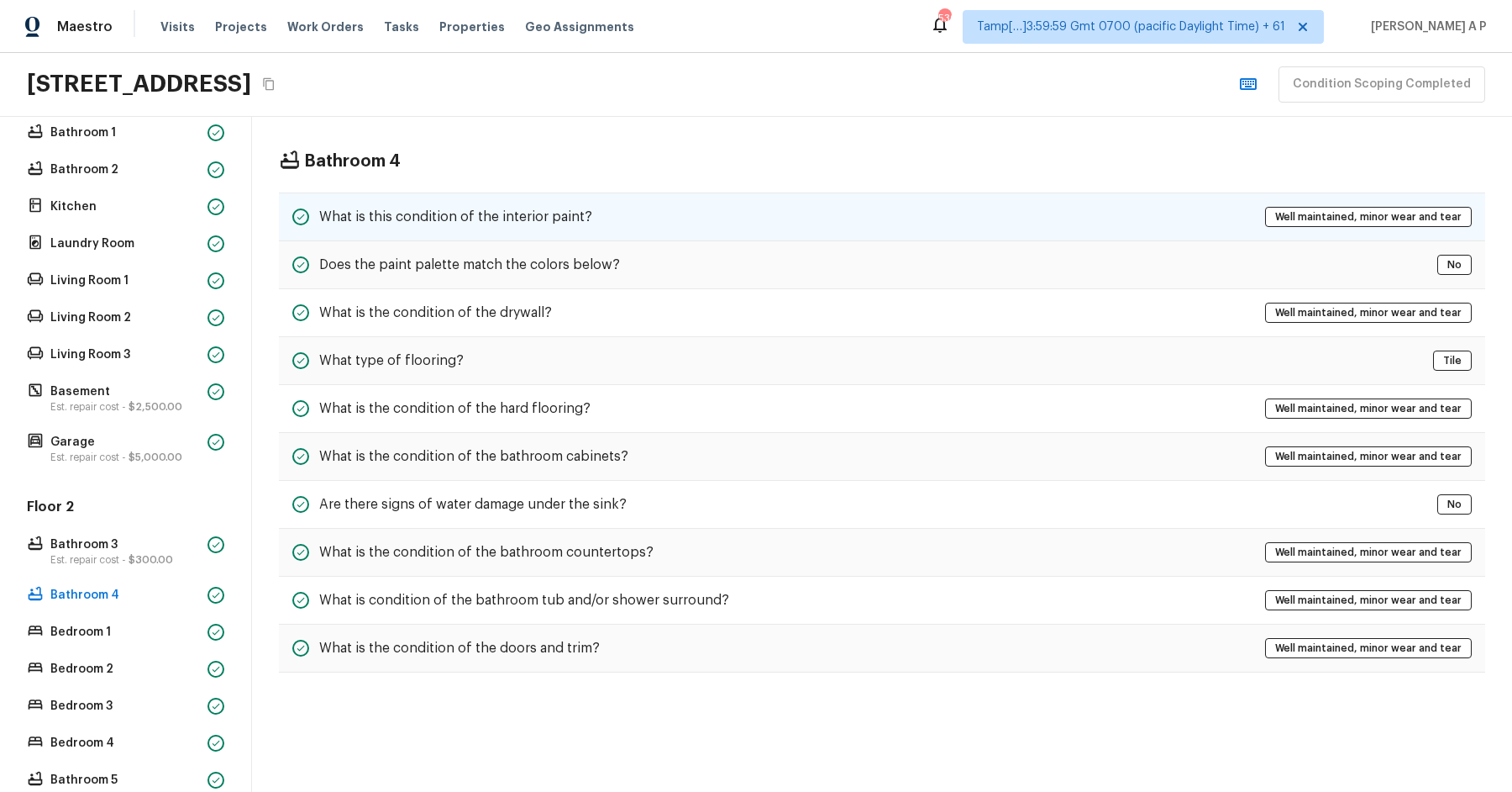
click at [365, 222] on h5 "What is this condition of the interior paint?" at bounding box center [455, 217] width 273 height 19
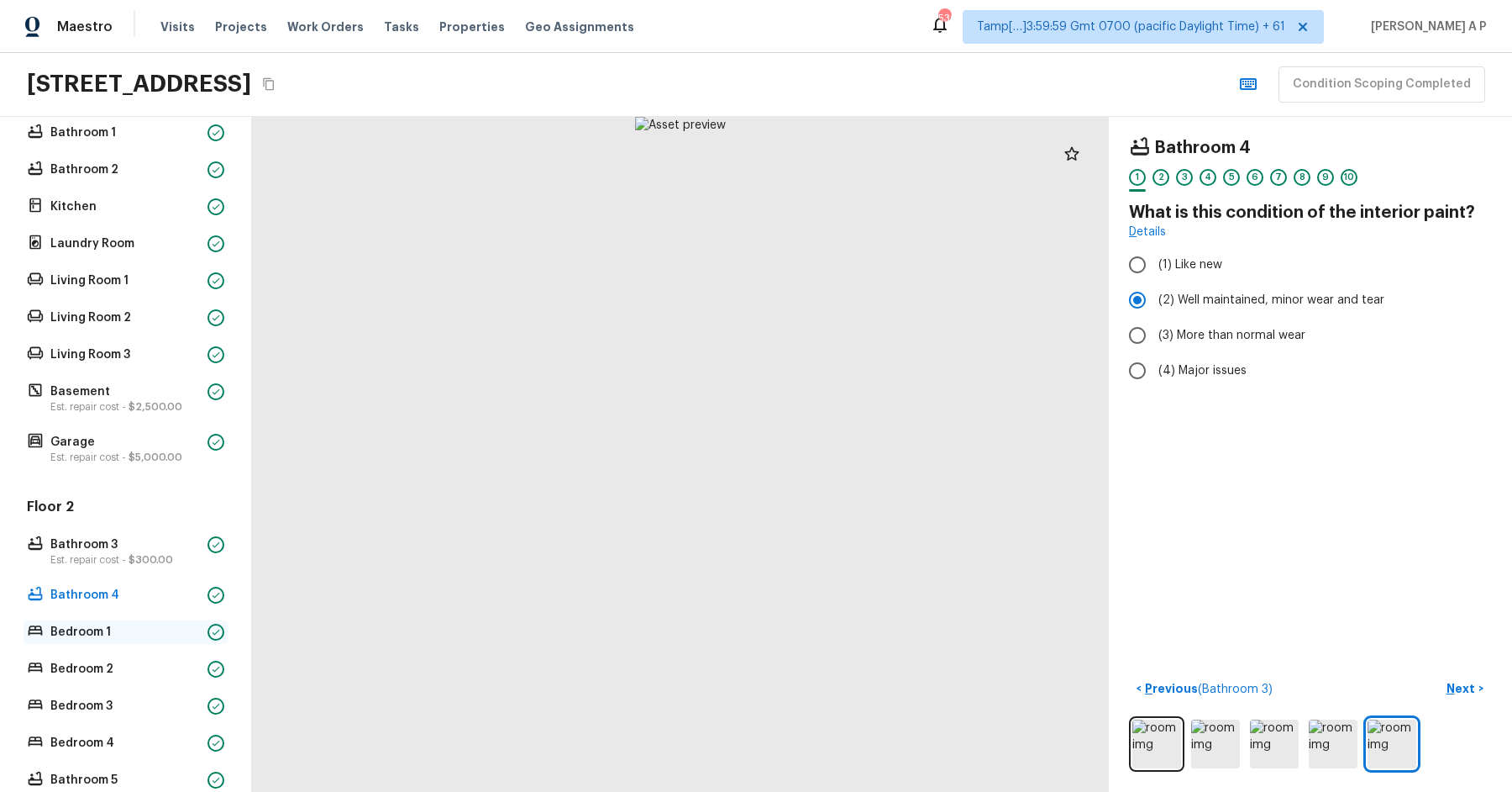
click at [96, 625] on p "Bedroom 1" at bounding box center [125, 632] width 150 height 17
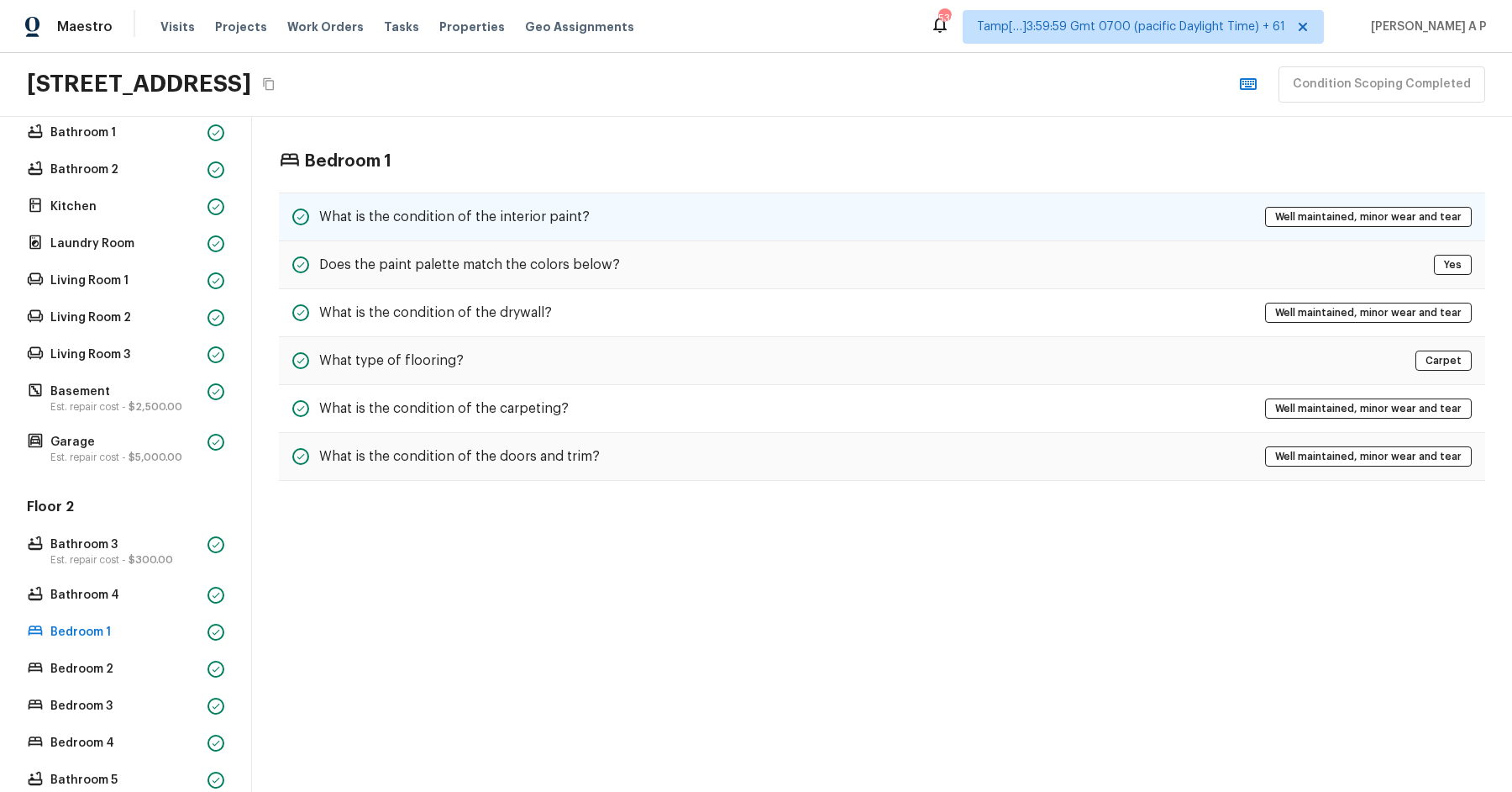
click at [398, 207] on div "What is the condition of the interior paint?" at bounding box center [441, 217] width 298 height 20
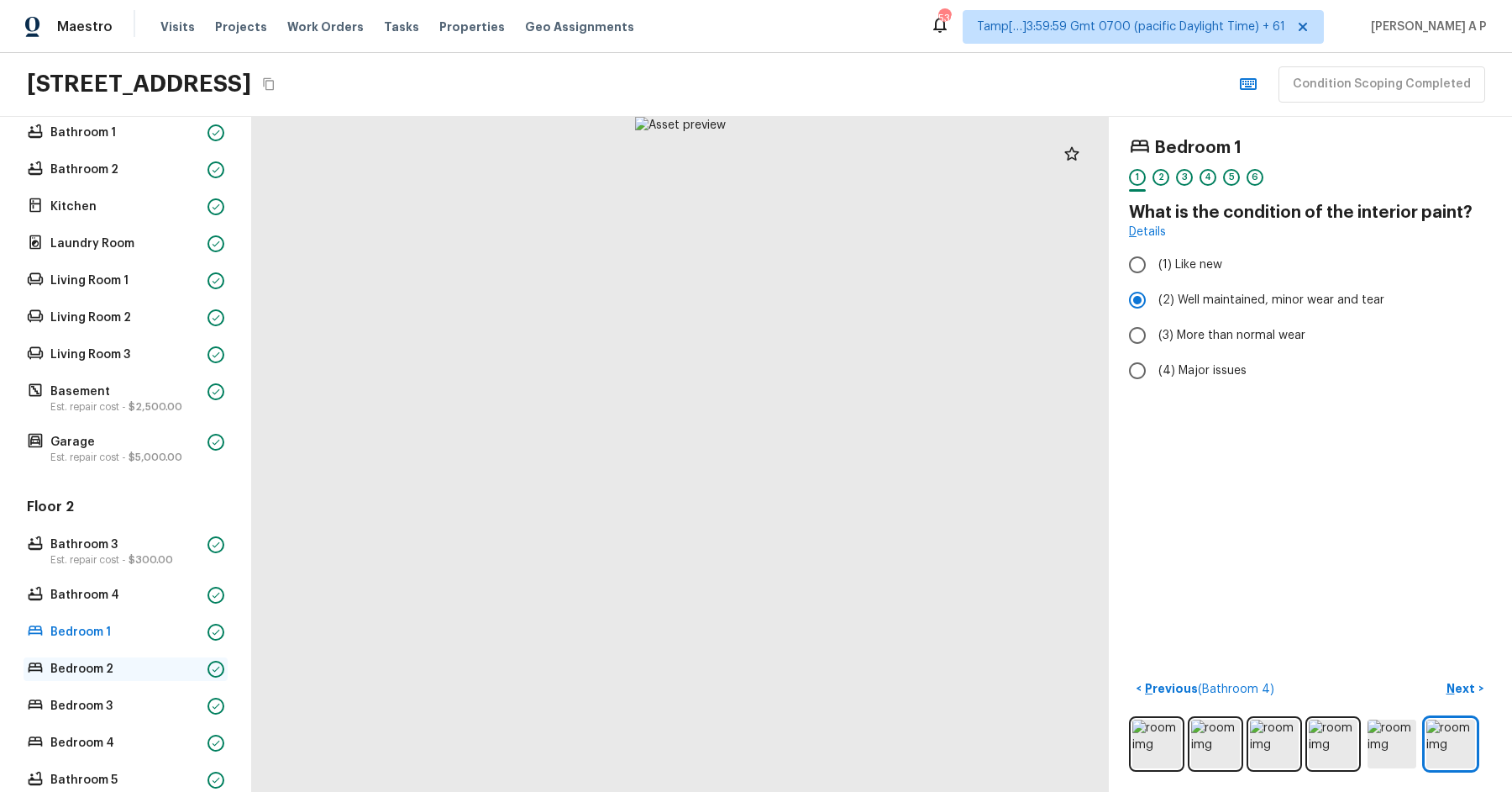
click at [141, 660] on p "Bedroom 2" at bounding box center [125, 668] width 150 height 17
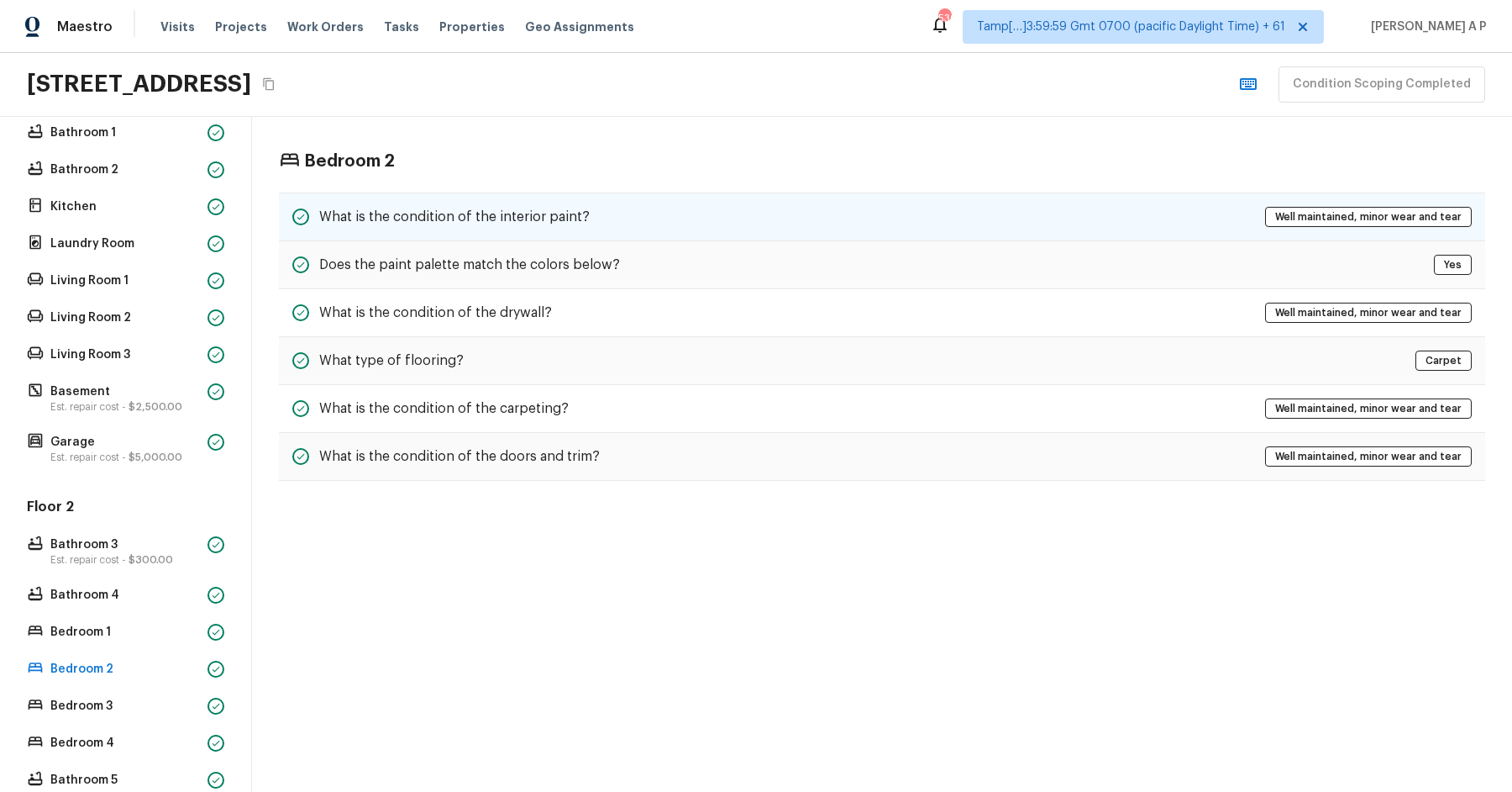
click at [411, 196] on div "What is the condition of the interior paint? Well maintained, minor wear and te…" at bounding box center [882, 217] width 1206 height 49
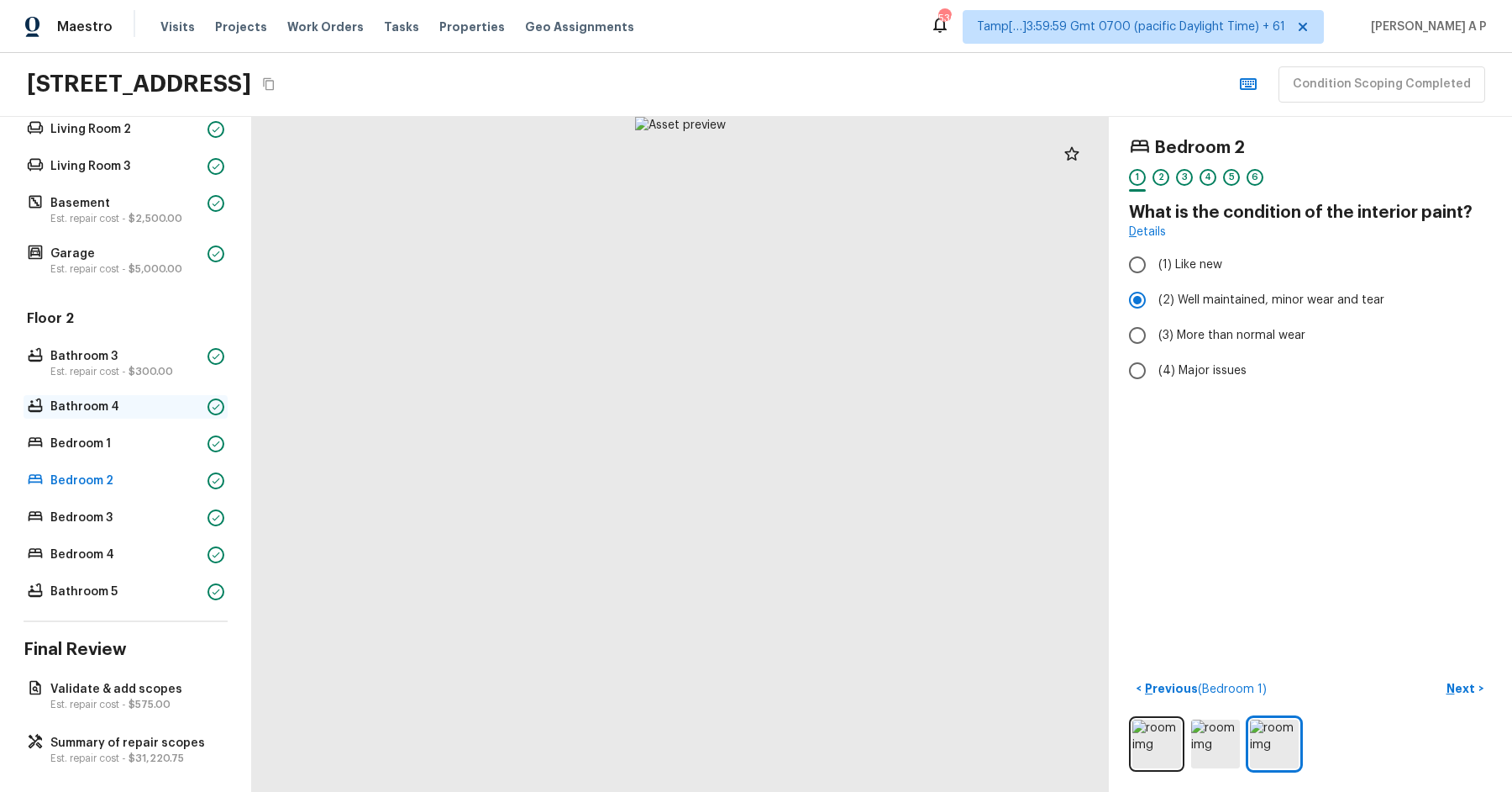
scroll to position [614, 0]
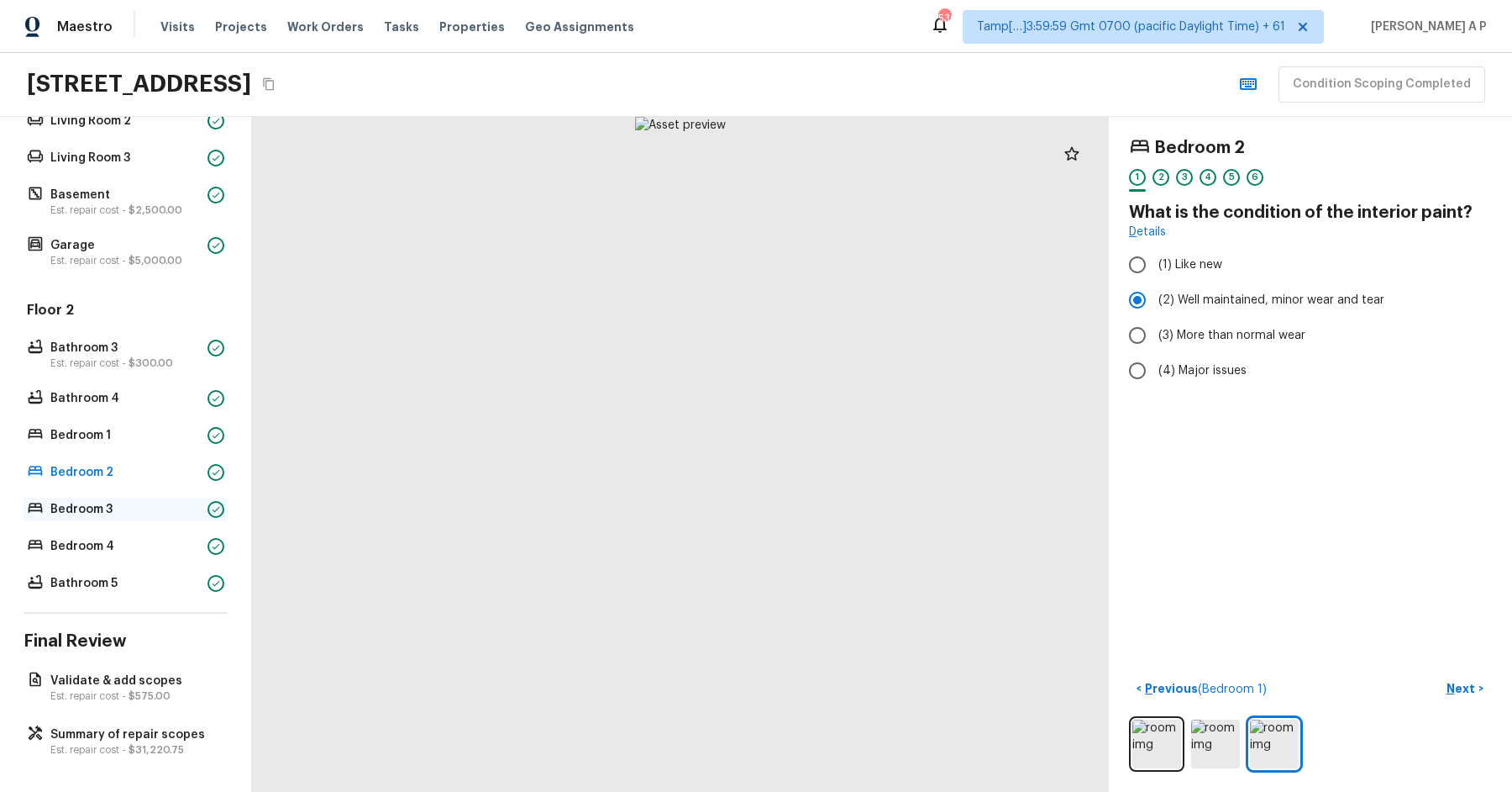
click at [132, 516] on p "Bedroom 3" at bounding box center [125, 509] width 150 height 17
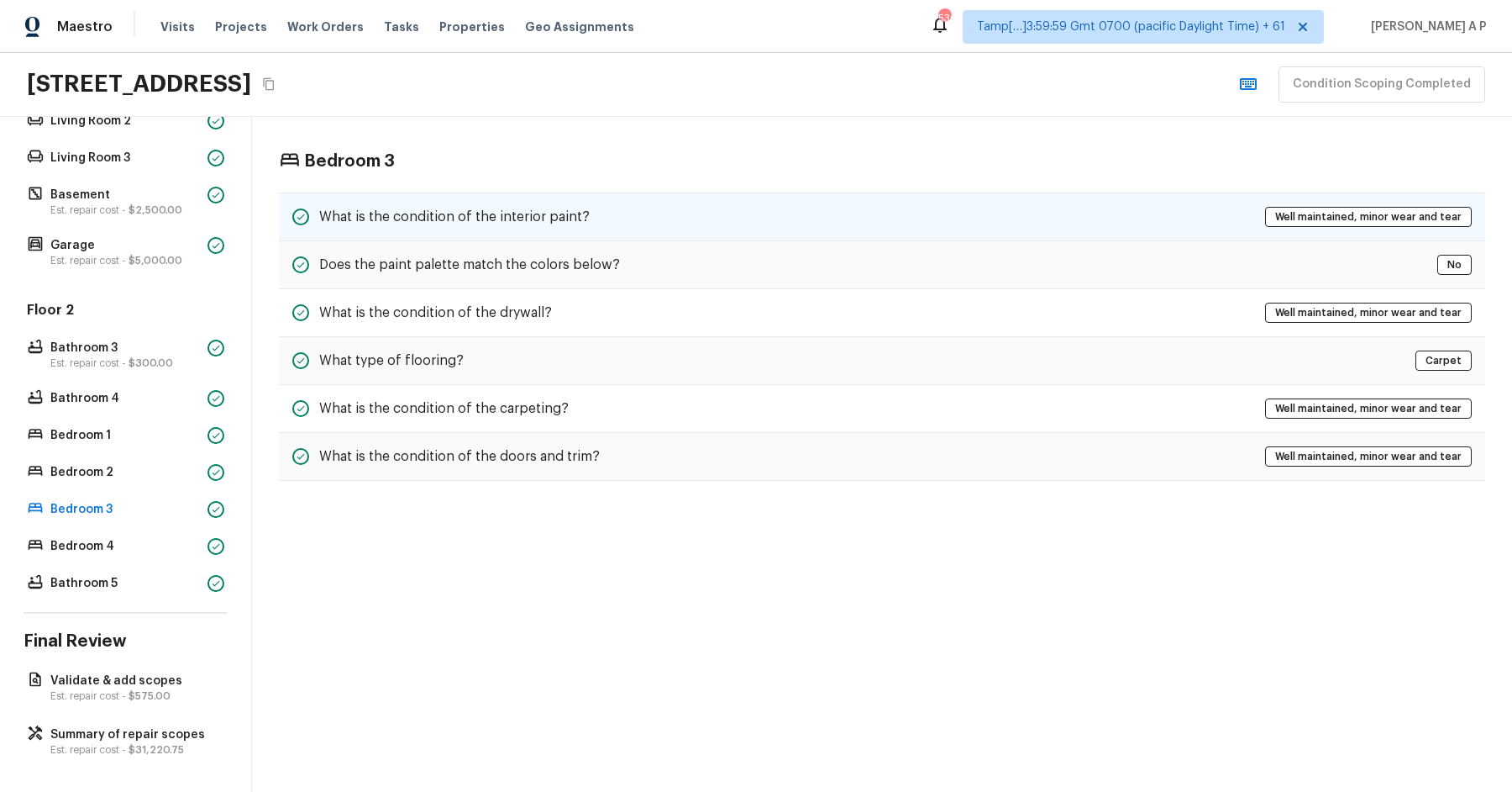
click at [544, 209] on h5 "What is the condition of the interior paint?" at bounding box center [454, 217] width 271 height 19
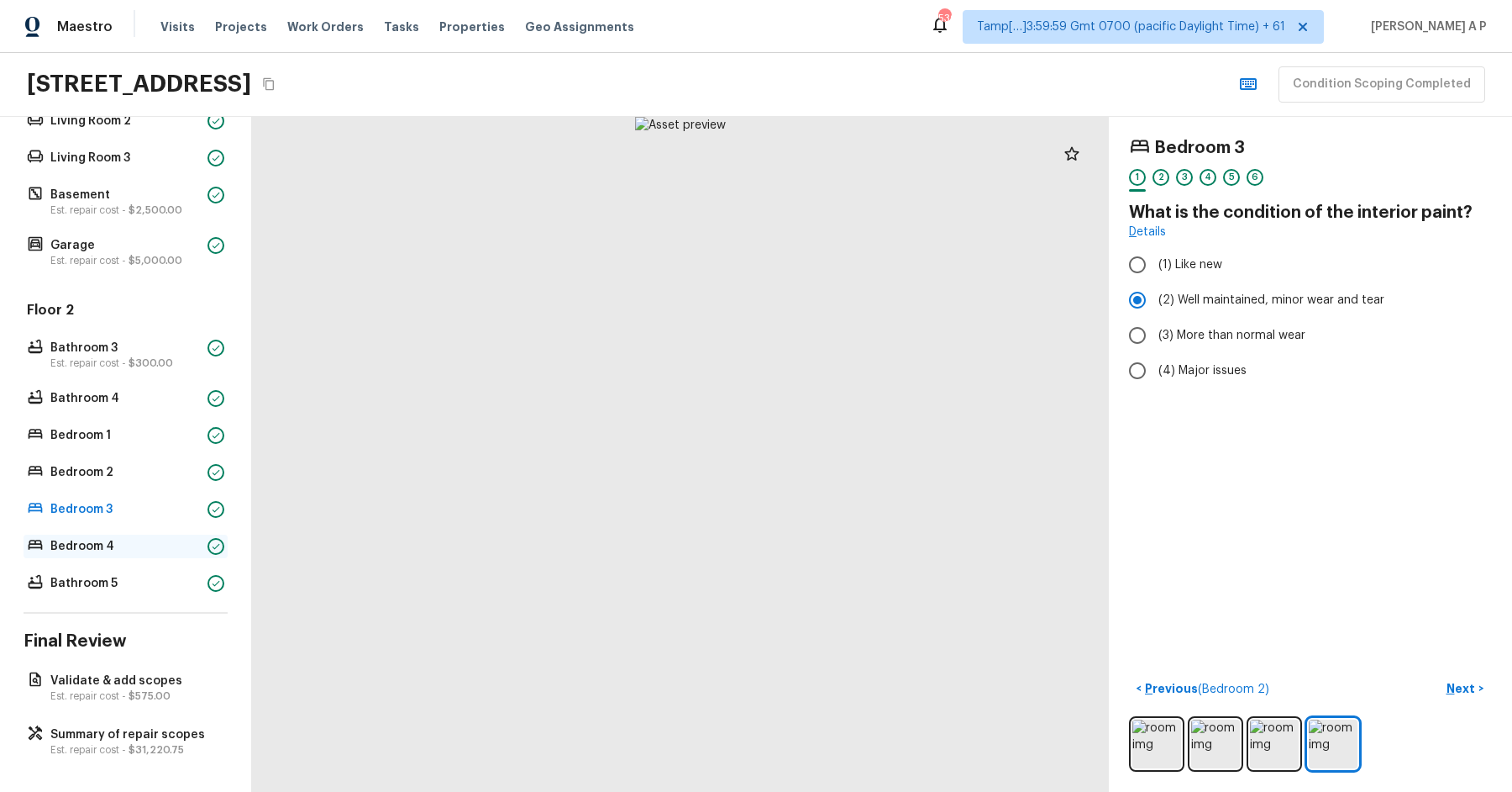
click at [143, 545] on p "Bedroom 4" at bounding box center [125, 546] width 150 height 17
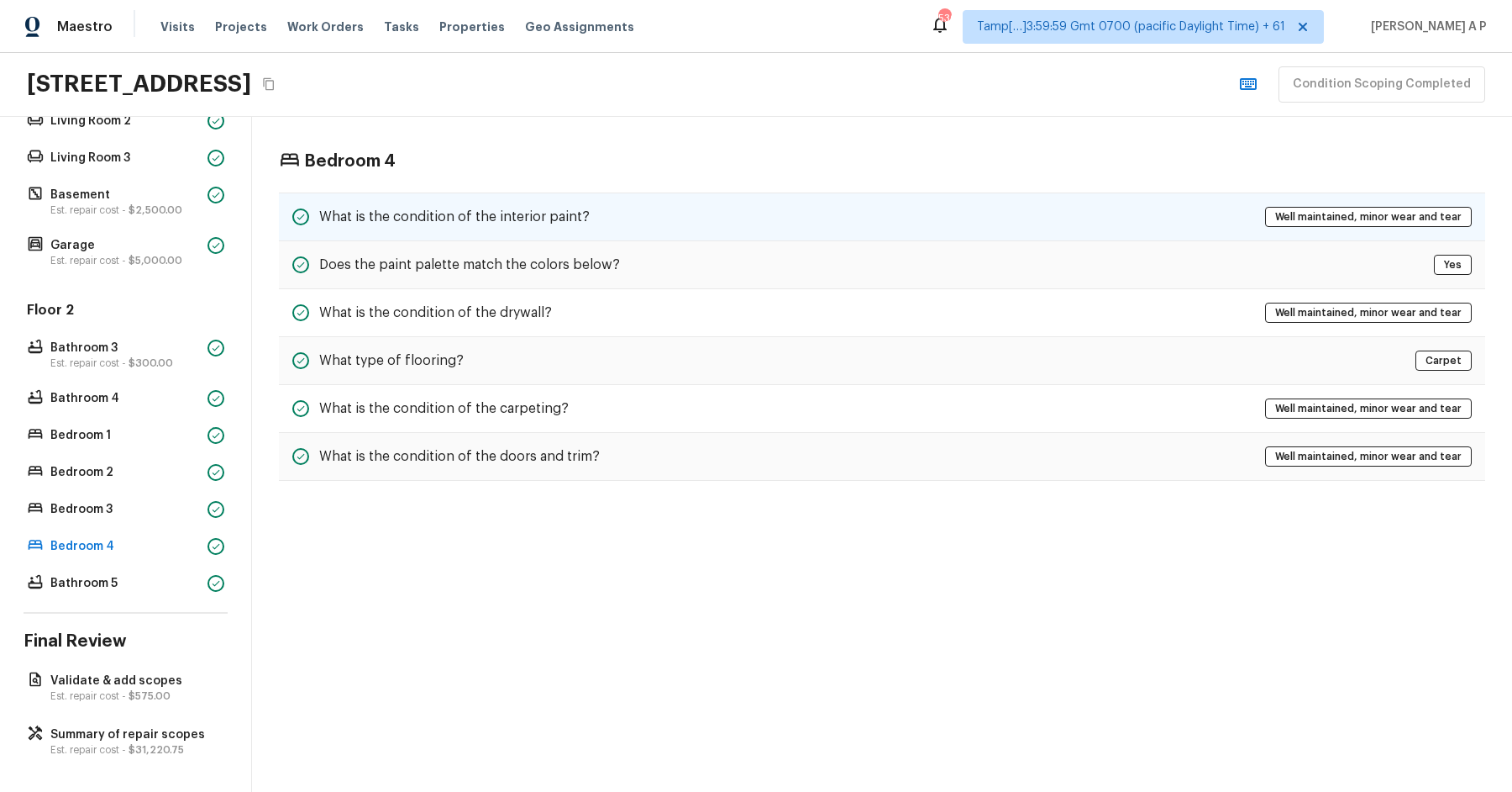
click at [469, 219] on h5 "What is the condition of the interior paint?" at bounding box center [454, 217] width 271 height 19
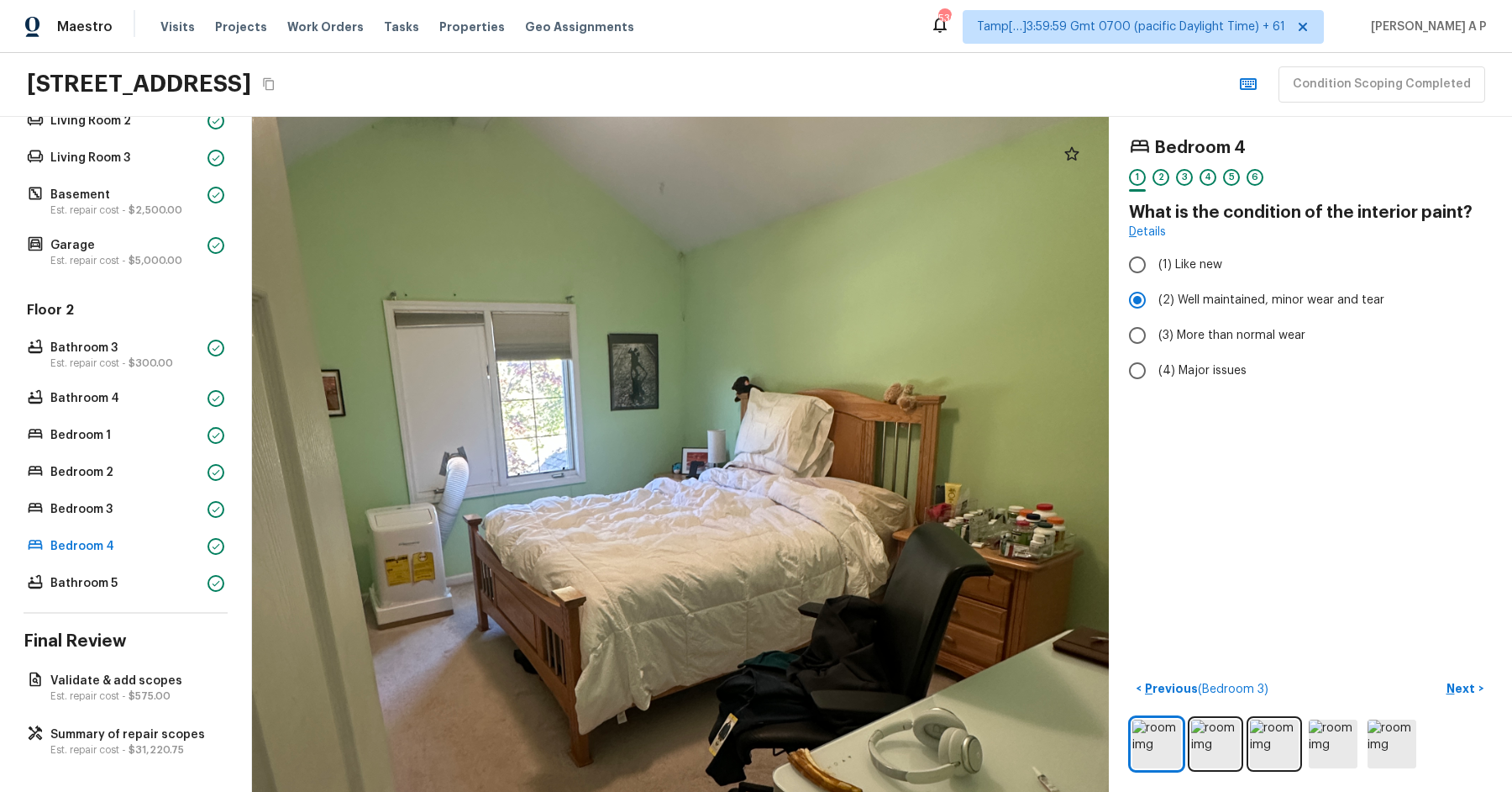
drag, startPoint x: 729, startPoint y: 276, endPoint x: 729, endPoint y: 407, distance: 131.0
click at [729, 407] on div at bounding box center [625, 519] width 1816 height 1431
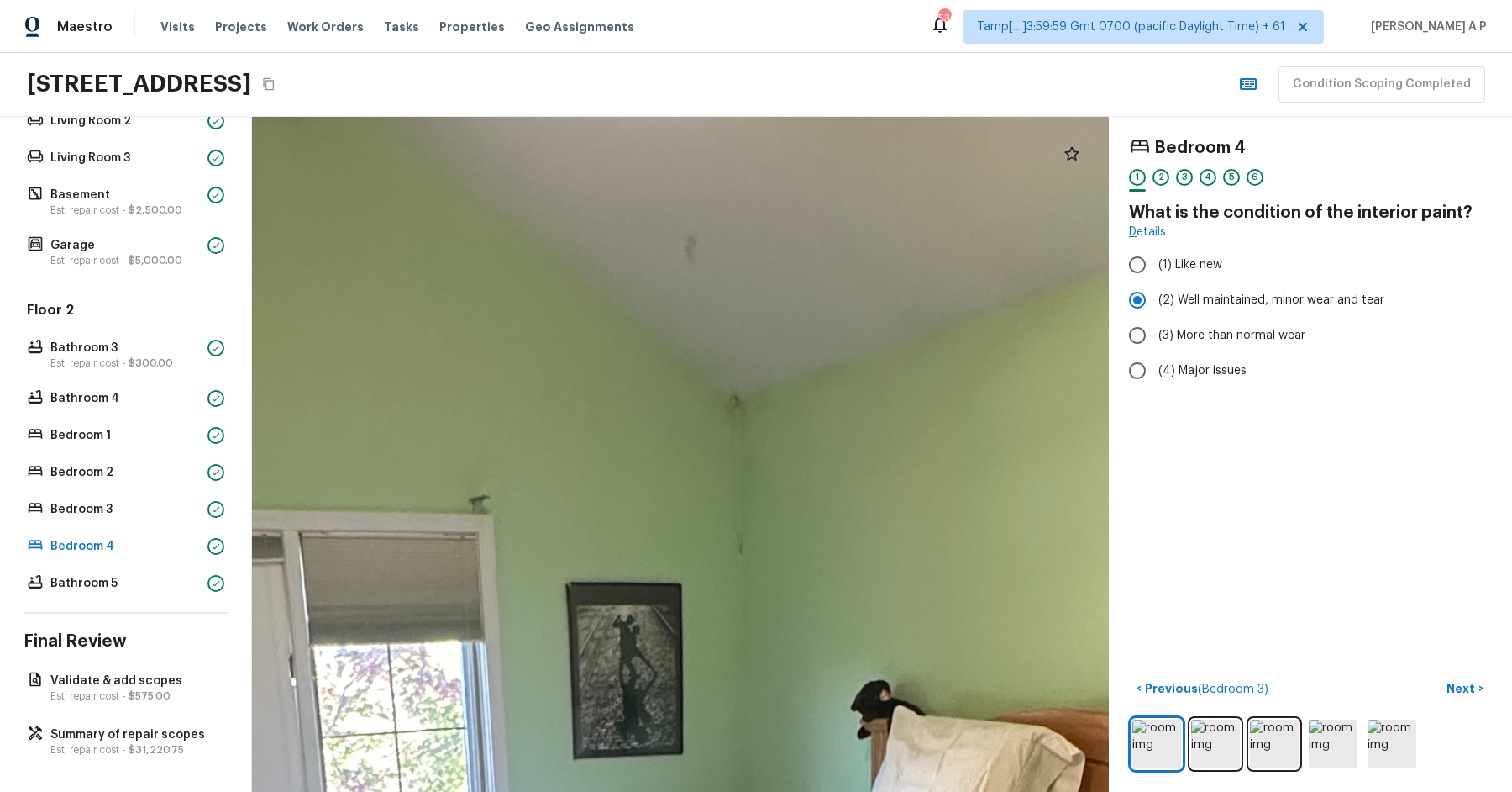
drag, startPoint x: 727, startPoint y: 537, endPoint x: 727, endPoint y: 371, distance: 166.0
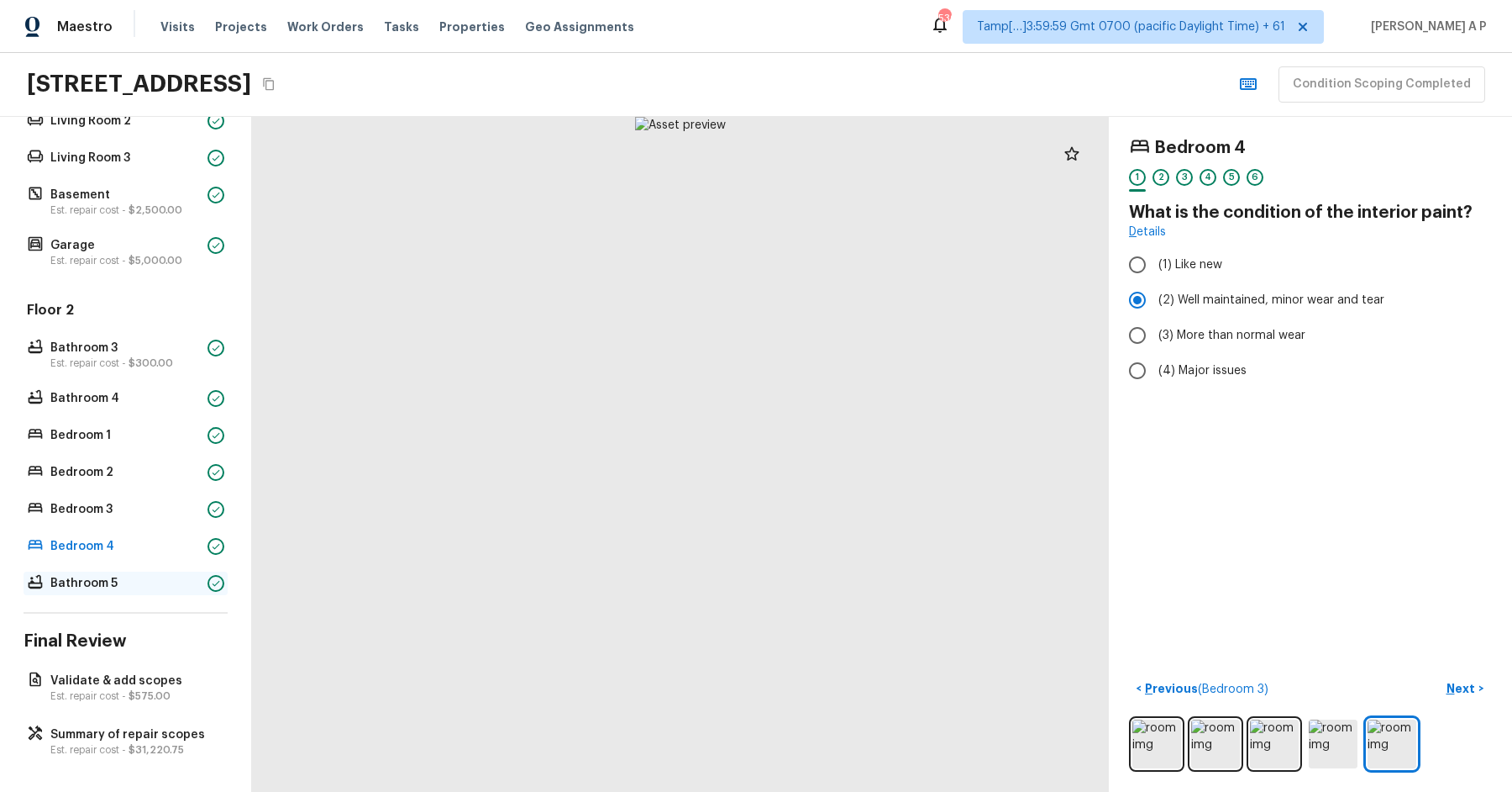
click at [148, 577] on p "Bathroom 5" at bounding box center [125, 583] width 150 height 17
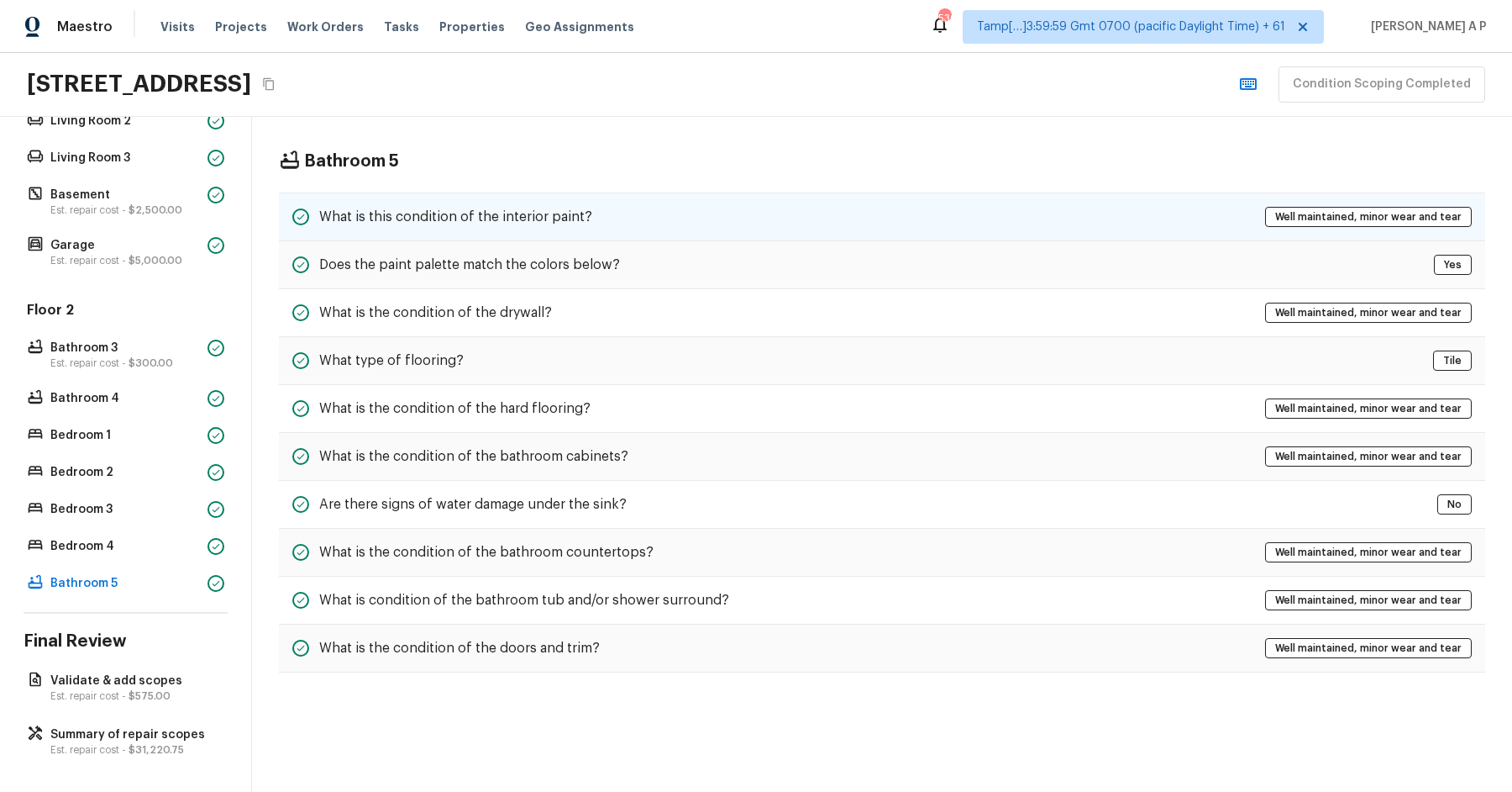
click at [393, 221] on h5 "What is this condition of the interior paint?" at bounding box center [455, 217] width 273 height 19
